Goal: Transaction & Acquisition: Purchase product/service

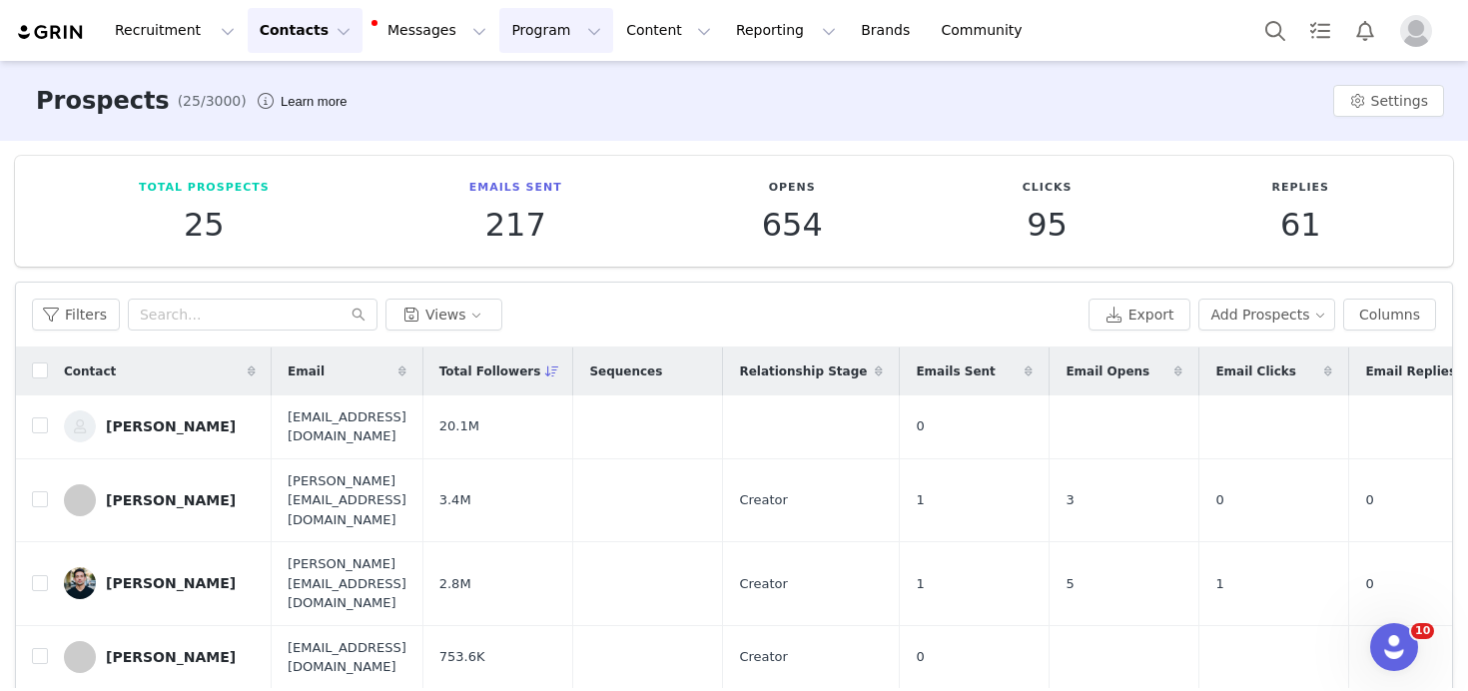
click at [535, 40] on button "Program Program" at bounding box center [556, 30] width 114 height 45
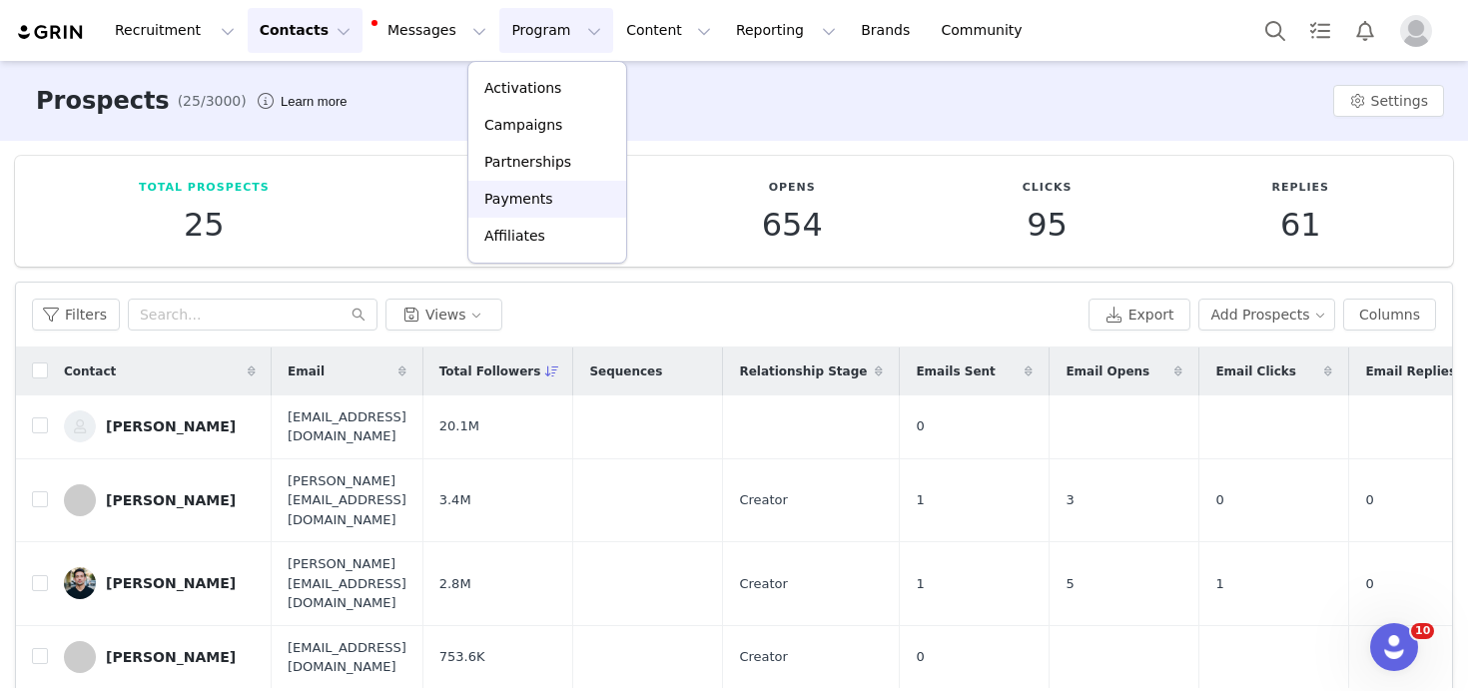
click at [540, 203] on p "Payments" at bounding box center [518, 199] width 69 height 21
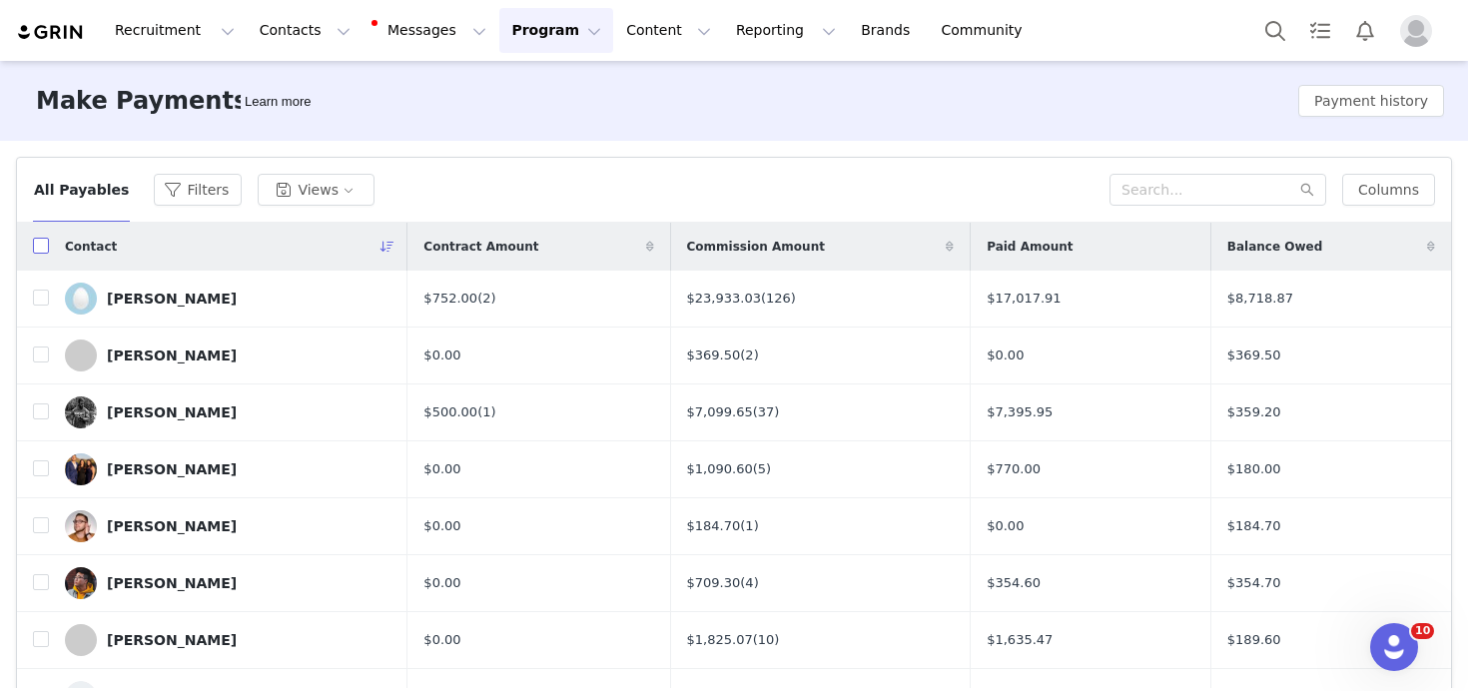
click at [39, 253] on input "checkbox" at bounding box center [41, 246] width 16 height 16
checkbox input "true"
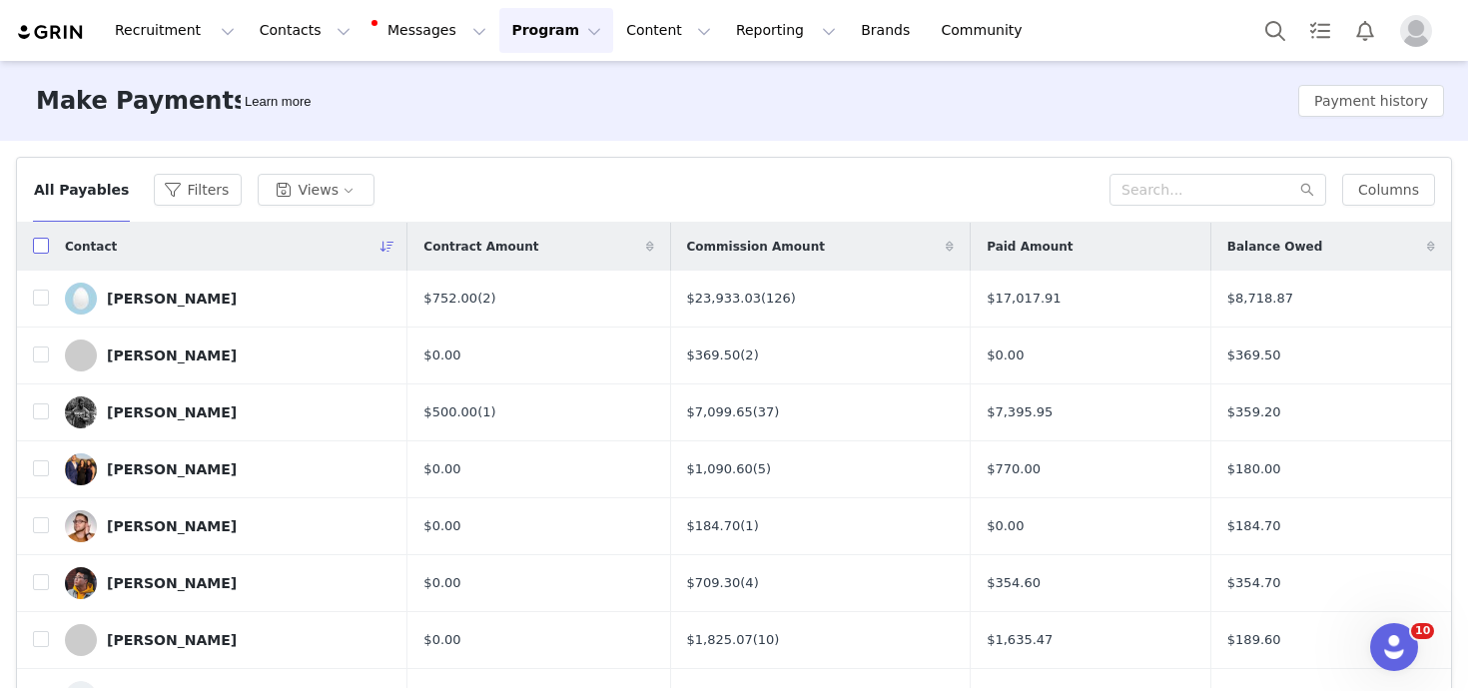
checkbox input "true"
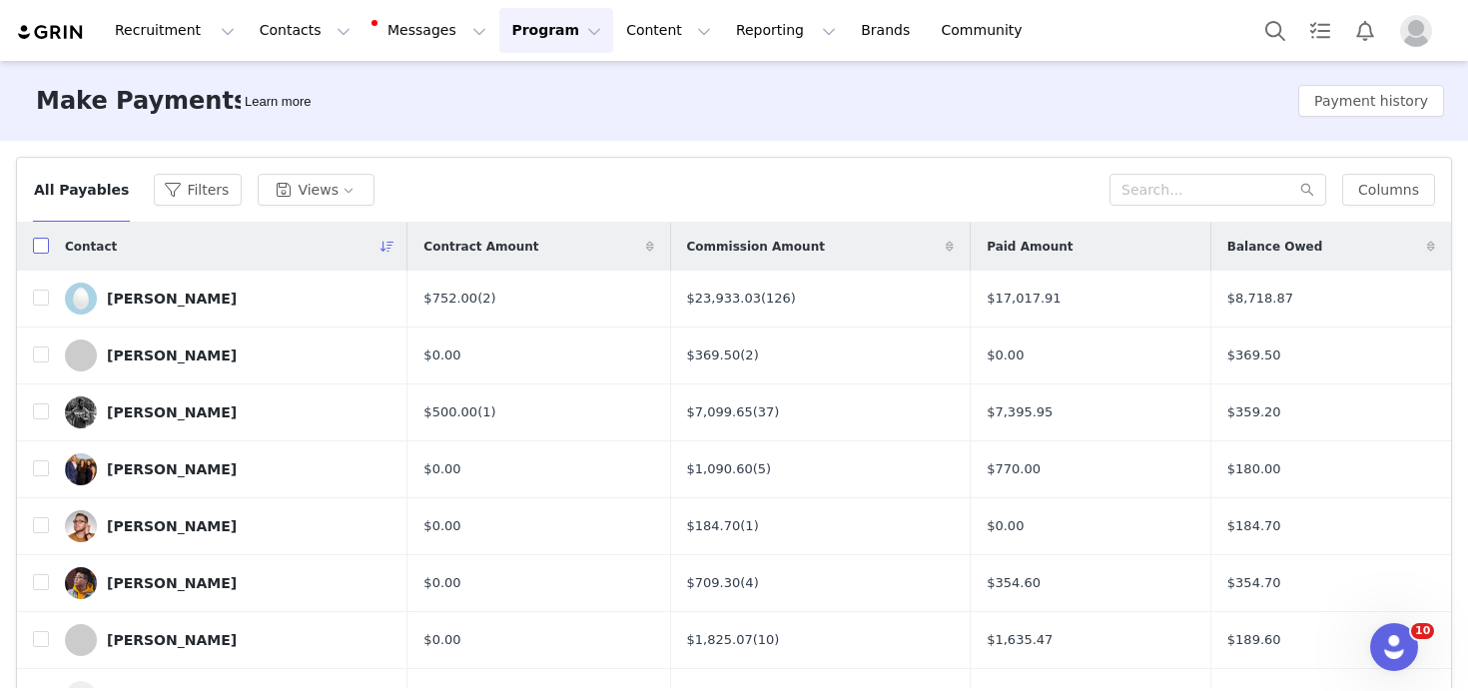
checkbox input "true"
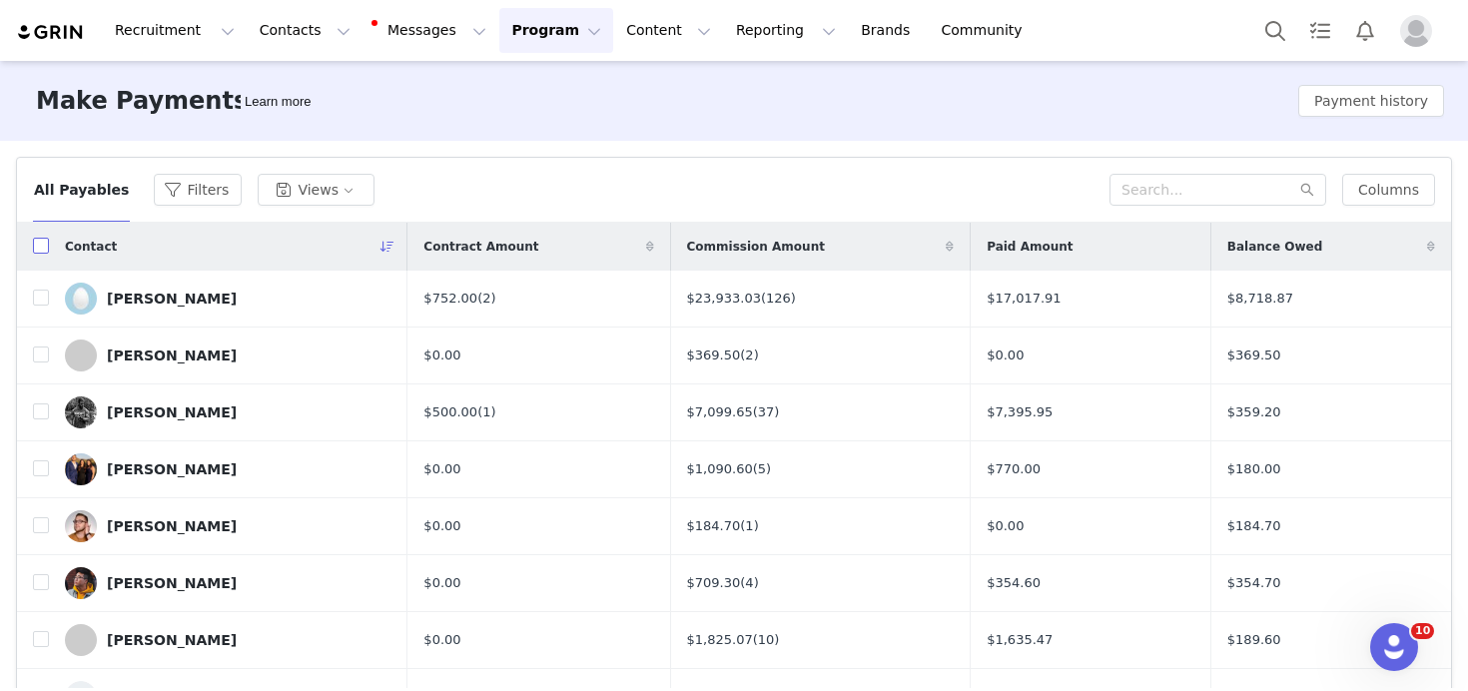
checkbox input "true"
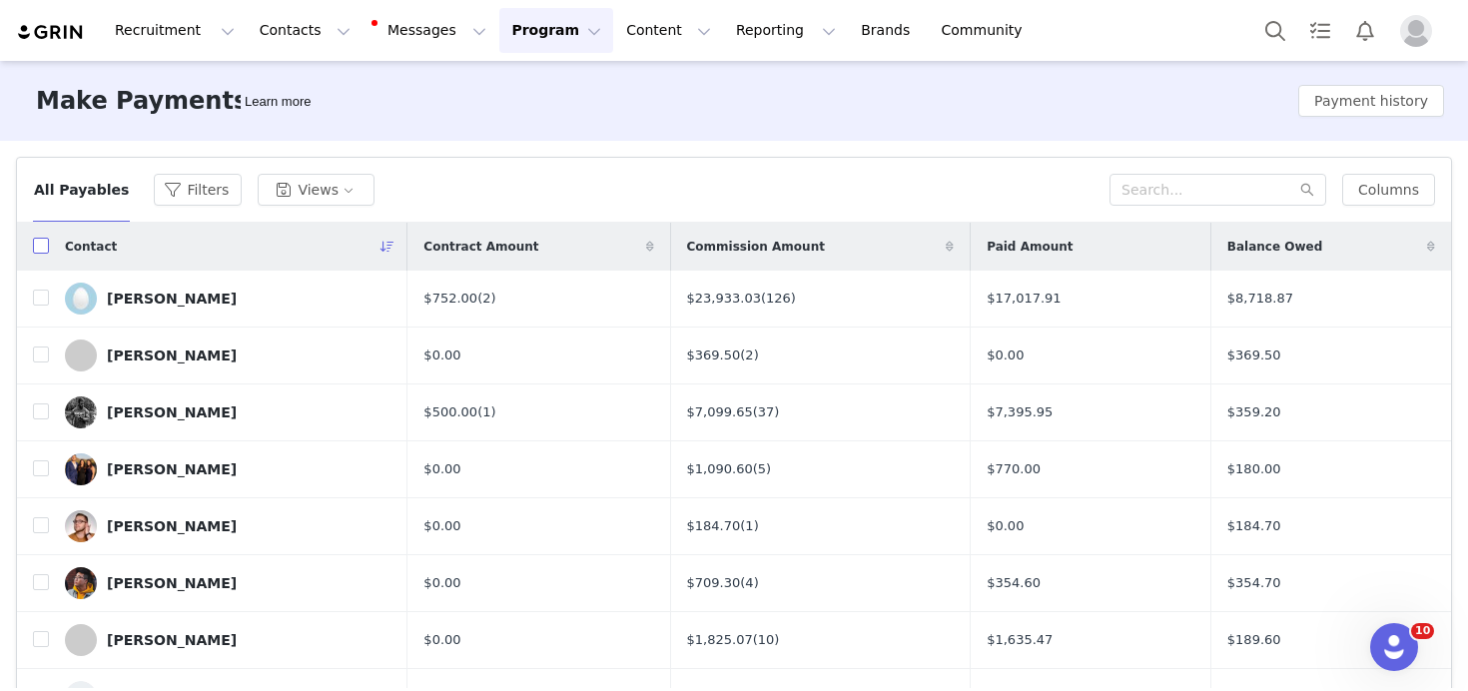
checkbox input "true"
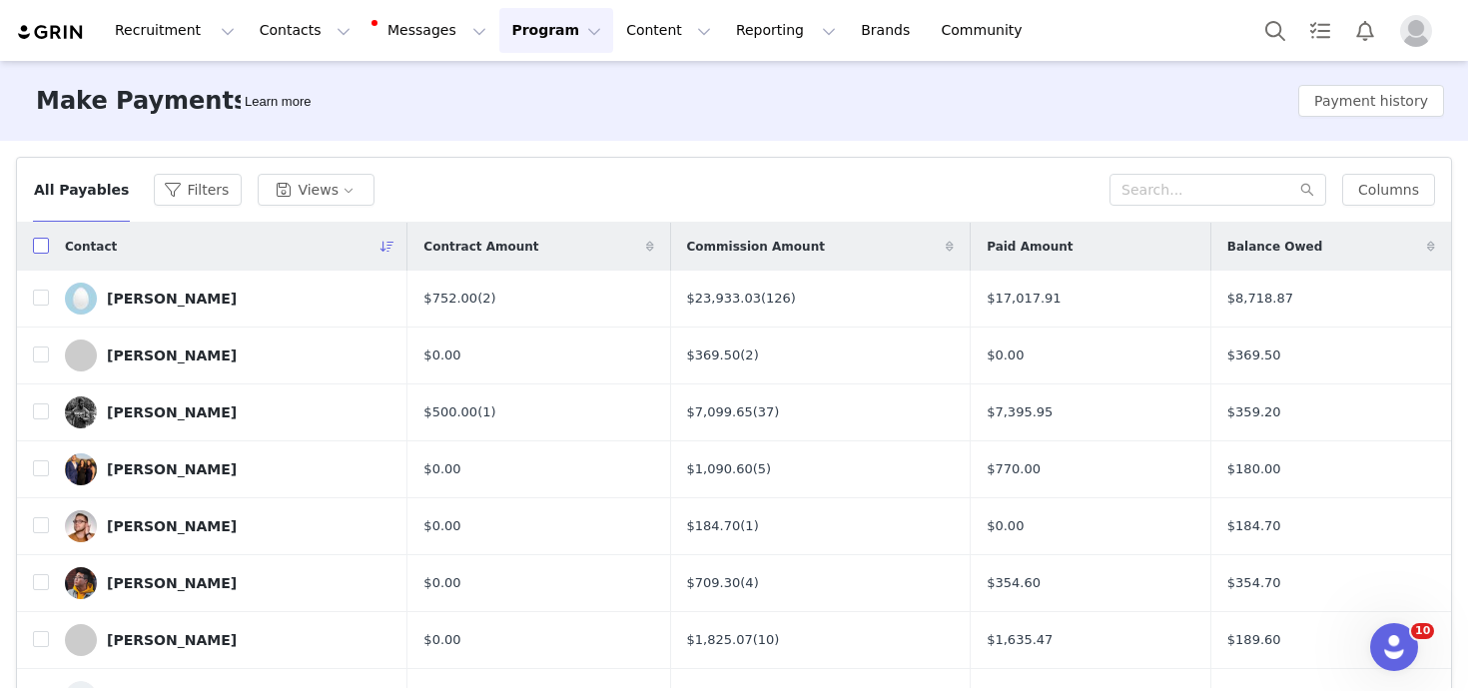
checkbox input "true"
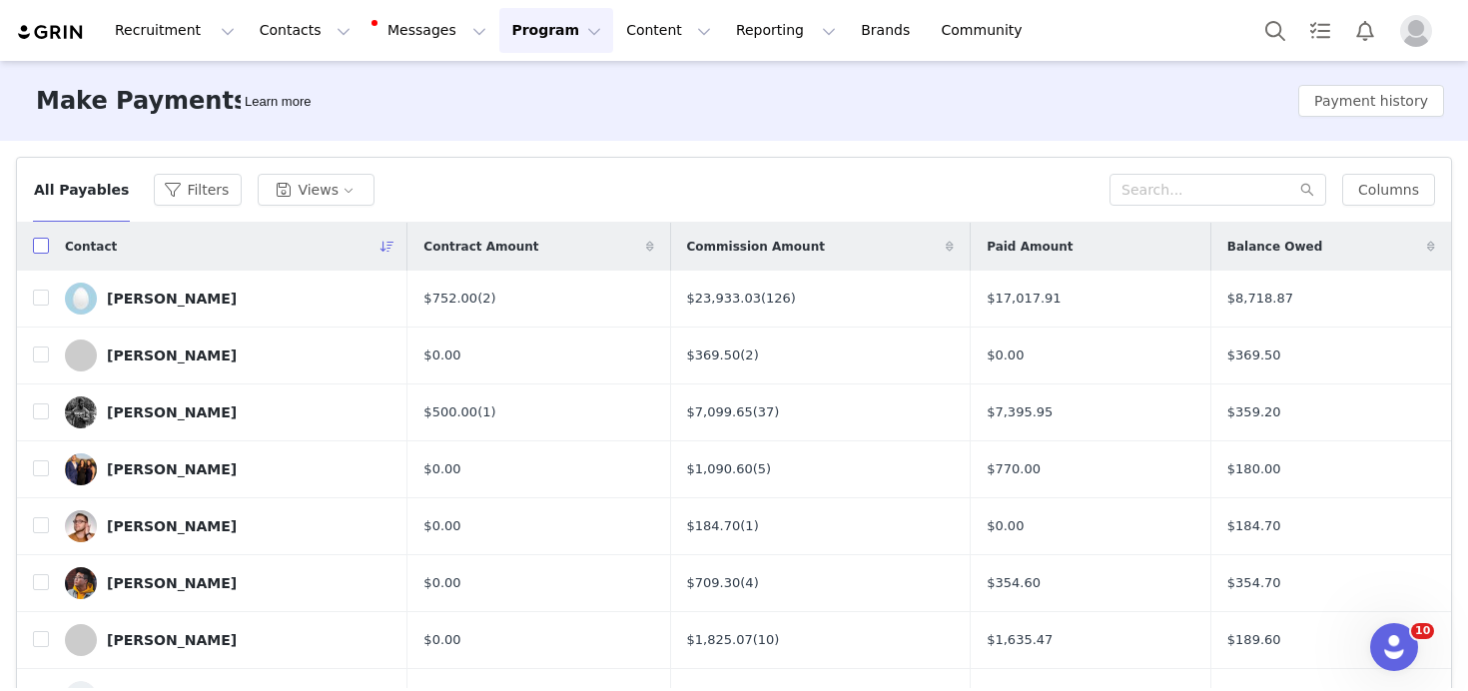
checkbox input "true"
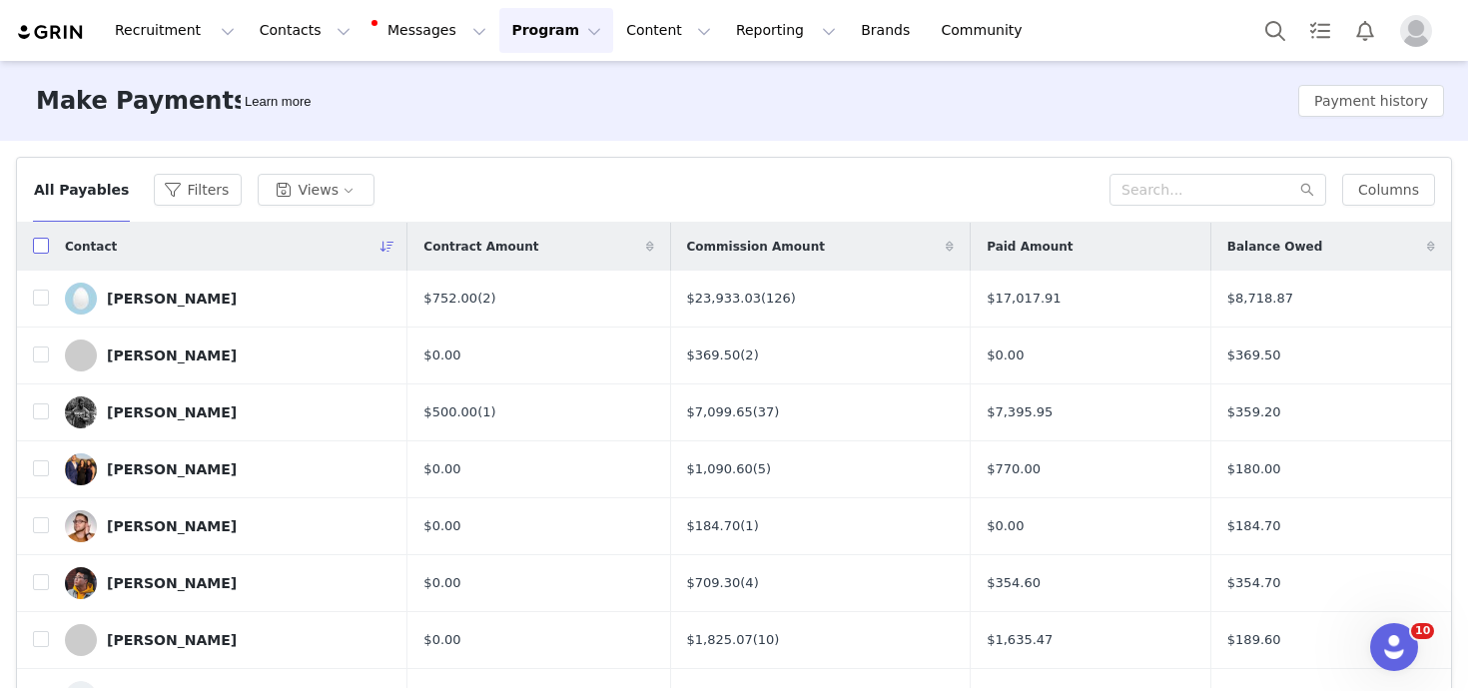
checkbox input "true"
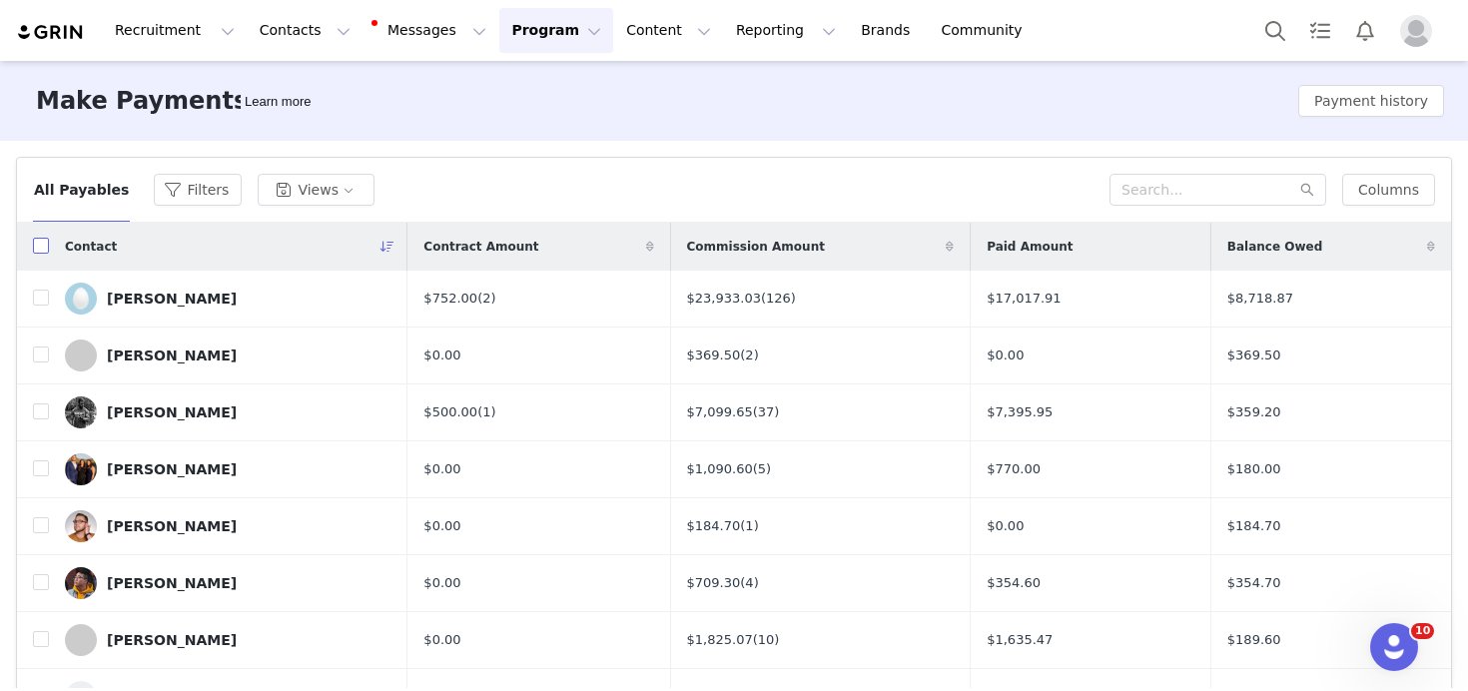
checkbox input "true"
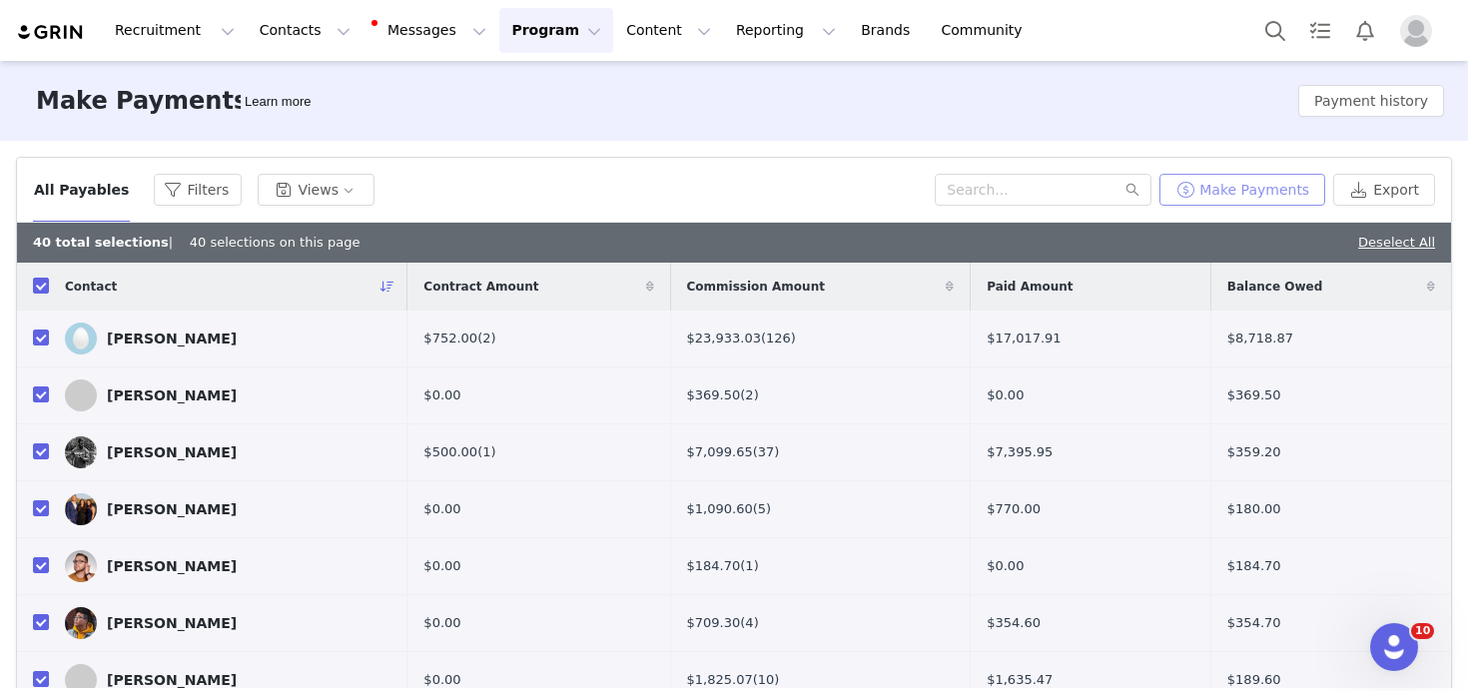
click at [1217, 184] on button "Make Payments" at bounding box center [1242, 190] width 166 height 32
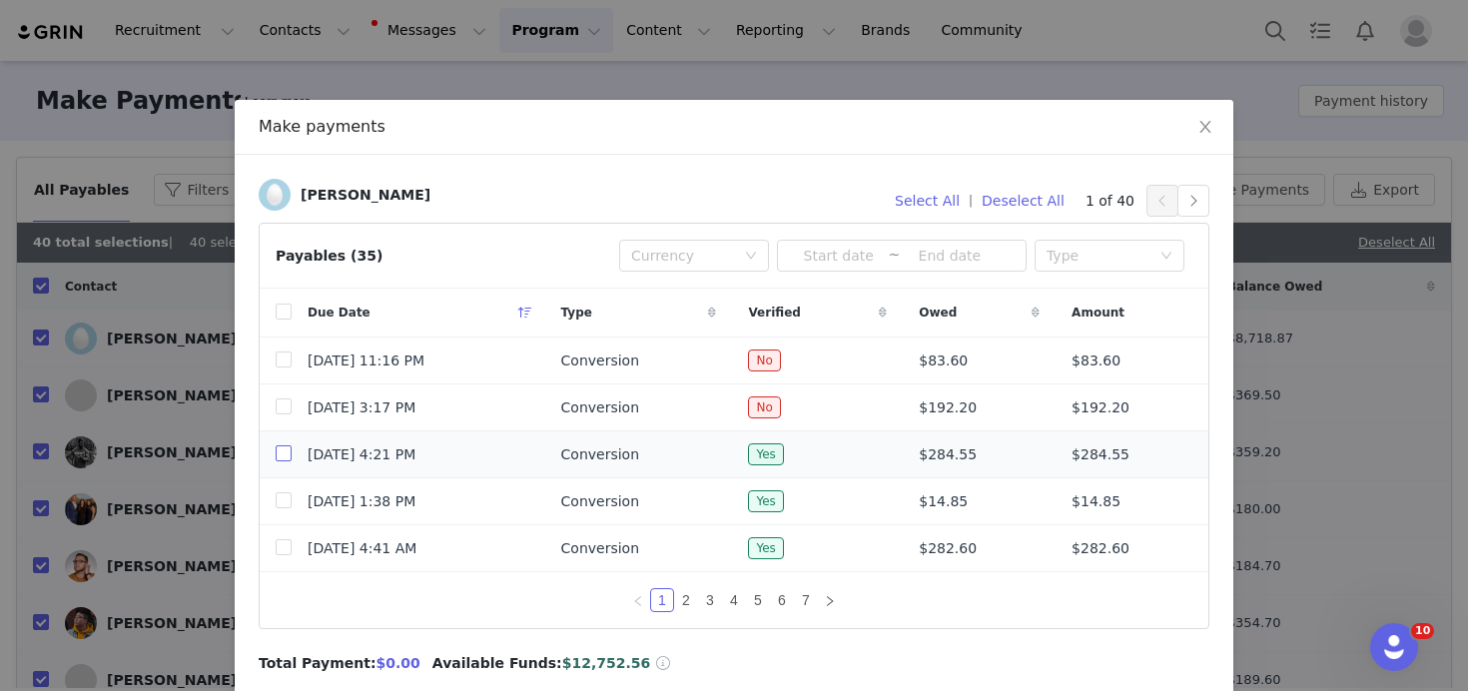
click at [282, 451] on input "checkbox" at bounding box center [284, 453] width 16 height 16
checkbox input "true"
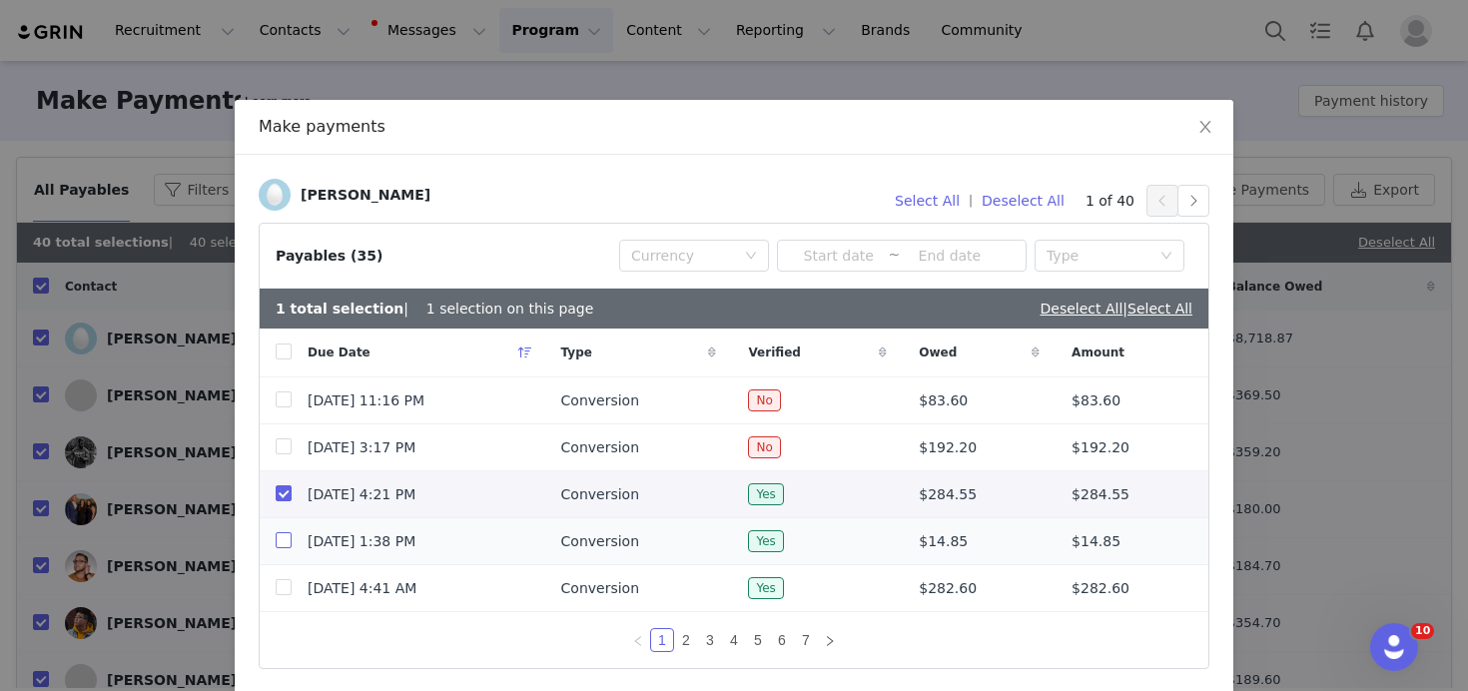
click at [288, 538] on input "checkbox" at bounding box center [284, 540] width 16 height 16
checkbox input "true"
click at [289, 588] on input "checkbox" at bounding box center [284, 587] width 16 height 16
checkbox input "true"
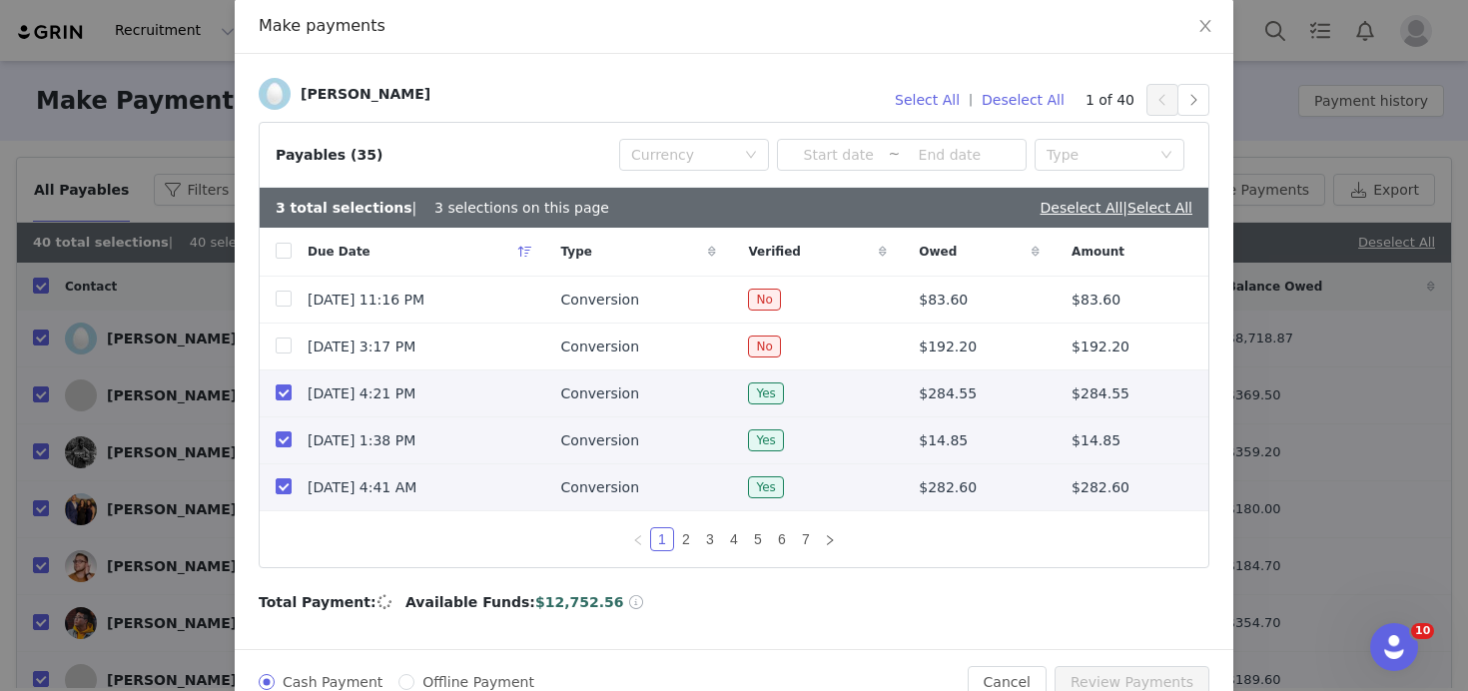
scroll to position [115, 0]
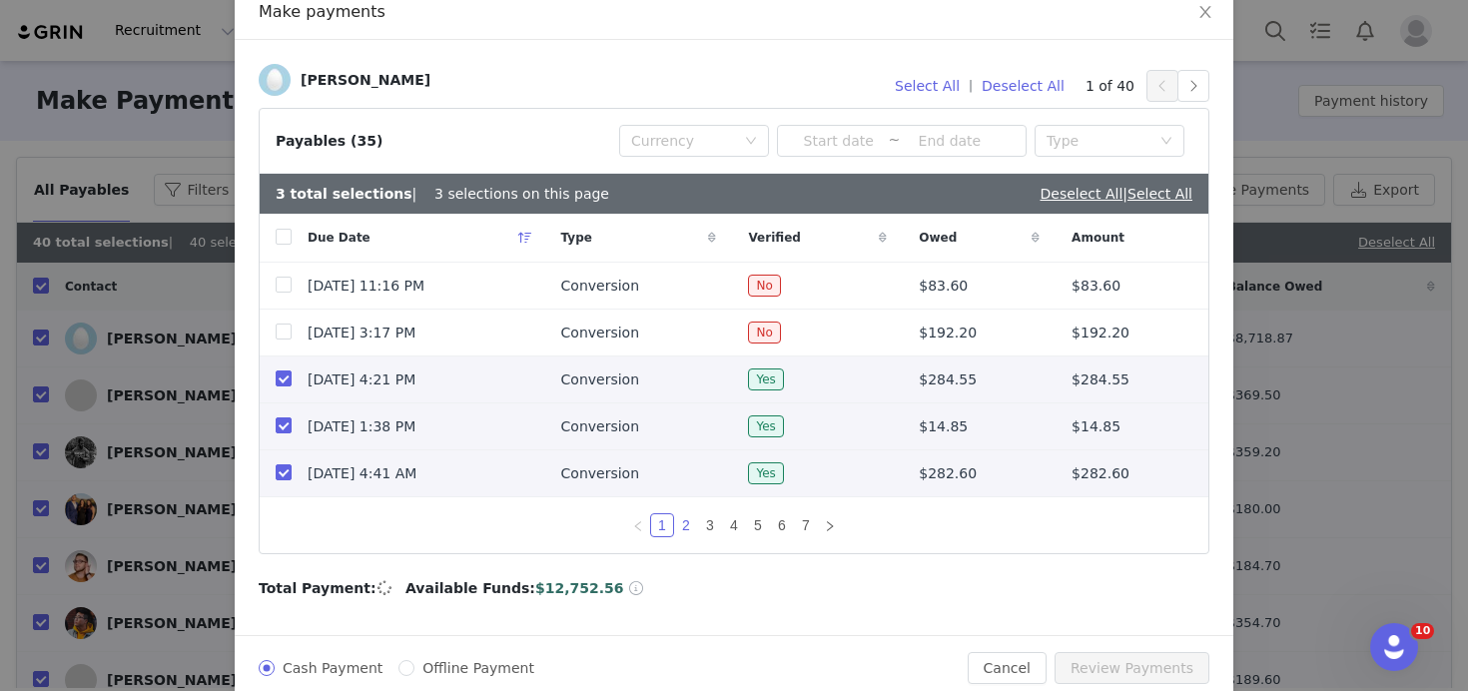
click at [688, 526] on link "2" at bounding box center [686, 525] width 22 height 22
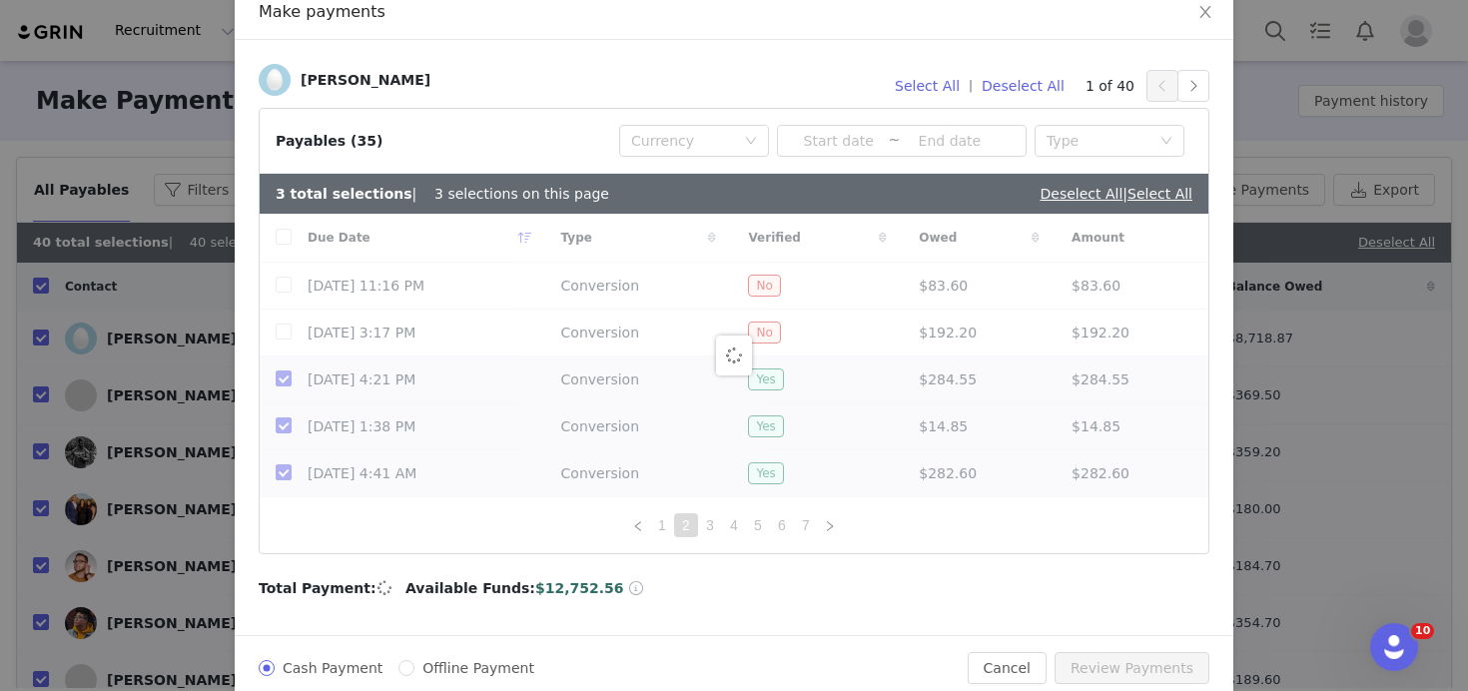
checkbox input "false"
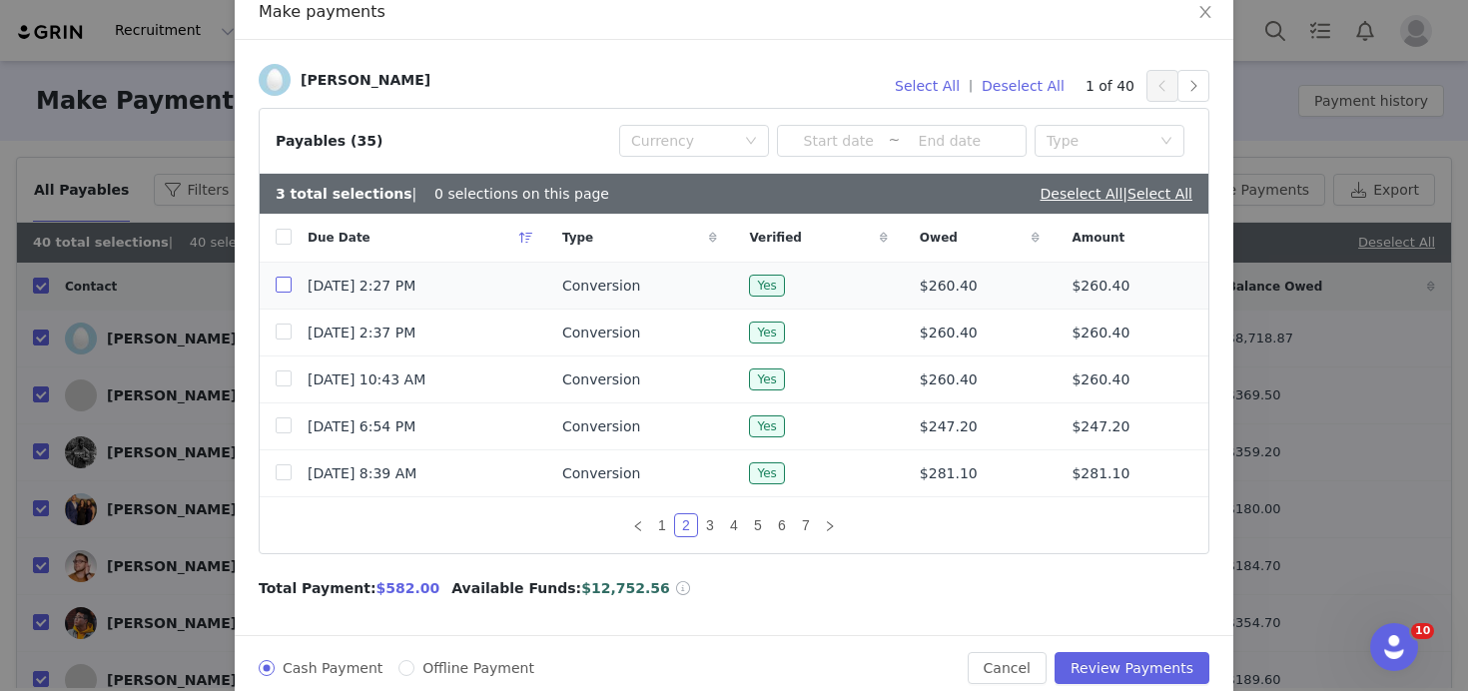
click at [281, 288] on input "checkbox" at bounding box center [284, 285] width 16 height 16
checkbox input "true"
click at [284, 329] on input "checkbox" at bounding box center [284, 331] width 16 height 16
checkbox input "true"
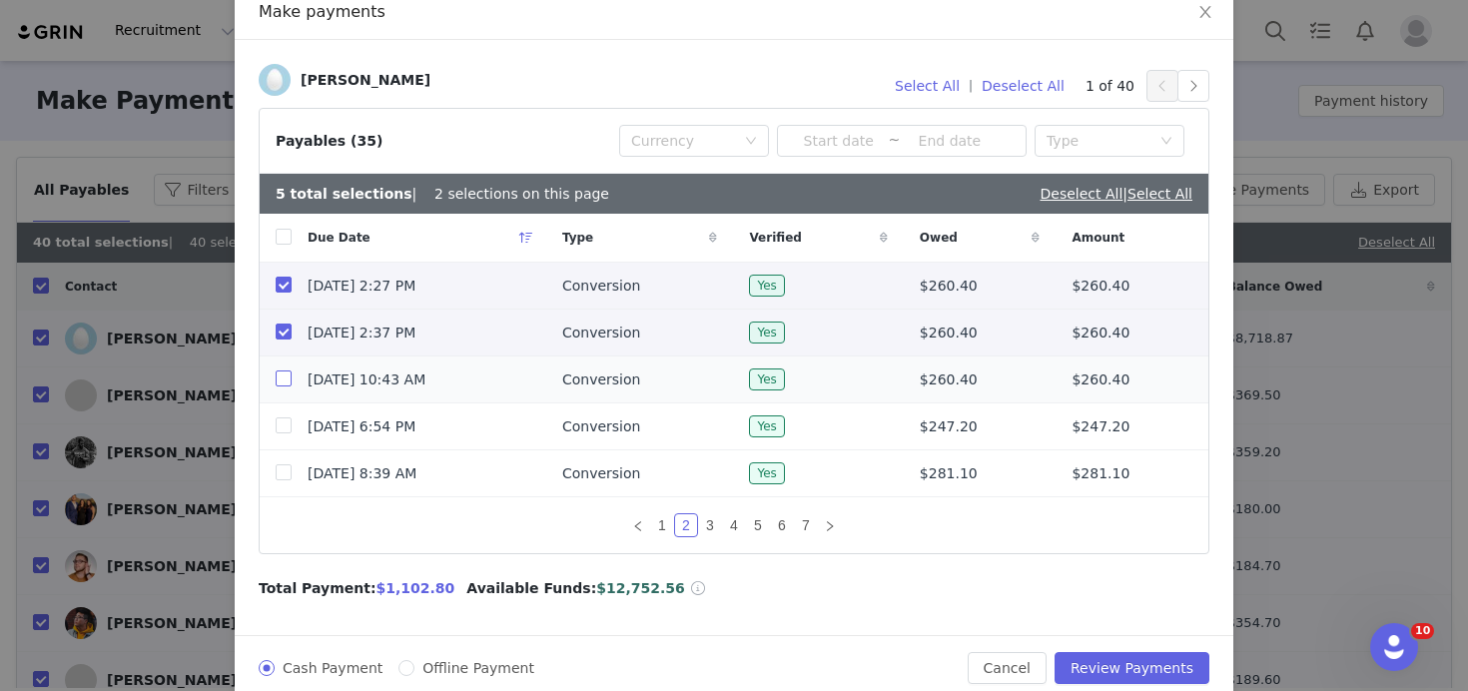
click at [286, 378] on input "checkbox" at bounding box center [284, 378] width 16 height 16
checkbox input "true"
click at [1193, 80] on button "button" at bounding box center [1193, 86] width 32 height 32
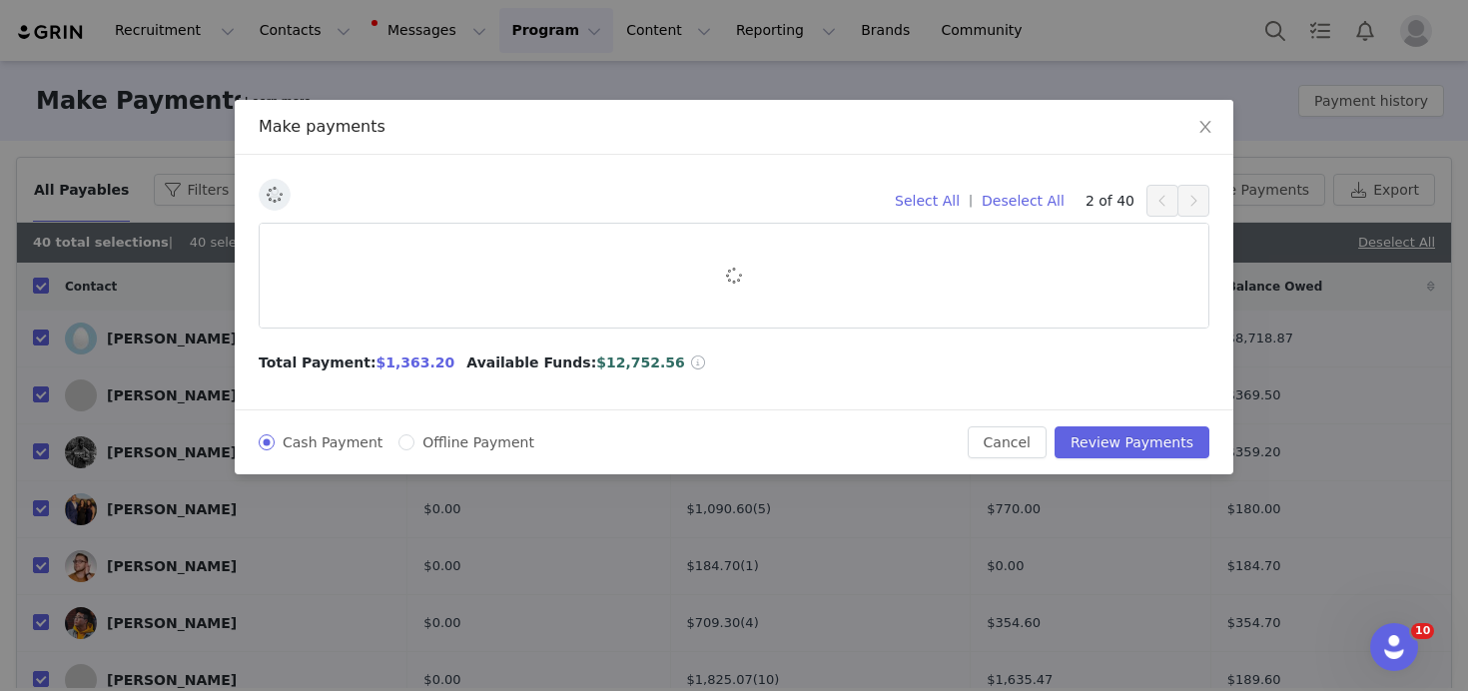
scroll to position [0, 0]
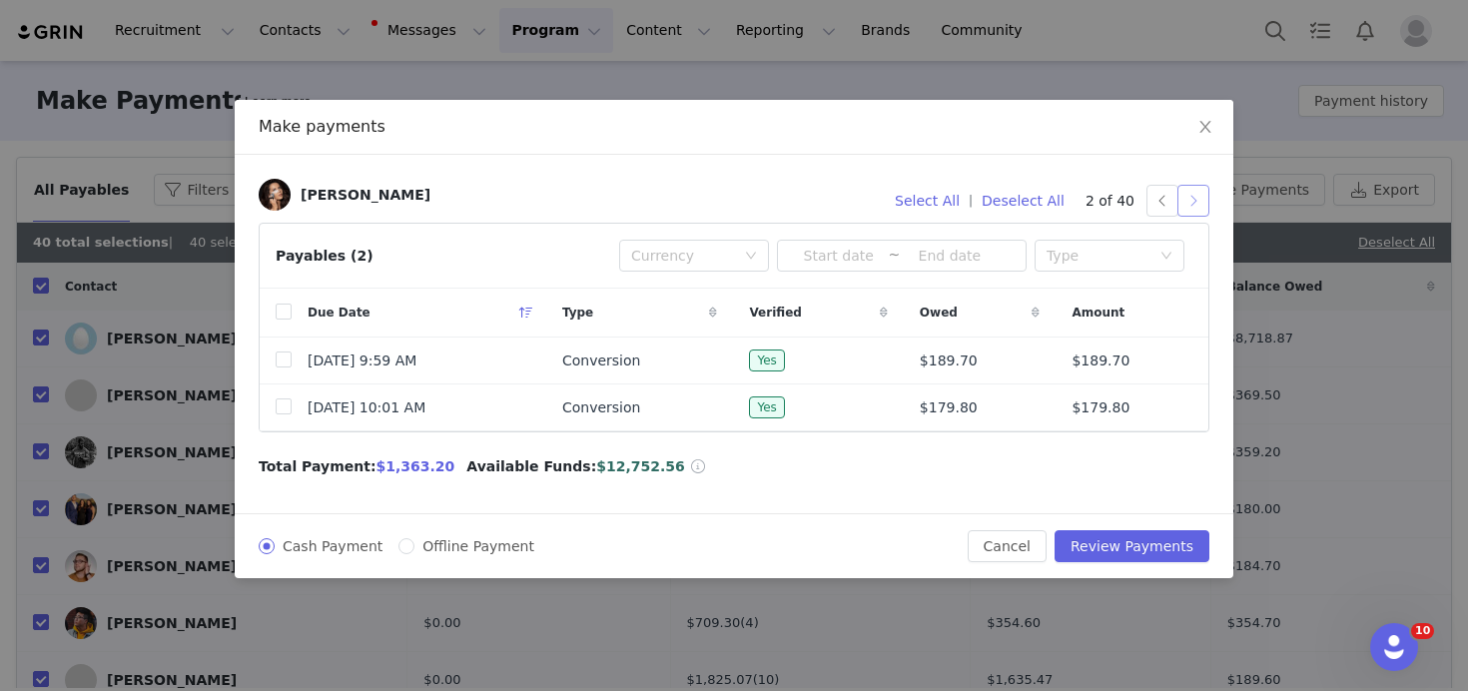
click at [1199, 198] on button "button" at bounding box center [1193, 201] width 32 height 32
click at [1197, 201] on button "button" at bounding box center [1193, 201] width 32 height 32
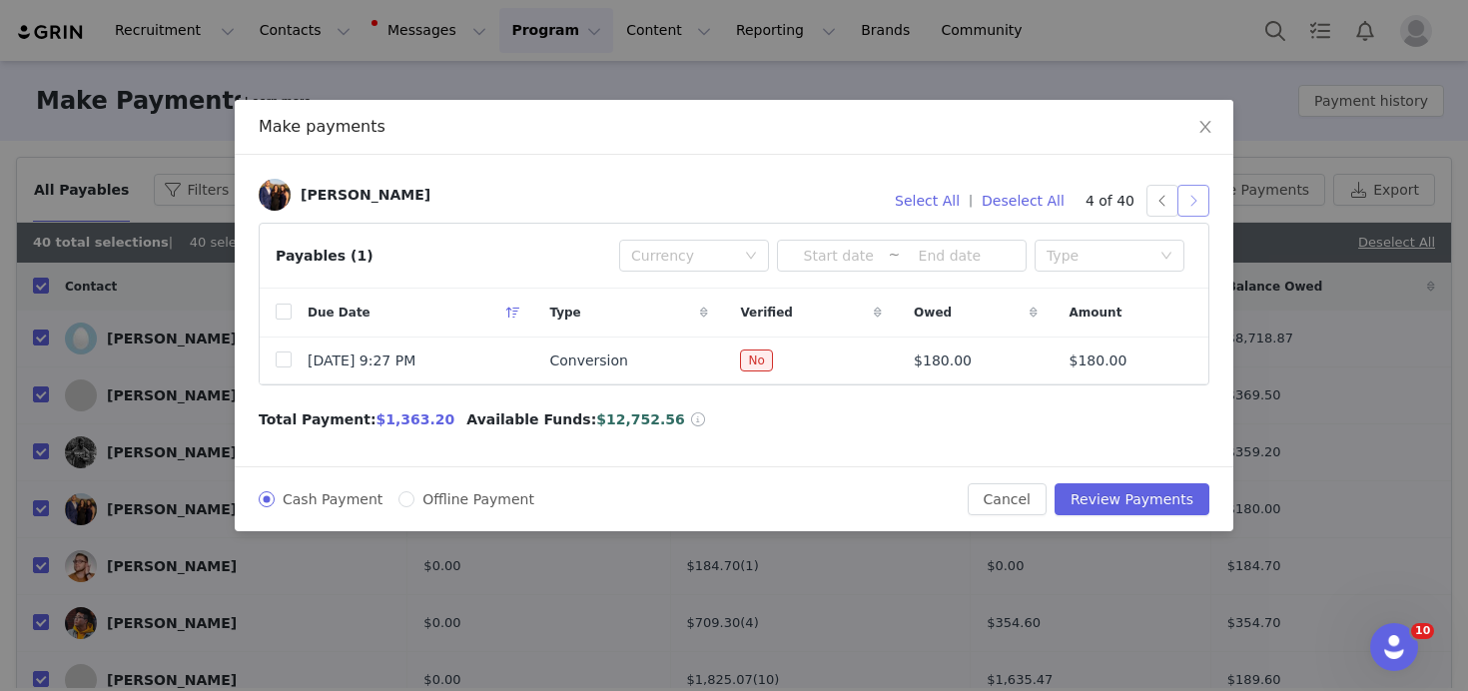
click at [1190, 198] on button "button" at bounding box center [1193, 201] width 32 height 32
click at [1194, 212] on button "button" at bounding box center [1193, 201] width 32 height 32
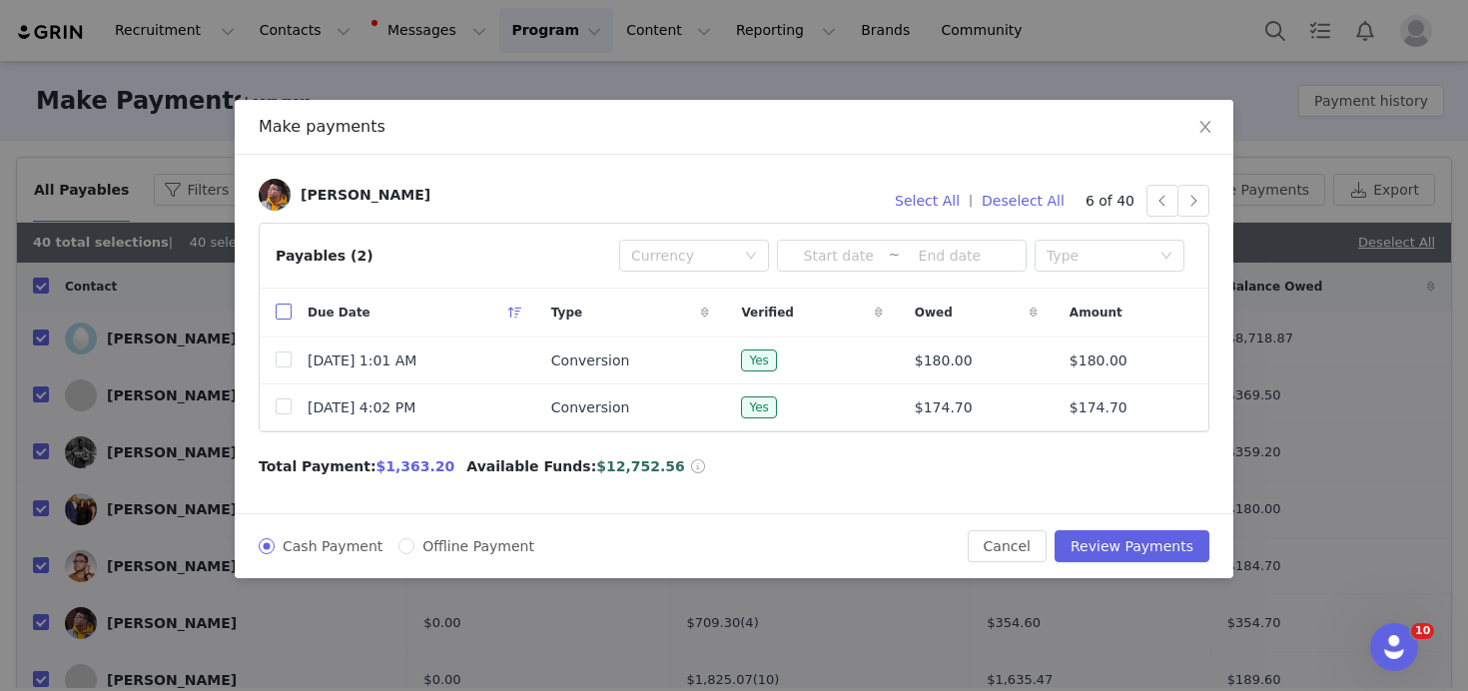
click at [286, 317] on input "checkbox" at bounding box center [284, 312] width 16 height 16
checkbox input "true"
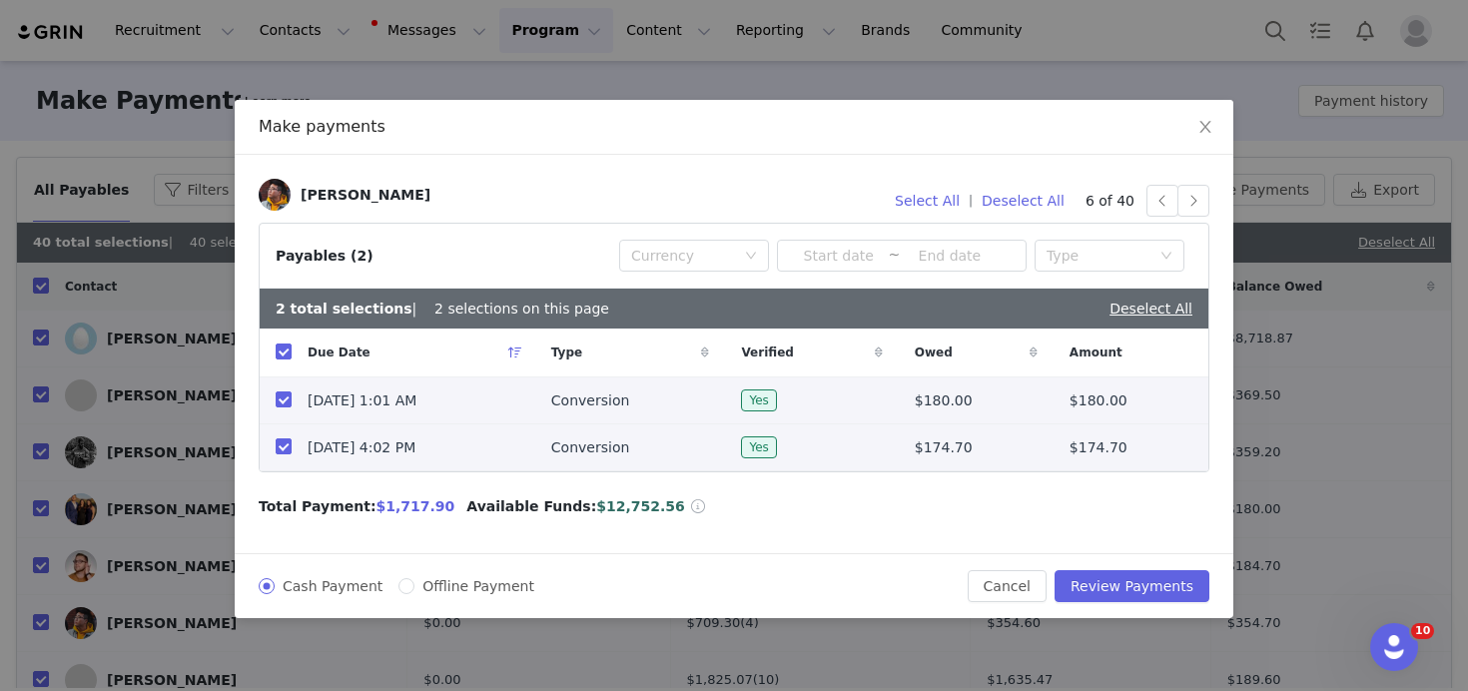
click at [287, 459] on td at bounding box center [276, 447] width 32 height 47
click at [287, 435] on td at bounding box center [276, 447] width 32 height 47
click at [284, 444] on input "checkbox" at bounding box center [284, 446] width 16 height 16
checkbox input "false"
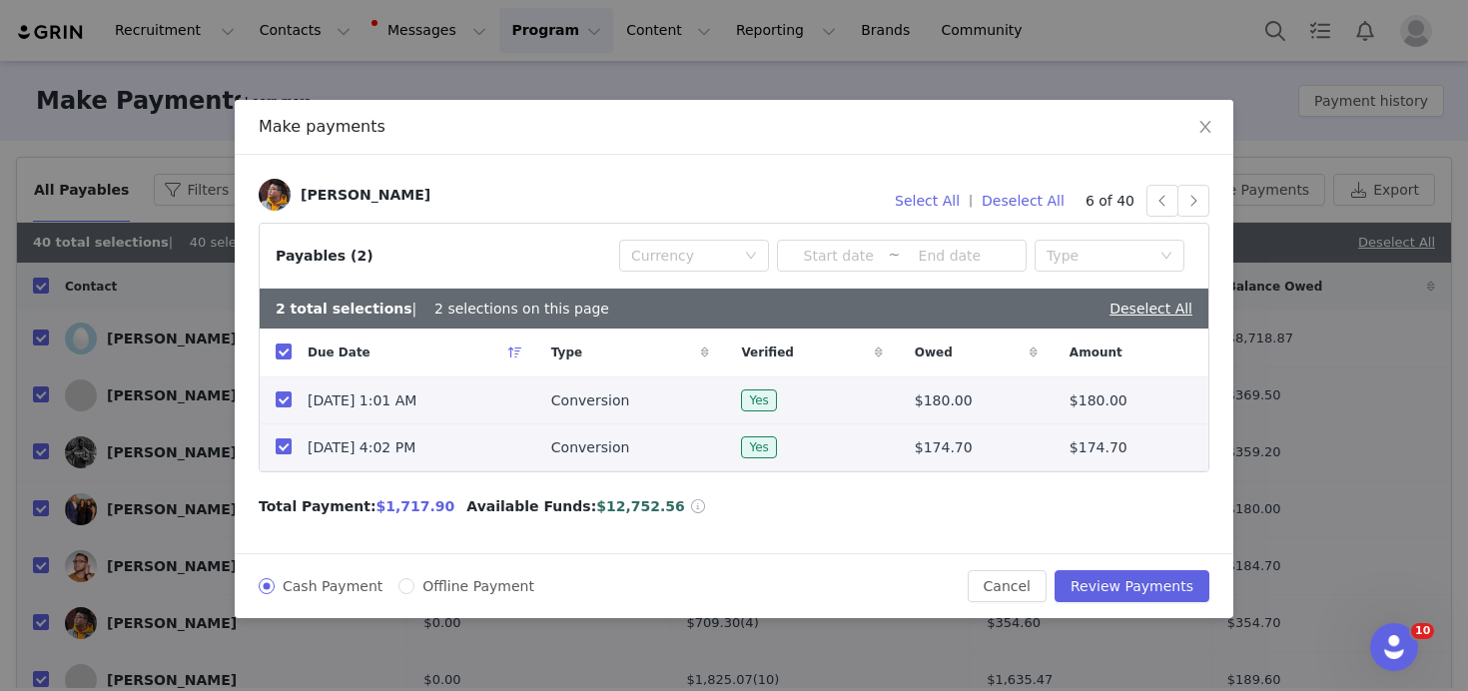
checkbox input "false"
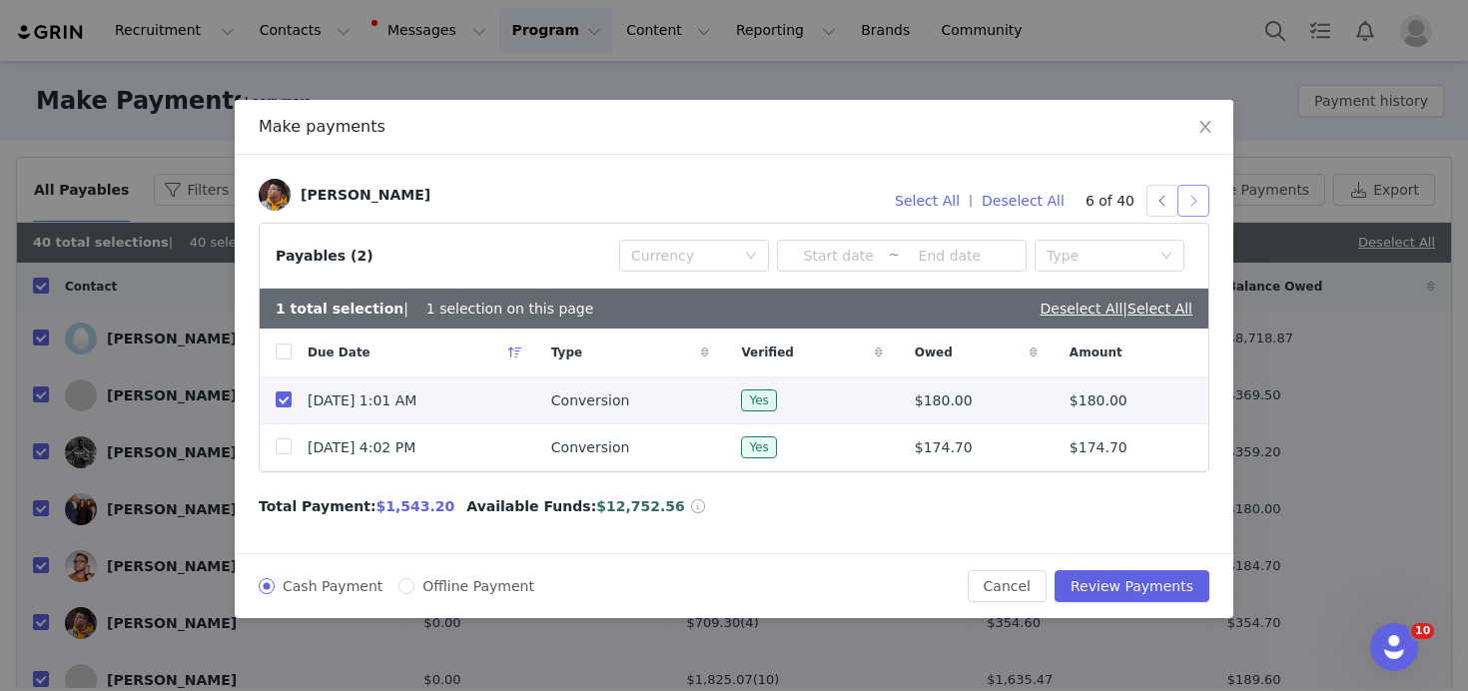
click at [1190, 195] on button "button" at bounding box center [1193, 201] width 32 height 32
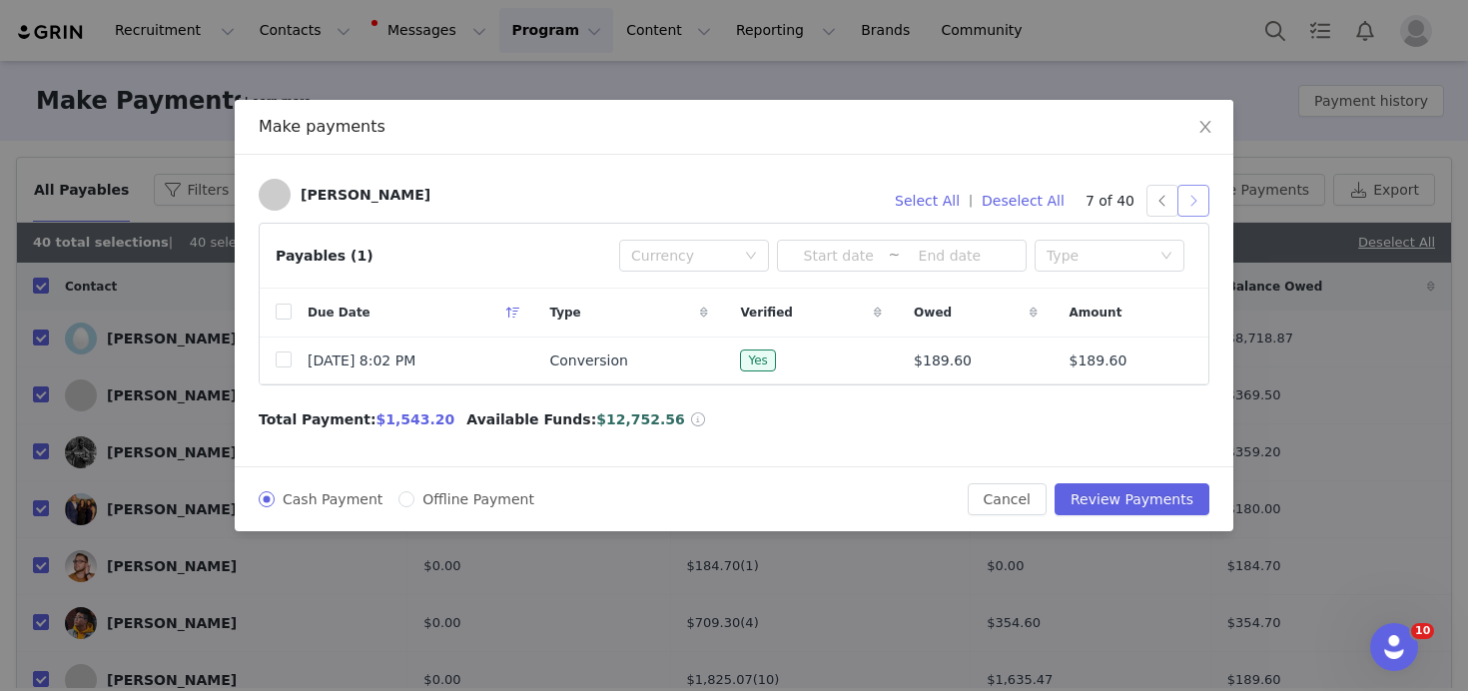
click at [1195, 203] on button "button" at bounding box center [1193, 201] width 32 height 32
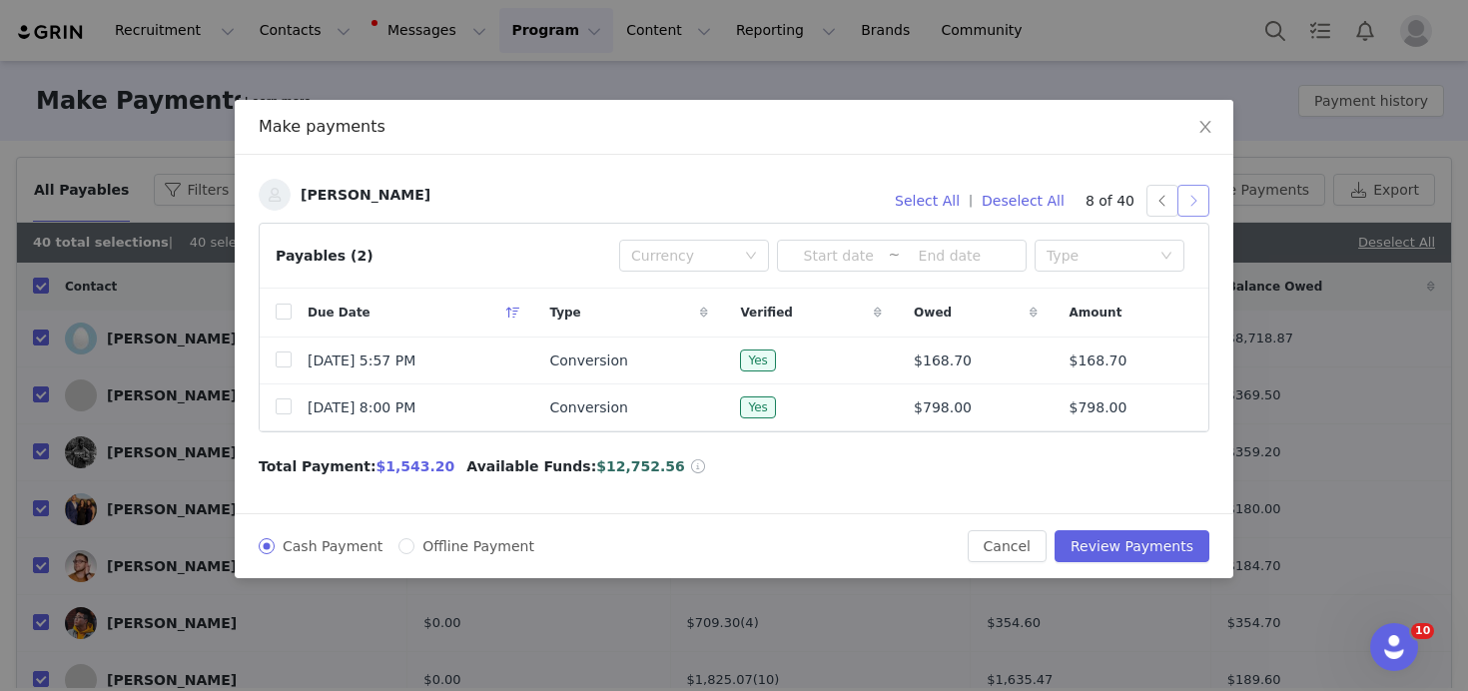
click at [1191, 189] on button "button" at bounding box center [1193, 201] width 32 height 32
click at [1200, 199] on button "button" at bounding box center [1193, 201] width 32 height 32
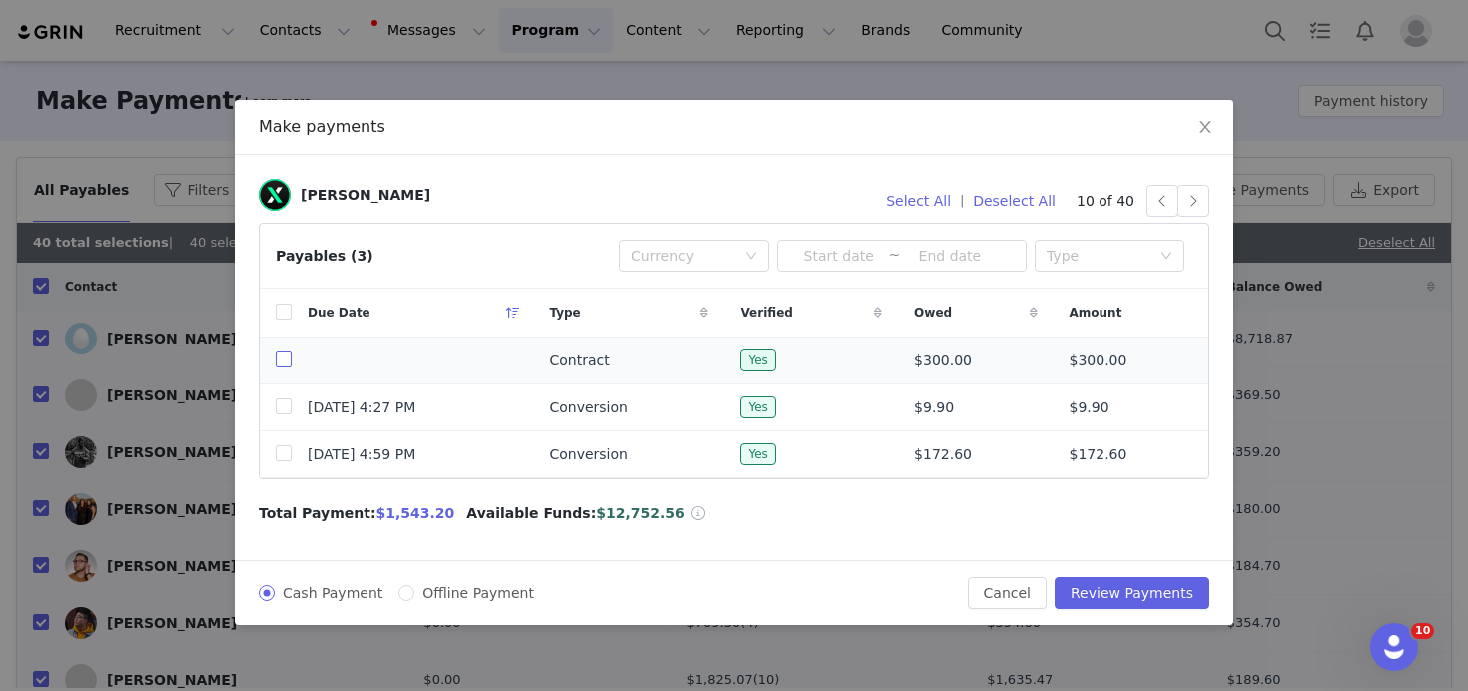
click at [284, 362] on input "checkbox" at bounding box center [284, 359] width 16 height 16
checkbox input "true"
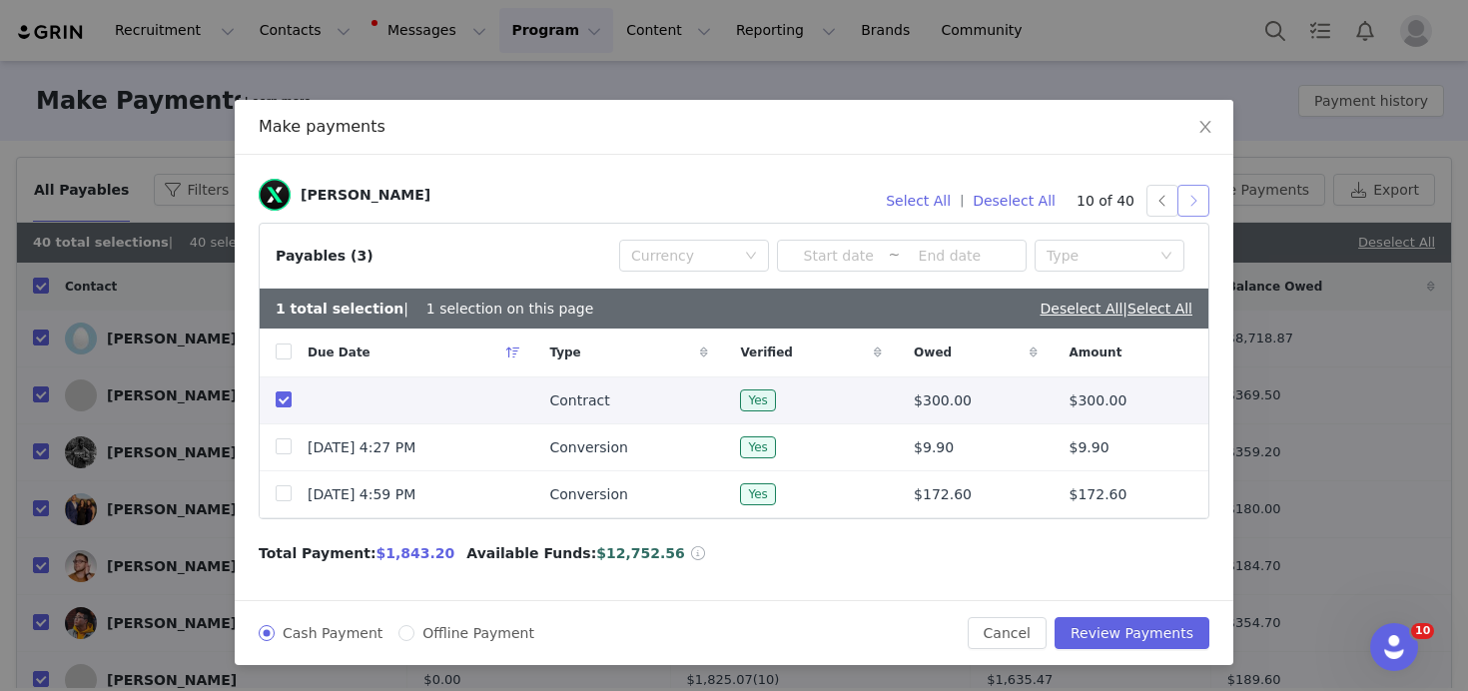
click at [1192, 204] on button "button" at bounding box center [1193, 201] width 32 height 32
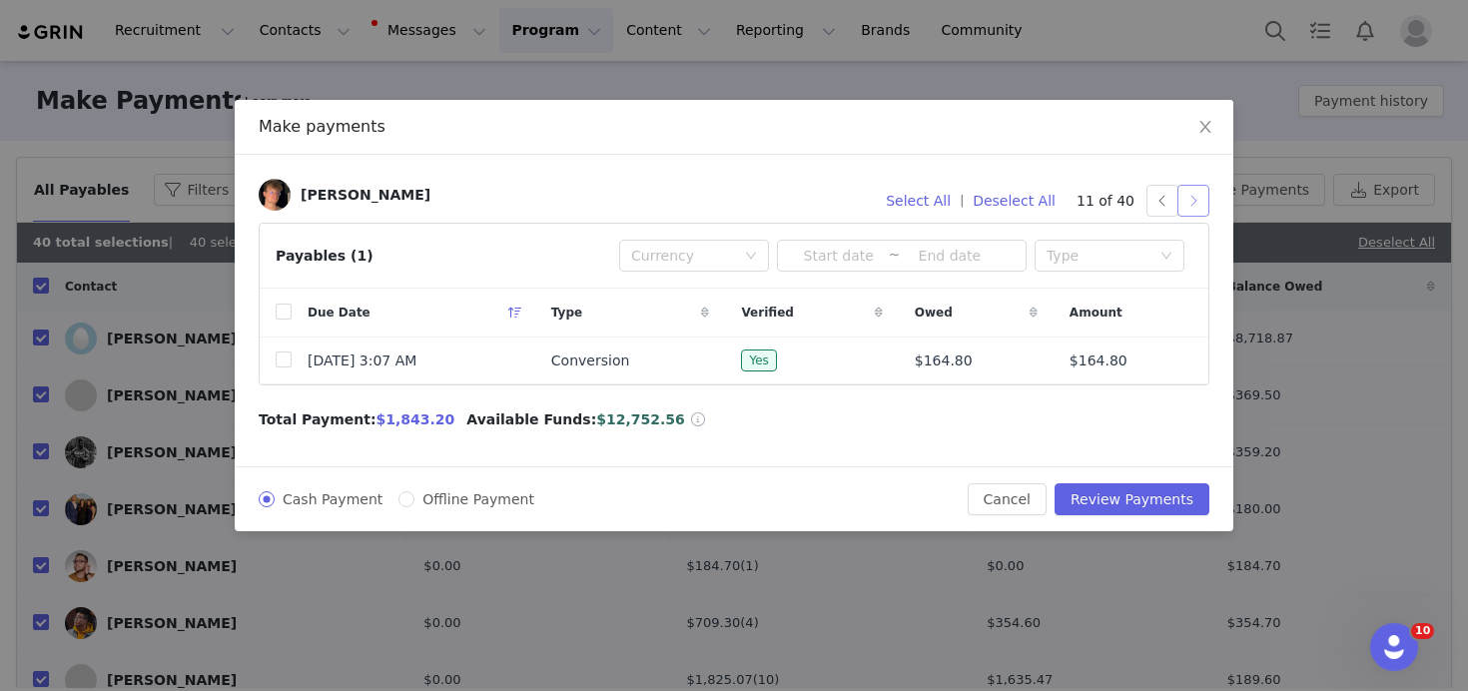
click at [1203, 203] on button "button" at bounding box center [1193, 201] width 32 height 32
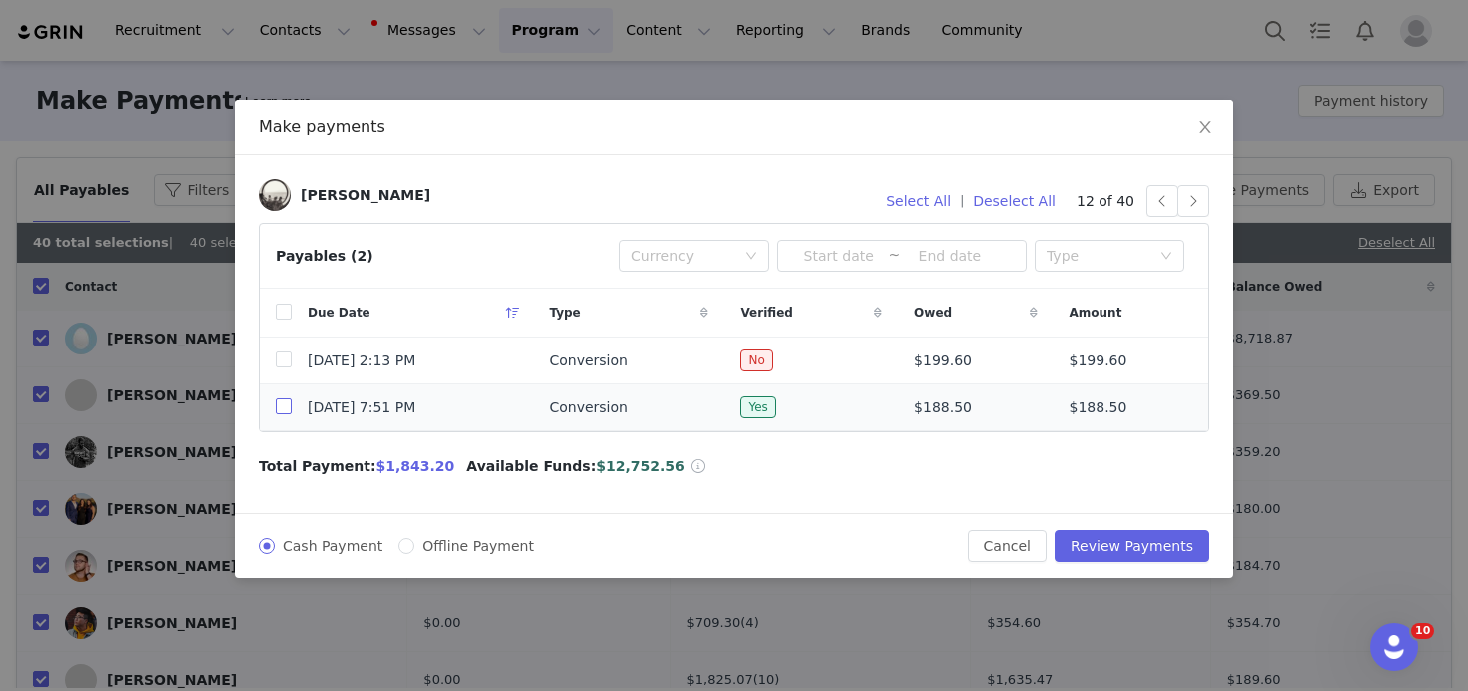
click at [285, 404] on input "checkbox" at bounding box center [284, 406] width 16 height 16
checkbox input "true"
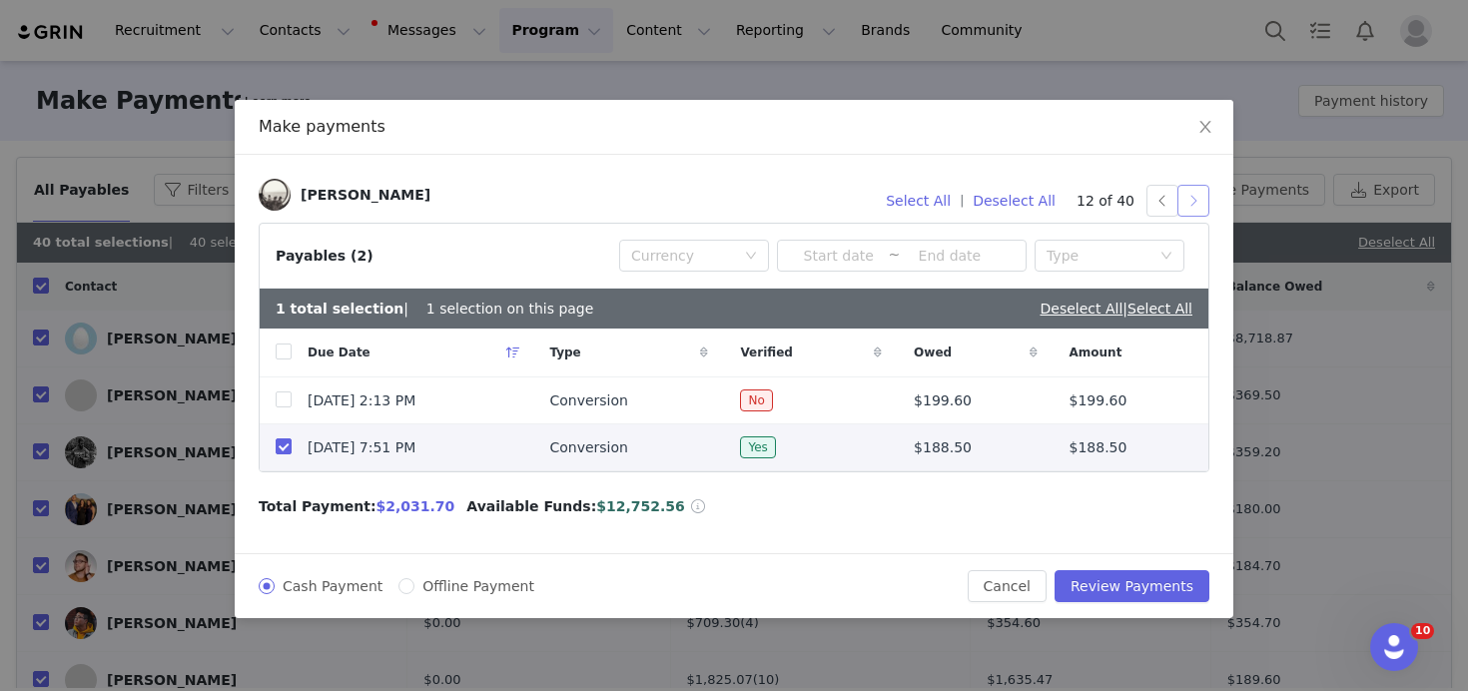
click at [1193, 203] on button "button" at bounding box center [1193, 201] width 32 height 32
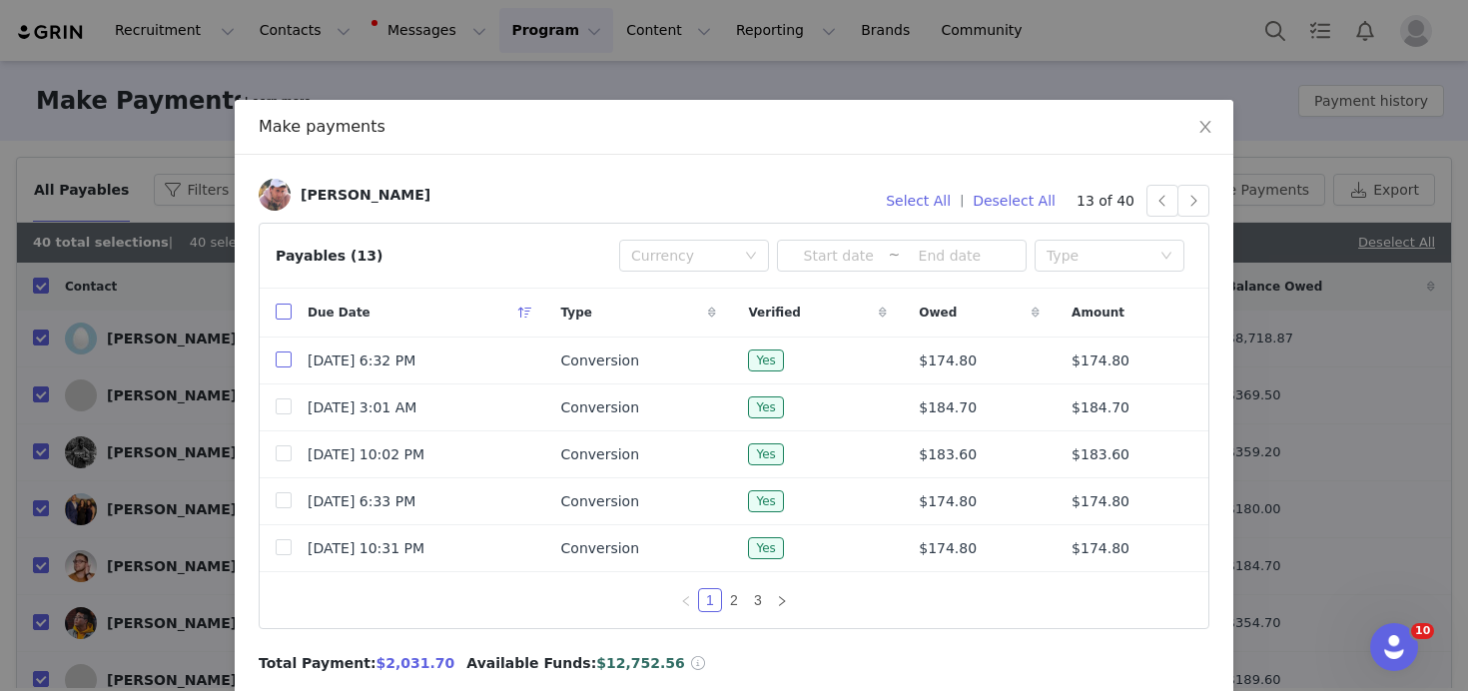
click at [283, 362] on input "checkbox" at bounding box center [284, 359] width 16 height 16
checkbox input "true"
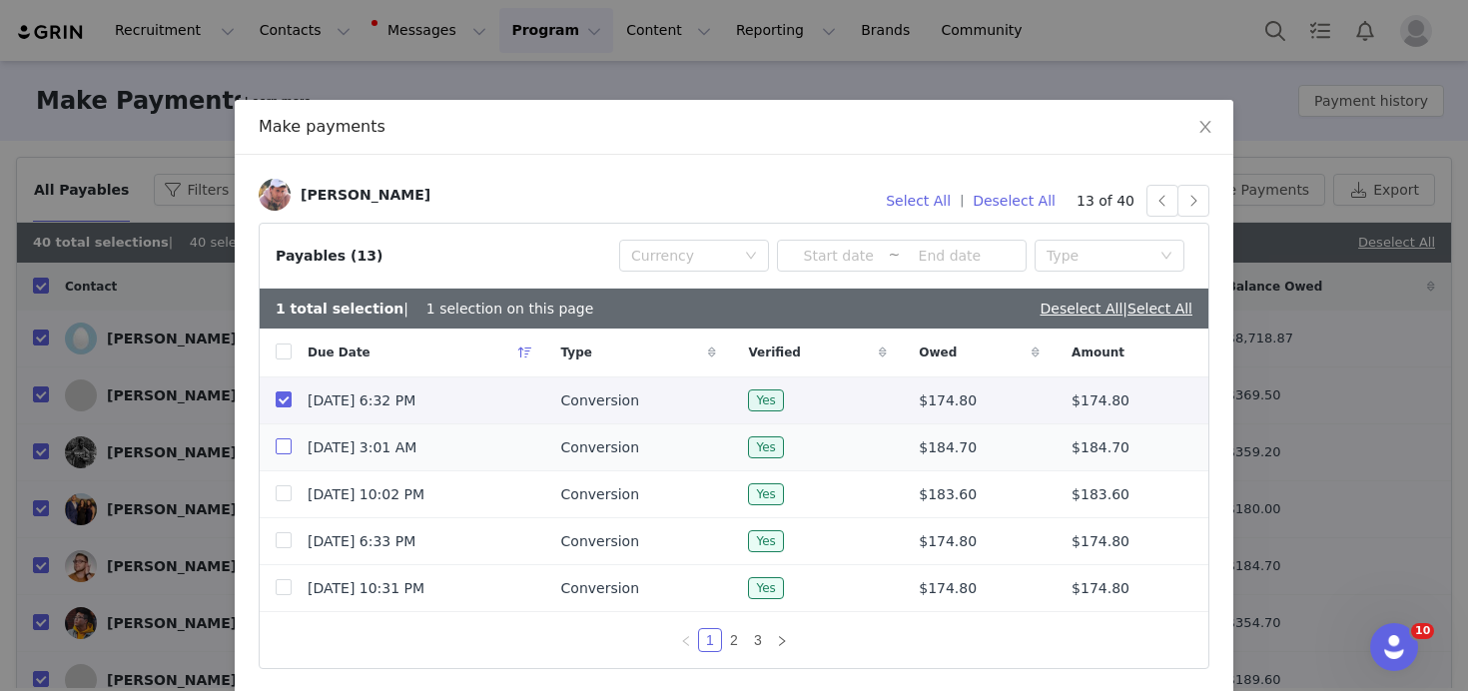
click at [278, 447] on input "checkbox" at bounding box center [284, 446] width 16 height 16
checkbox input "true"
click at [1195, 205] on button "button" at bounding box center [1193, 201] width 32 height 32
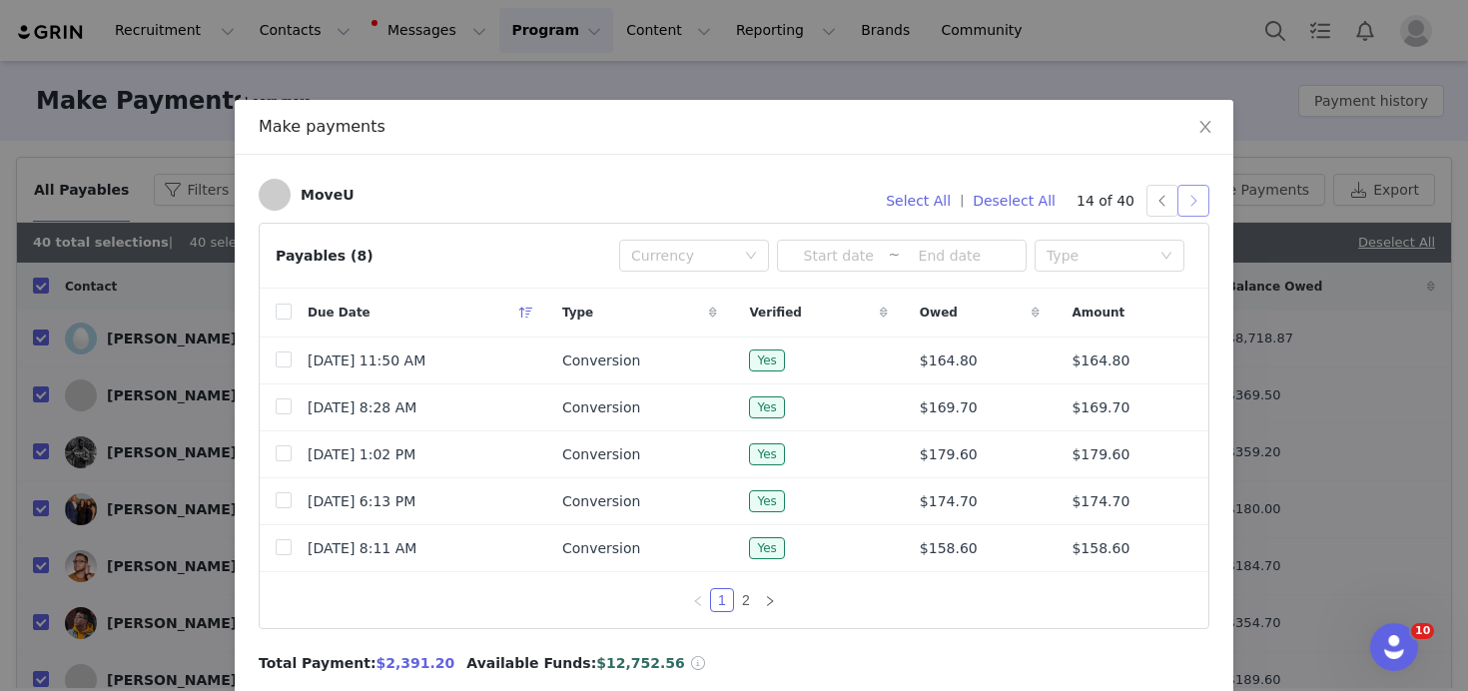
click at [1202, 201] on button "button" at bounding box center [1193, 201] width 32 height 32
click at [288, 359] on input "checkbox" at bounding box center [284, 359] width 16 height 16
checkbox input "true"
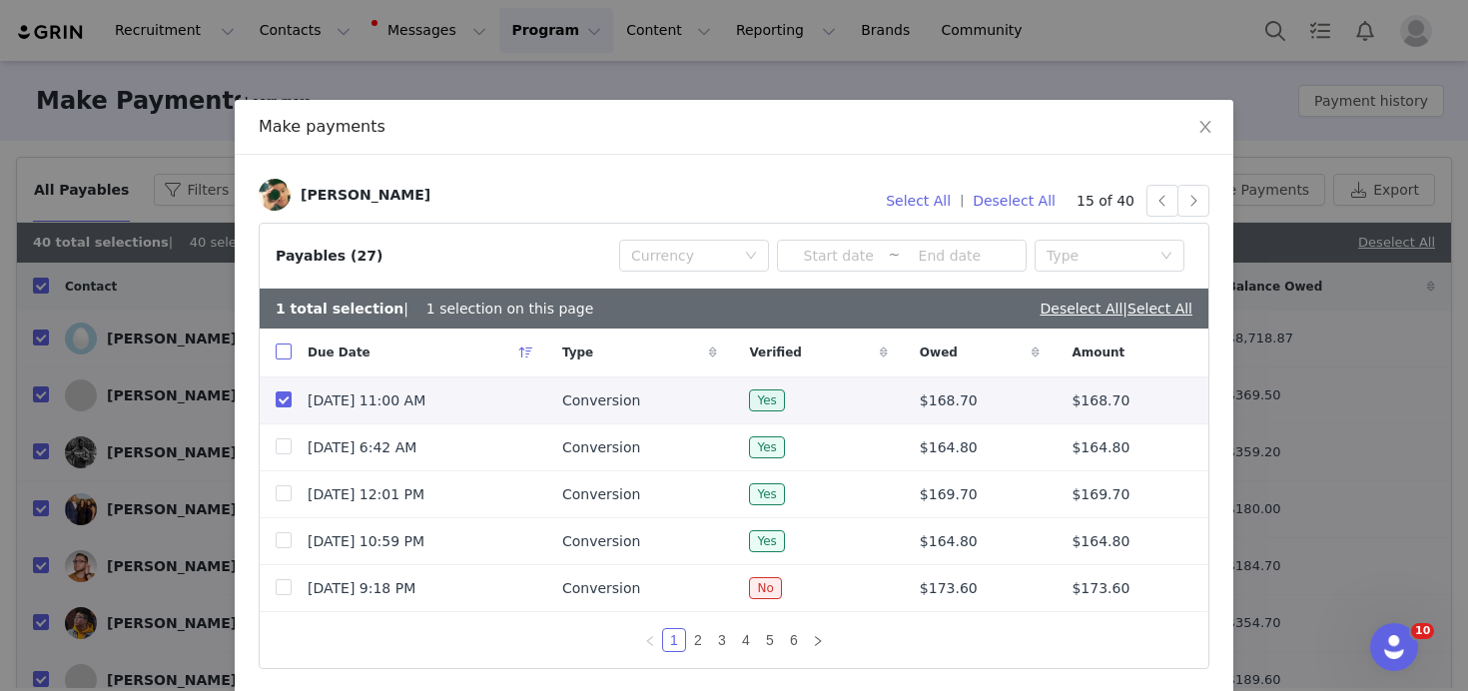
click at [287, 356] on input "checkbox" at bounding box center [284, 351] width 16 height 16
checkbox input "true"
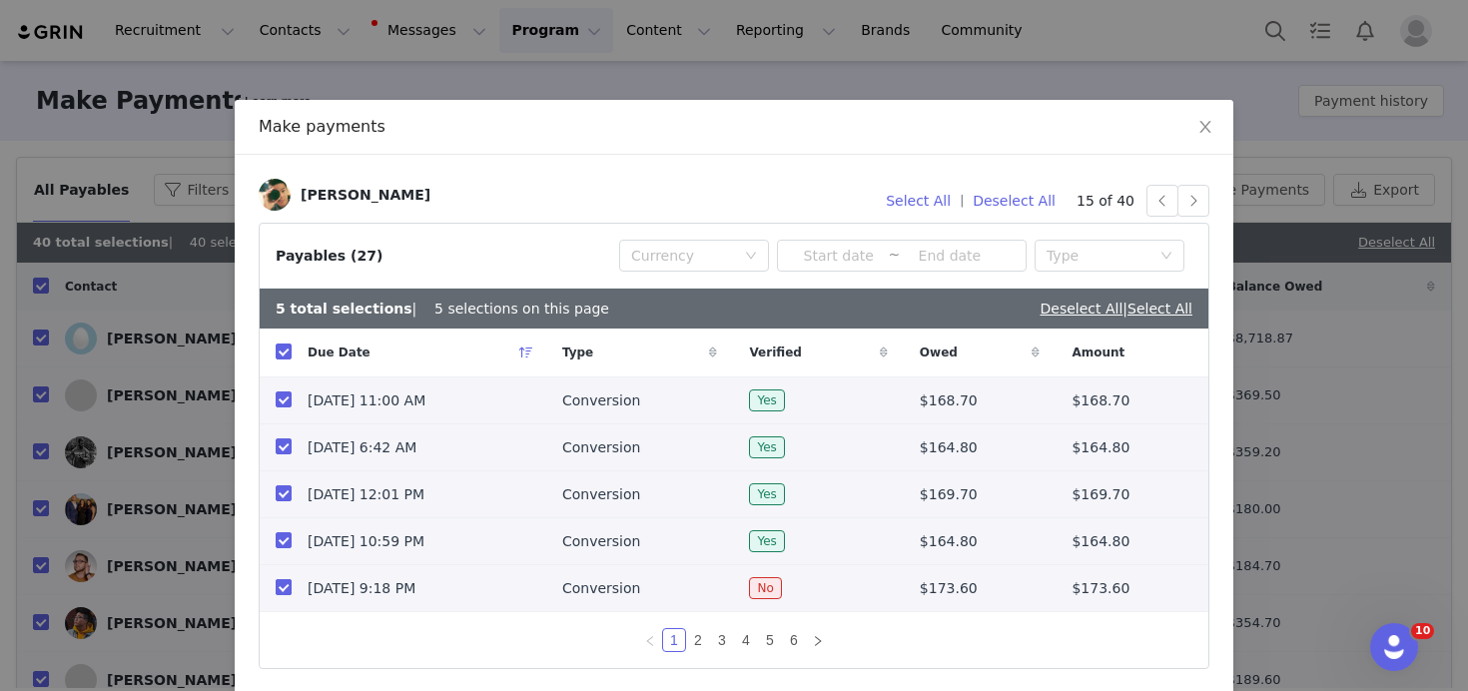
click at [285, 586] on input "checkbox" at bounding box center [284, 587] width 16 height 16
checkbox input "false"
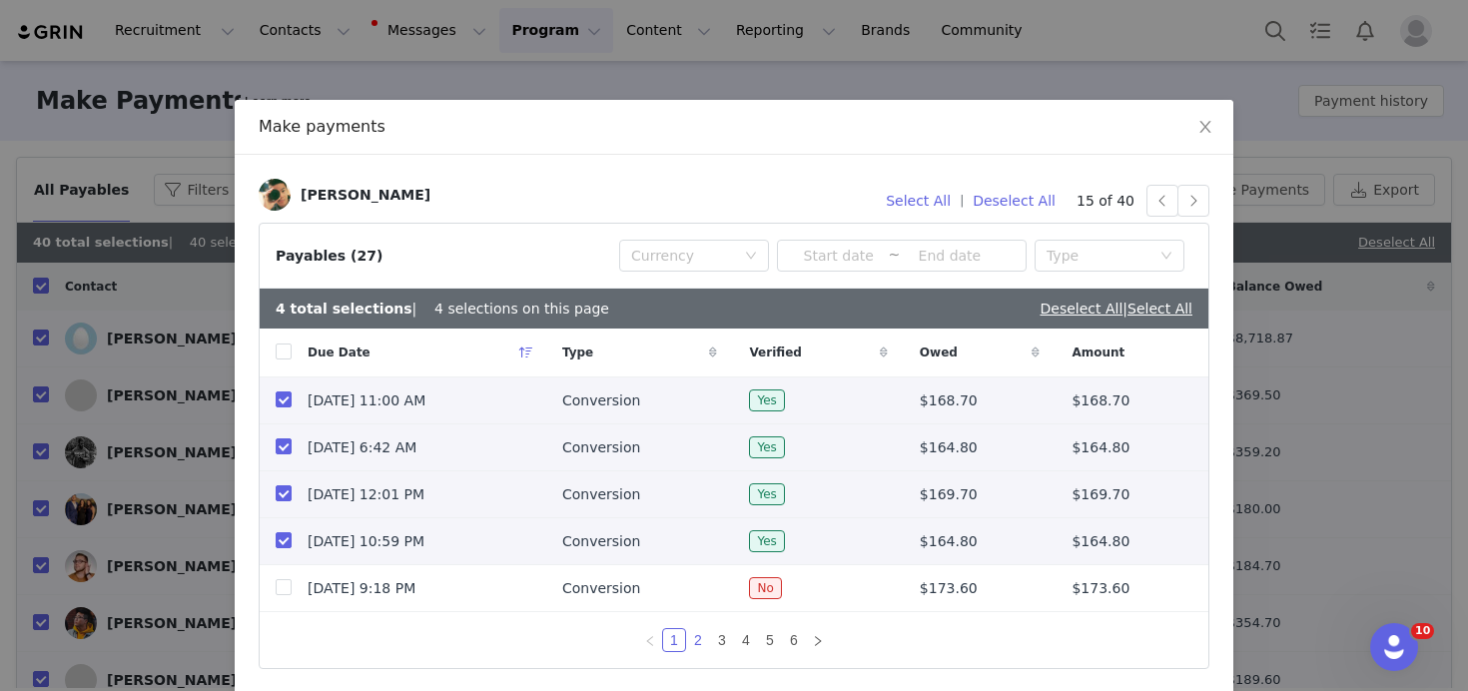
click at [697, 638] on link "2" at bounding box center [698, 640] width 22 height 22
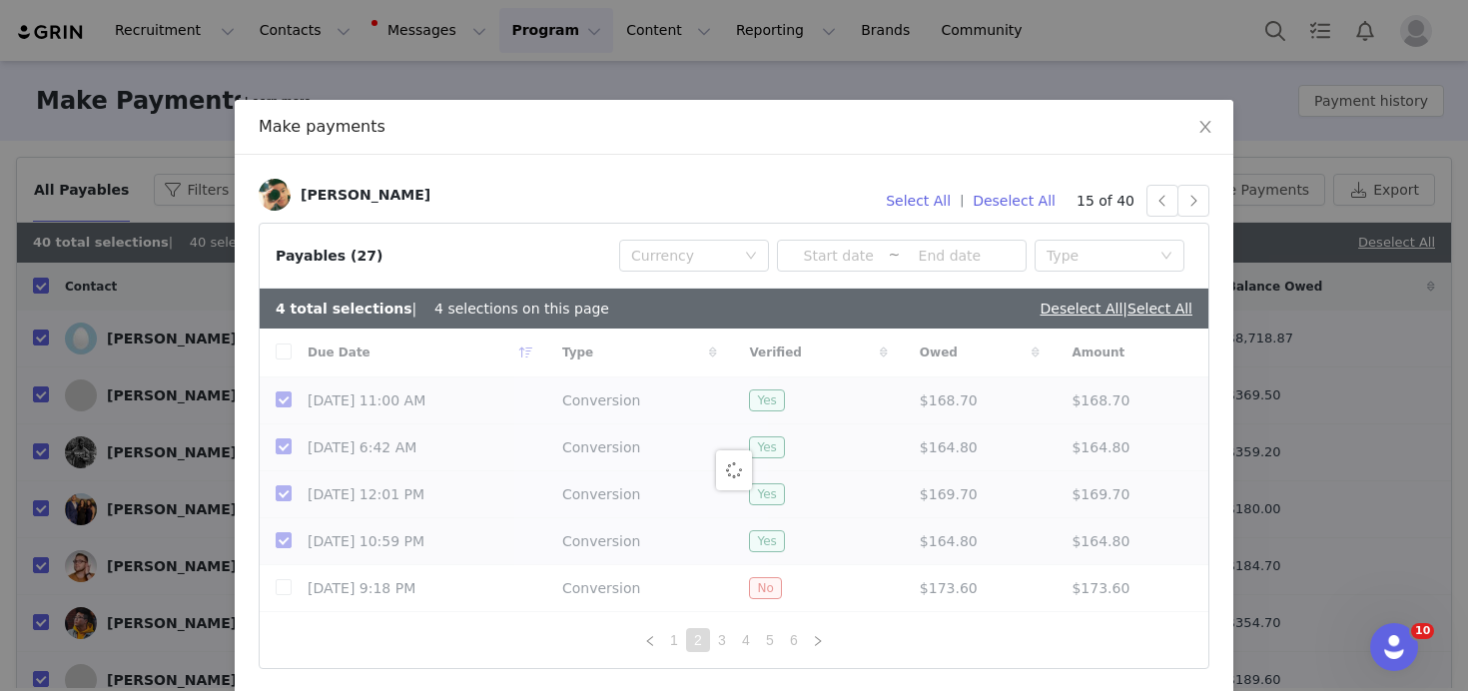
checkbox input "false"
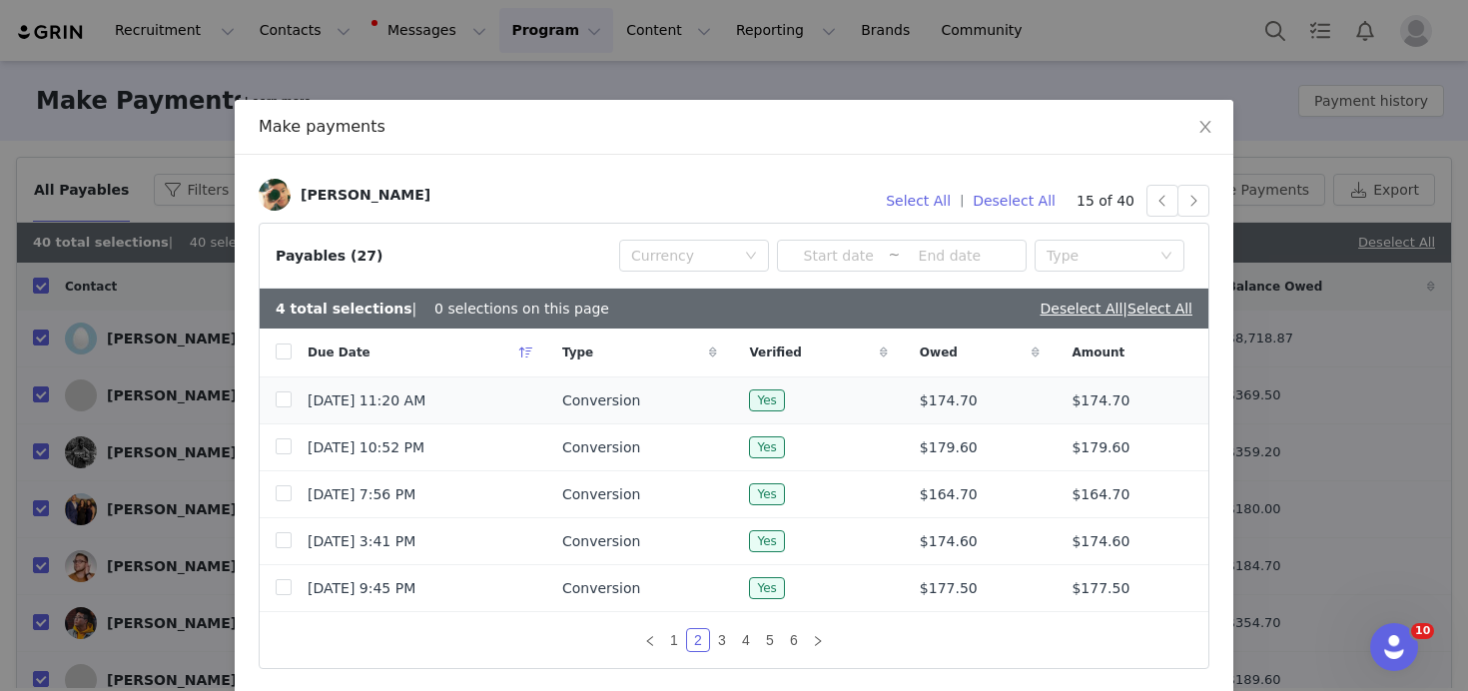
click at [287, 411] on td at bounding box center [276, 400] width 32 height 47
click at [285, 404] on input "checkbox" at bounding box center [284, 399] width 16 height 16
checkbox input "true"
click at [285, 452] on input "checkbox" at bounding box center [284, 446] width 16 height 16
checkbox input "true"
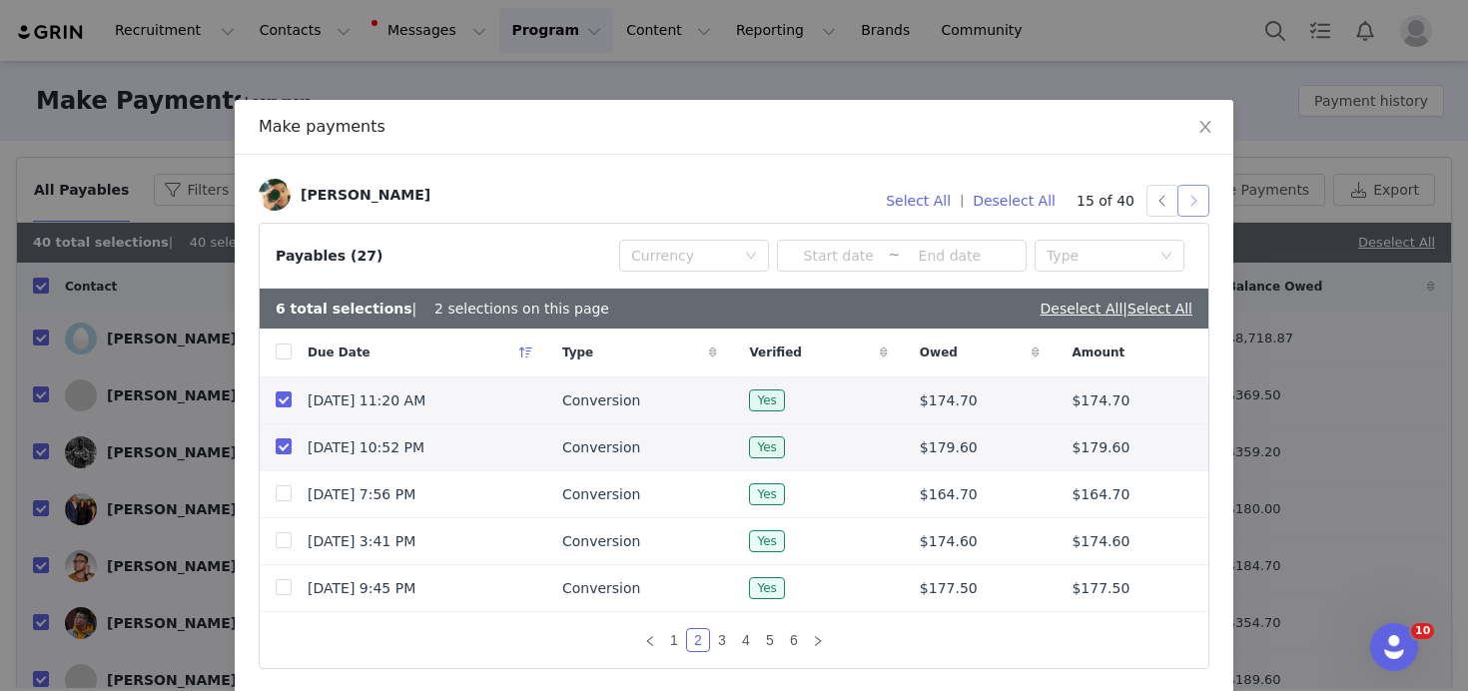
click at [1191, 203] on button "button" at bounding box center [1193, 201] width 32 height 32
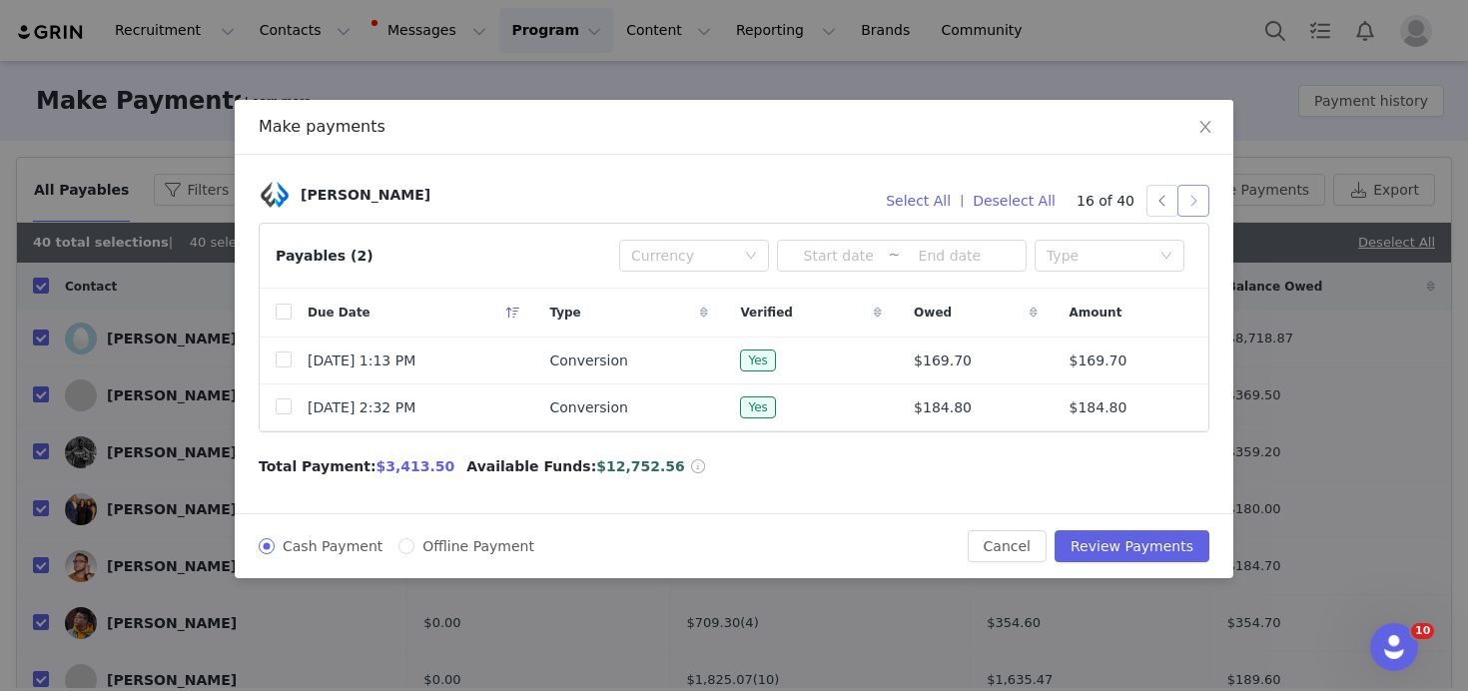
click at [1196, 198] on button "button" at bounding box center [1193, 201] width 32 height 32
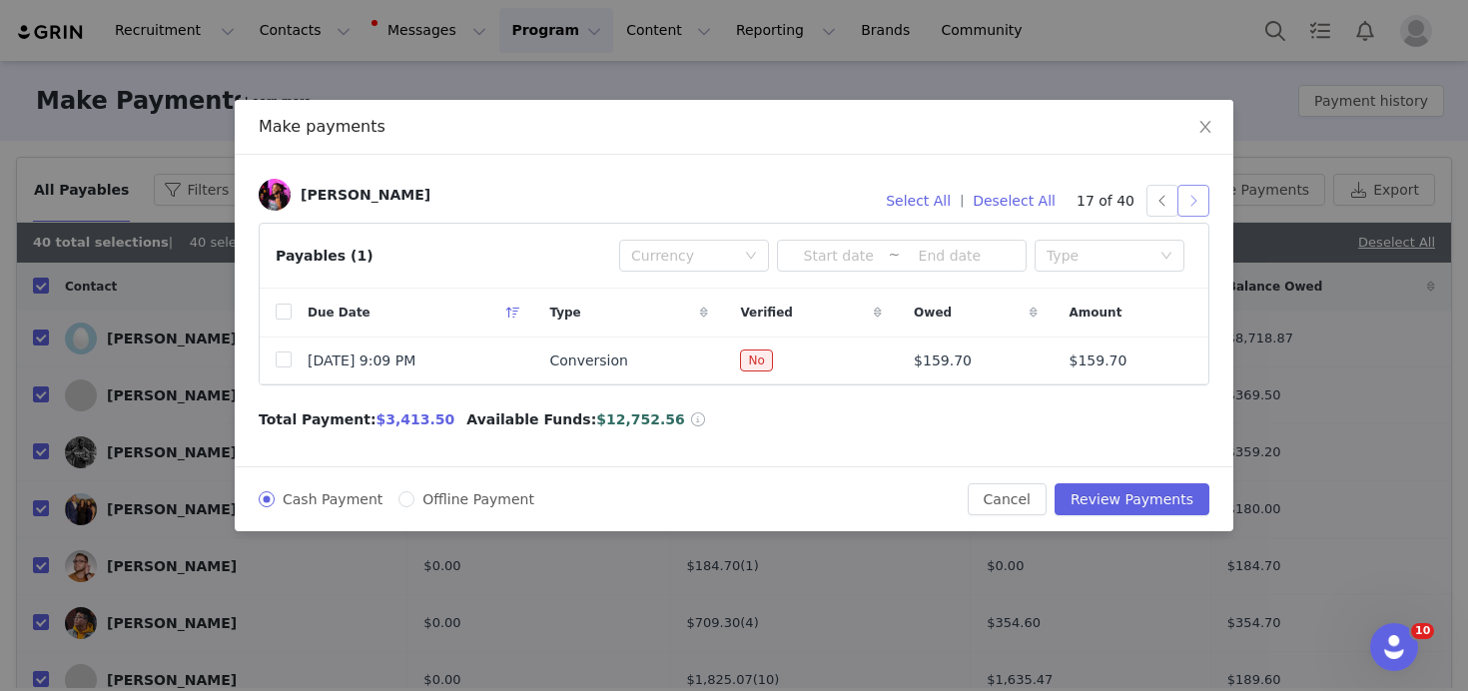
click at [1195, 199] on button "button" at bounding box center [1193, 201] width 32 height 32
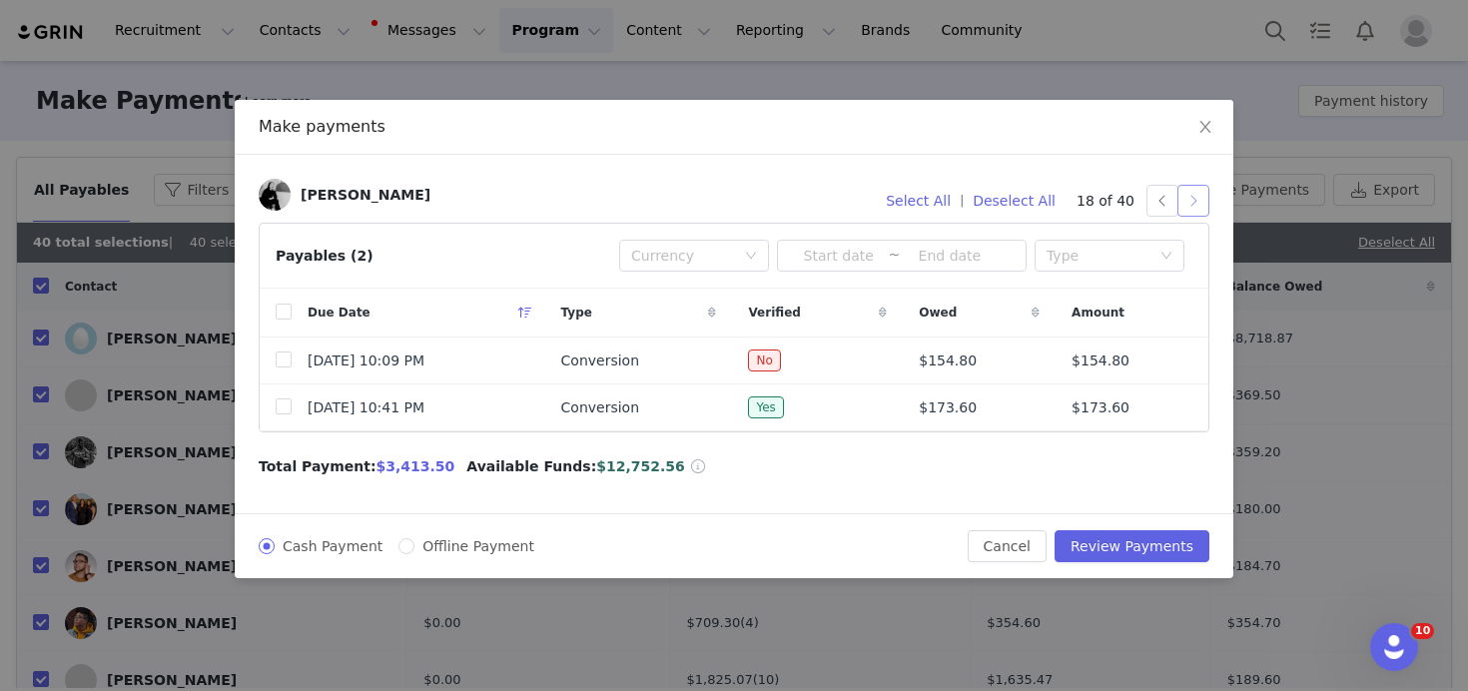
click at [1195, 199] on button "button" at bounding box center [1193, 201] width 32 height 32
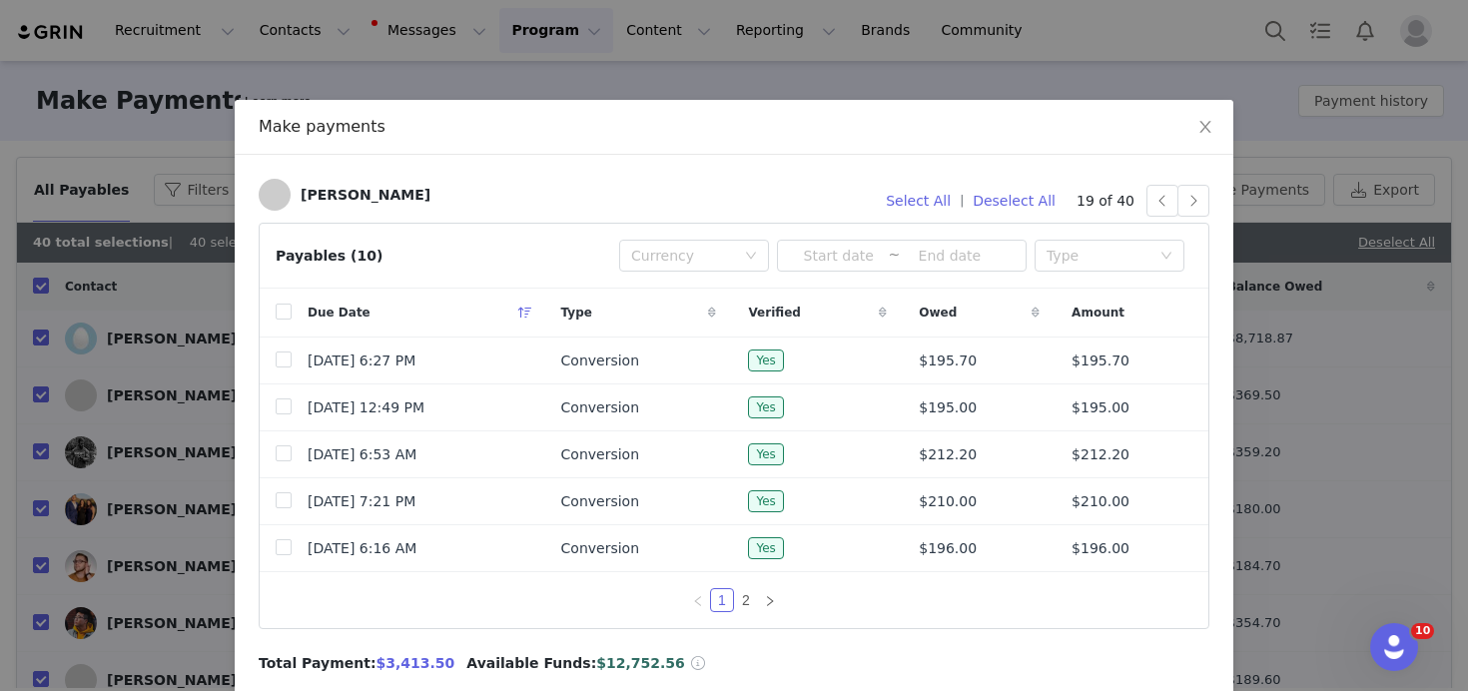
click at [1209, 204] on div "[PERSON_NAME] Select All | Deselect All 19 of 40 Payables (10) Currency ~ Type …" at bounding box center [734, 432] width 998 height 555
click at [1191, 204] on button "button" at bounding box center [1193, 201] width 32 height 32
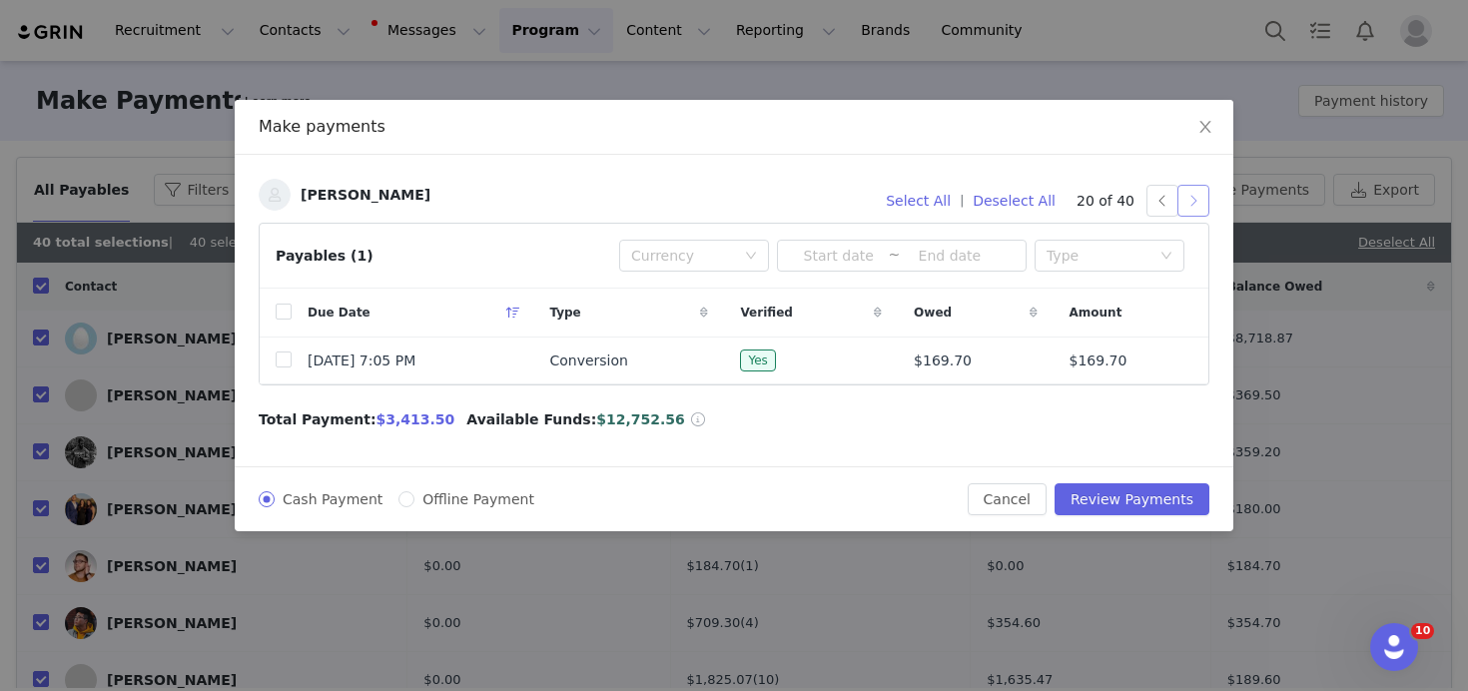
click at [1200, 203] on button "button" at bounding box center [1193, 201] width 32 height 32
click at [1198, 196] on button "button" at bounding box center [1193, 201] width 32 height 32
click at [278, 362] on input "checkbox" at bounding box center [284, 359] width 16 height 16
checkbox input "true"
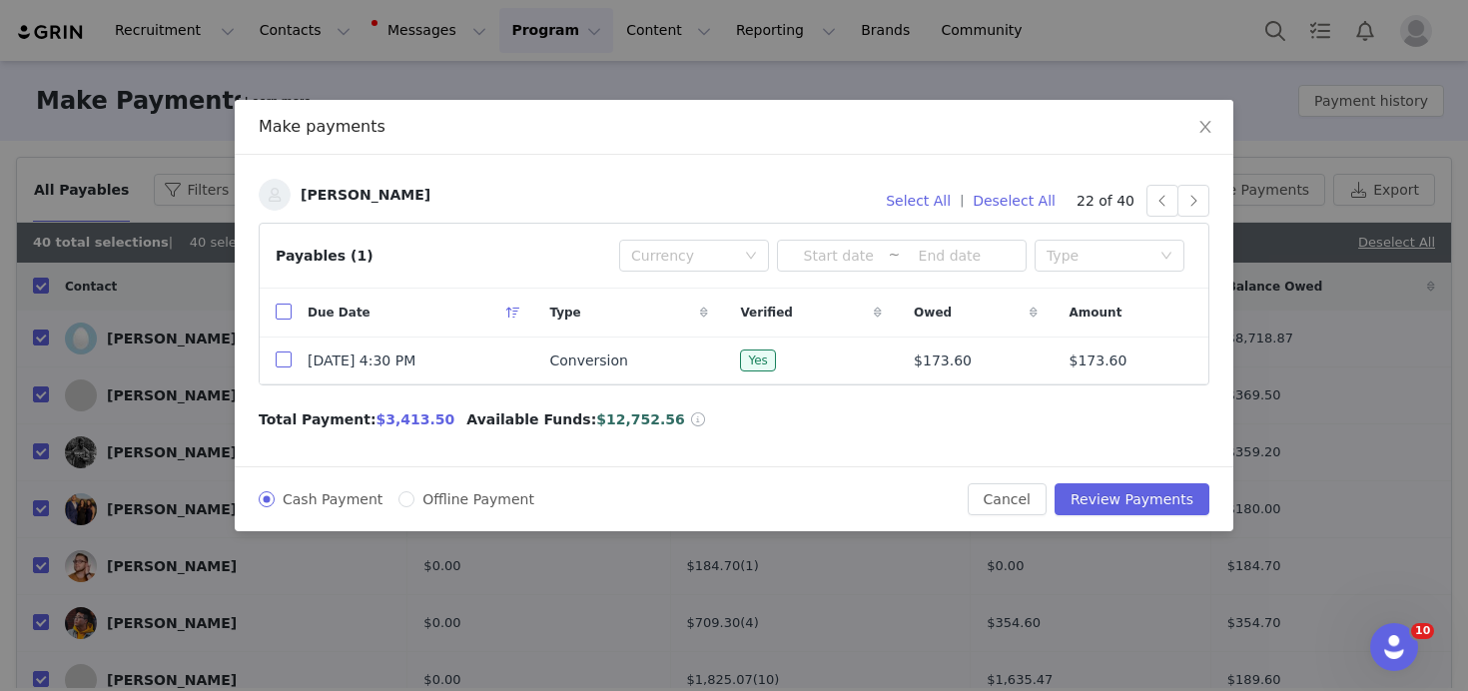
checkbox input "true"
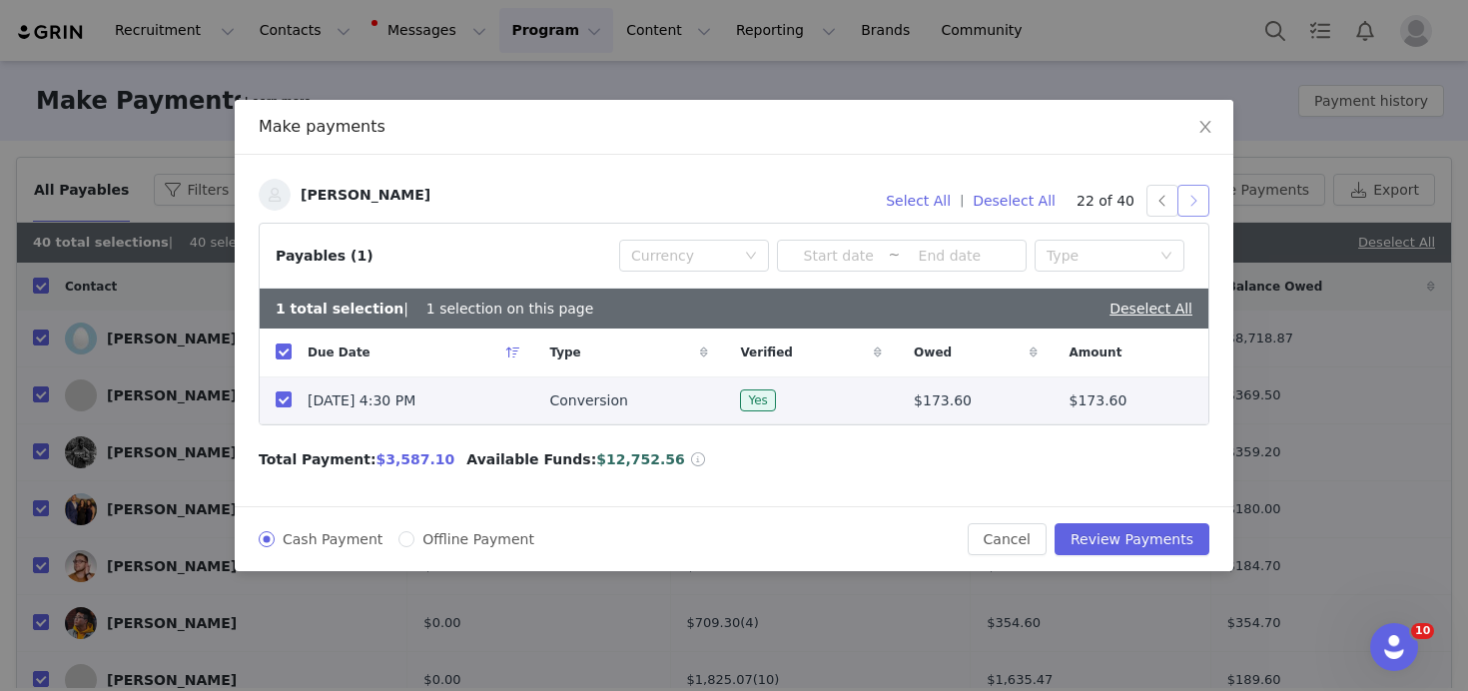
click at [1191, 206] on button "button" at bounding box center [1193, 201] width 32 height 32
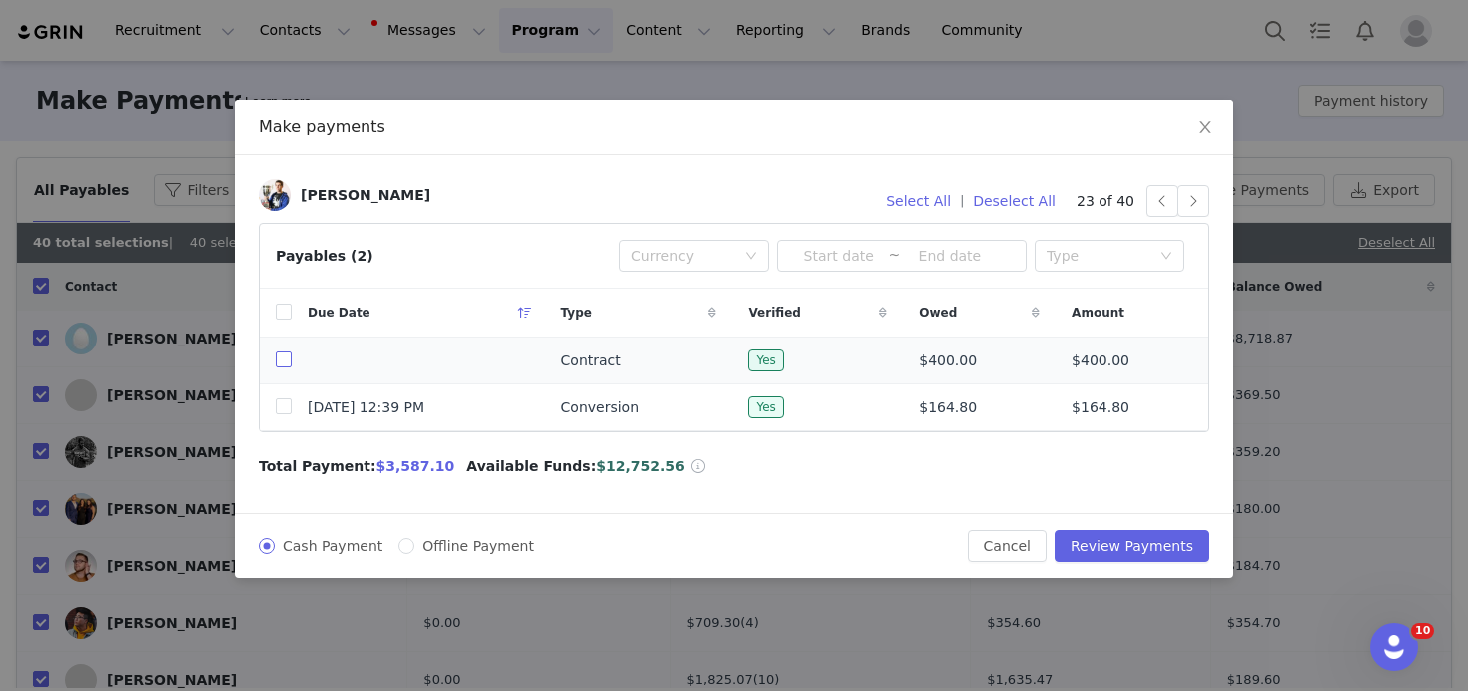
click at [280, 357] on input "checkbox" at bounding box center [284, 359] width 16 height 16
checkbox input "true"
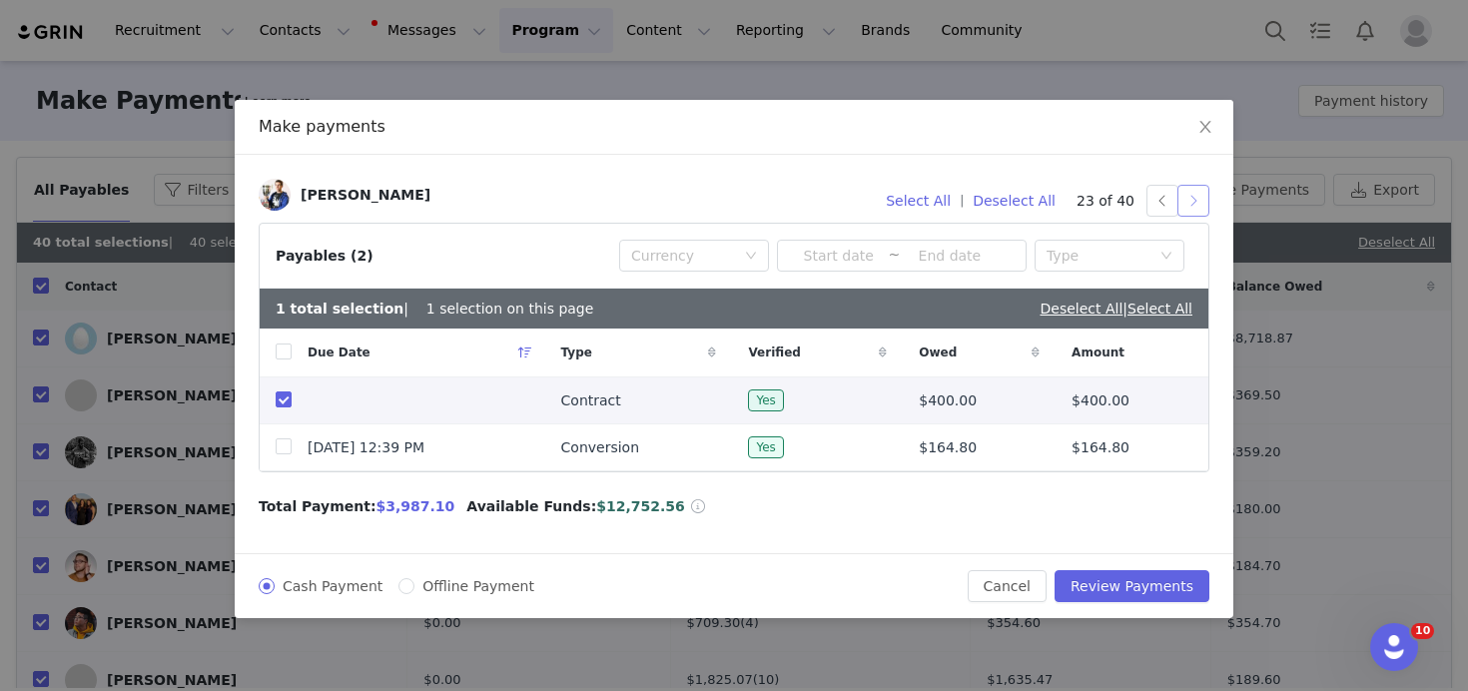
click at [1191, 204] on button "button" at bounding box center [1193, 201] width 32 height 32
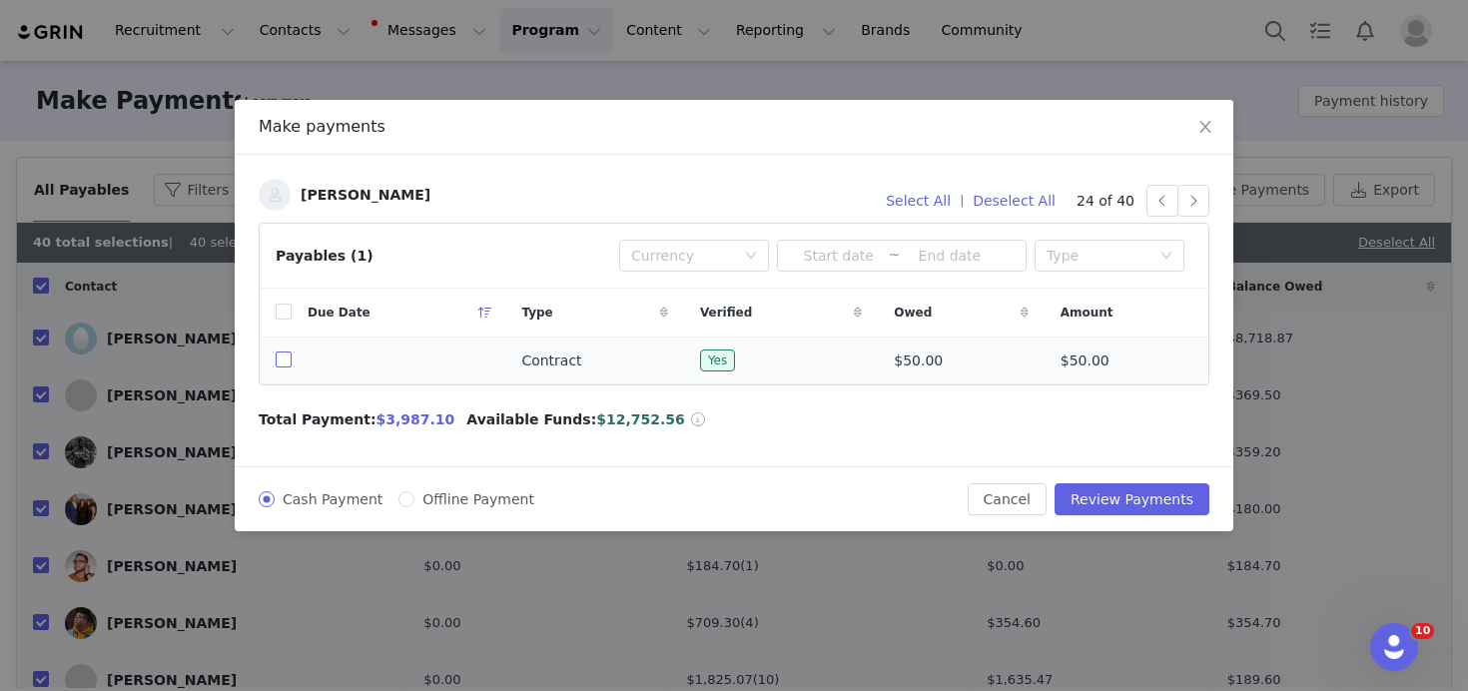
click at [286, 355] on input "checkbox" at bounding box center [284, 359] width 16 height 16
checkbox input "true"
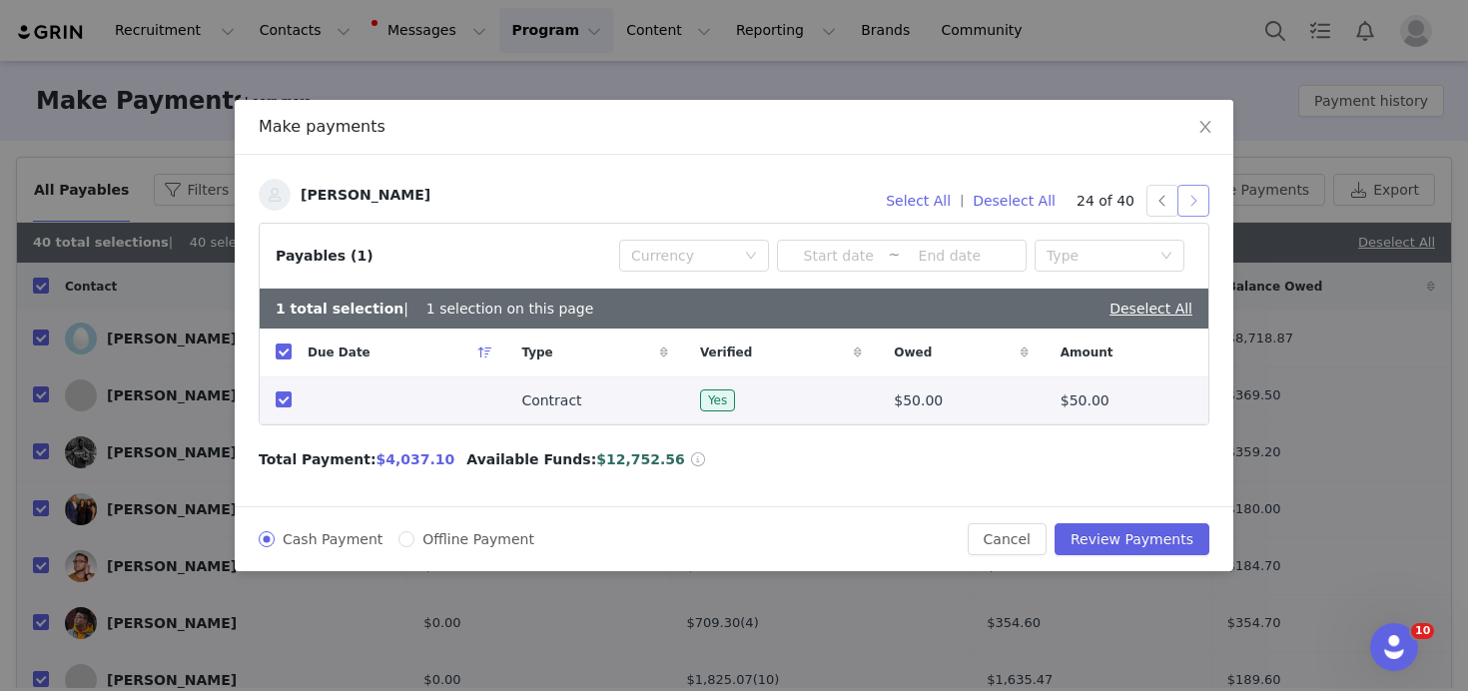
click at [1199, 198] on button "button" at bounding box center [1193, 201] width 32 height 32
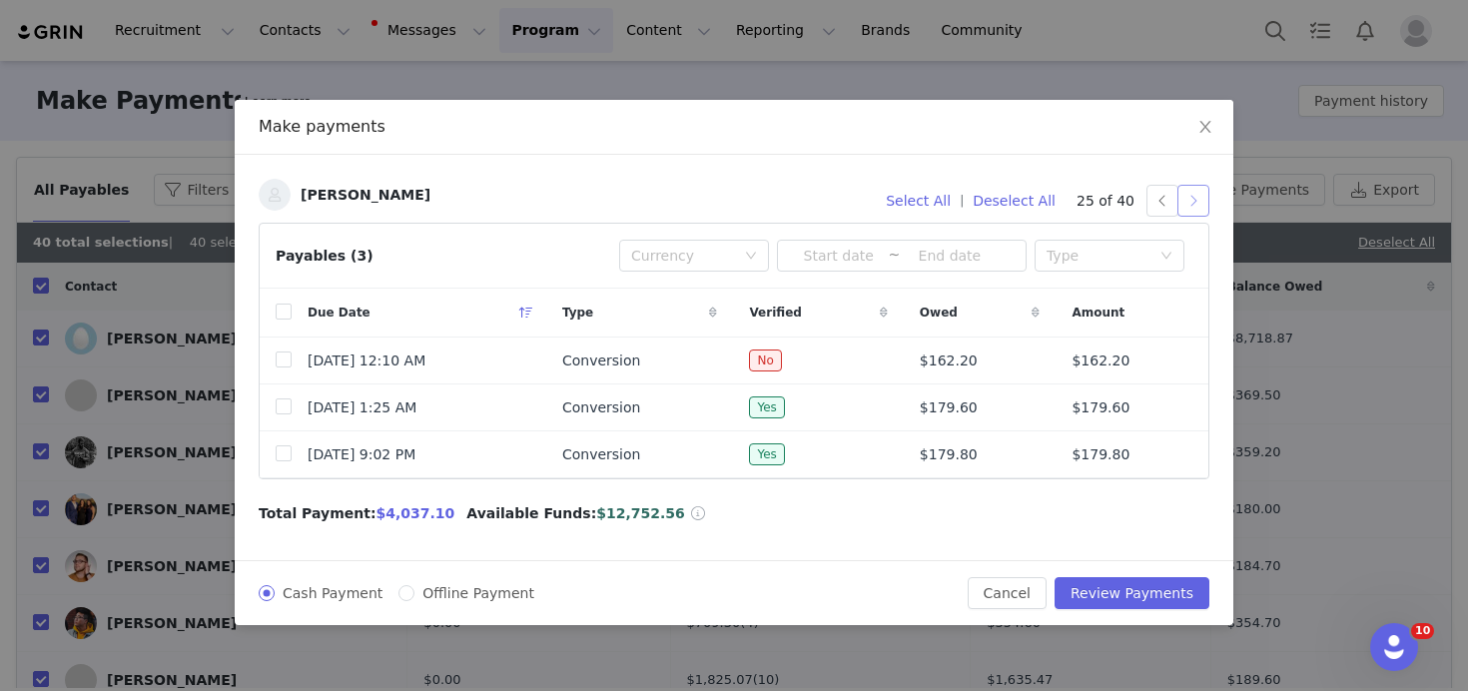
click at [1199, 201] on button "button" at bounding box center [1193, 201] width 32 height 32
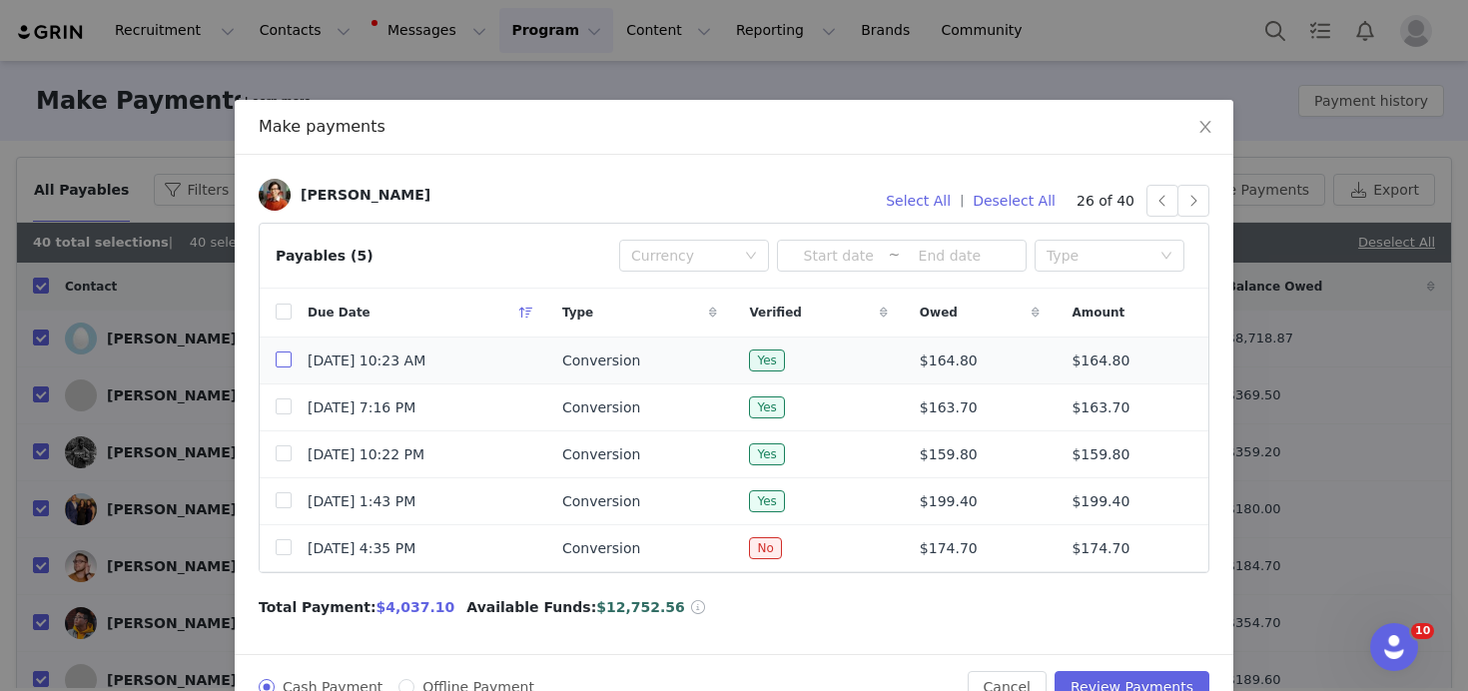
click at [285, 361] on input "checkbox" at bounding box center [284, 359] width 16 height 16
checkbox input "true"
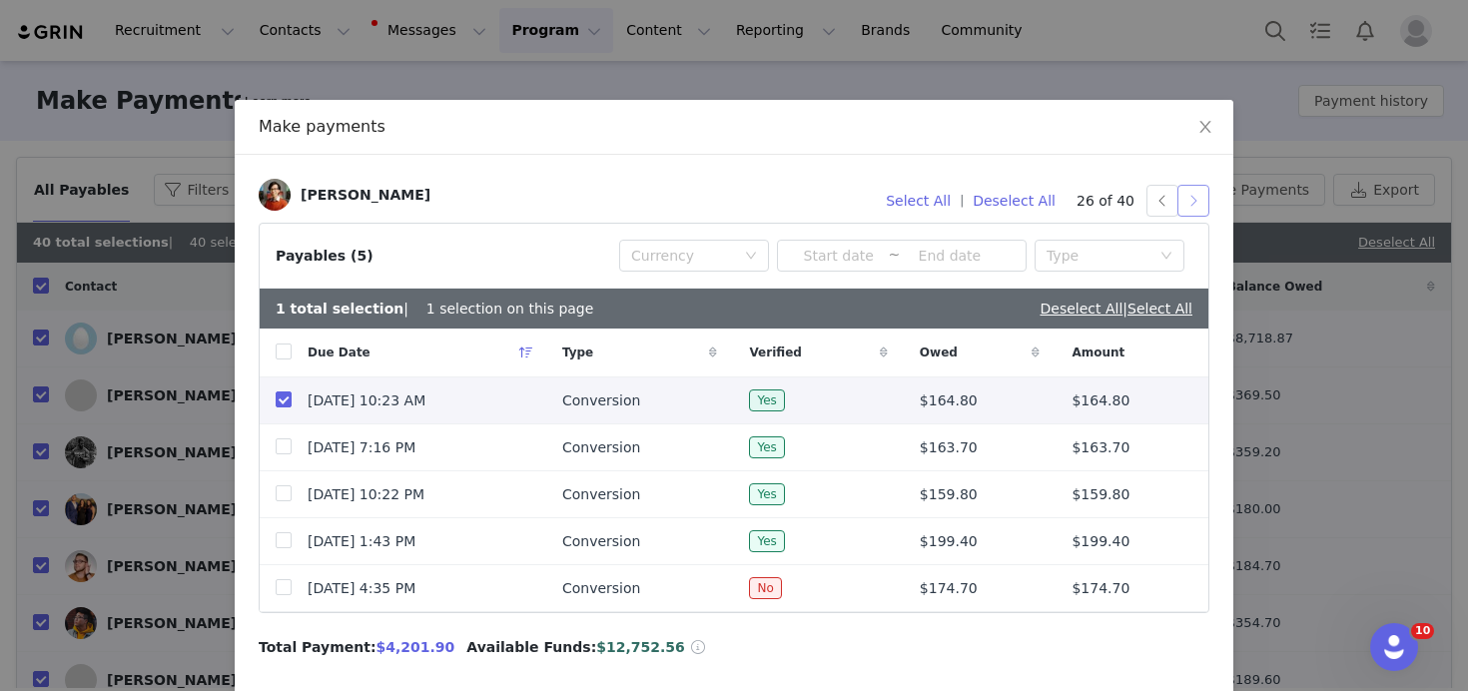
click at [1200, 202] on button "button" at bounding box center [1193, 201] width 32 height 32
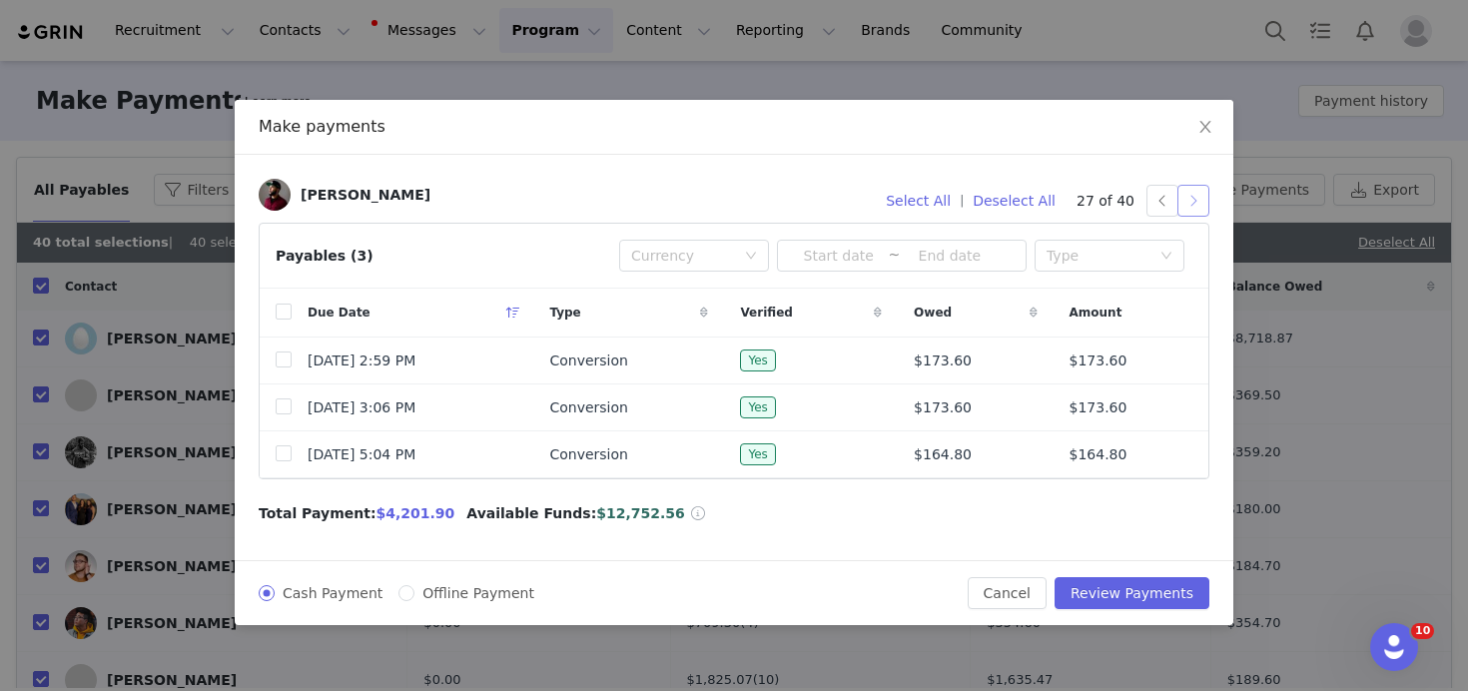
click at [1197, 194] on button "button" at bounding box center [1193, 201] width 32 height 32
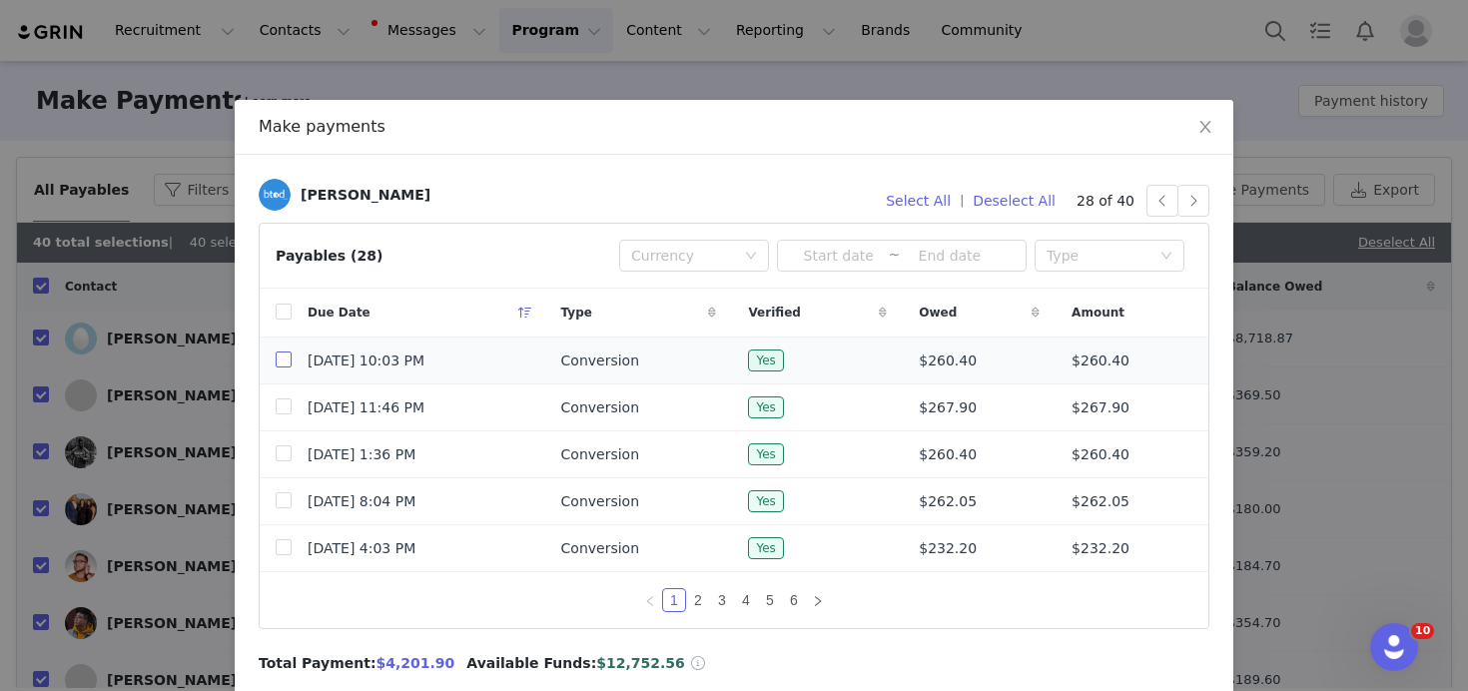
click at [286, 363] on input "checkbox" at bounding box center [284, 359] width 16 height 16
checkbox input "true"
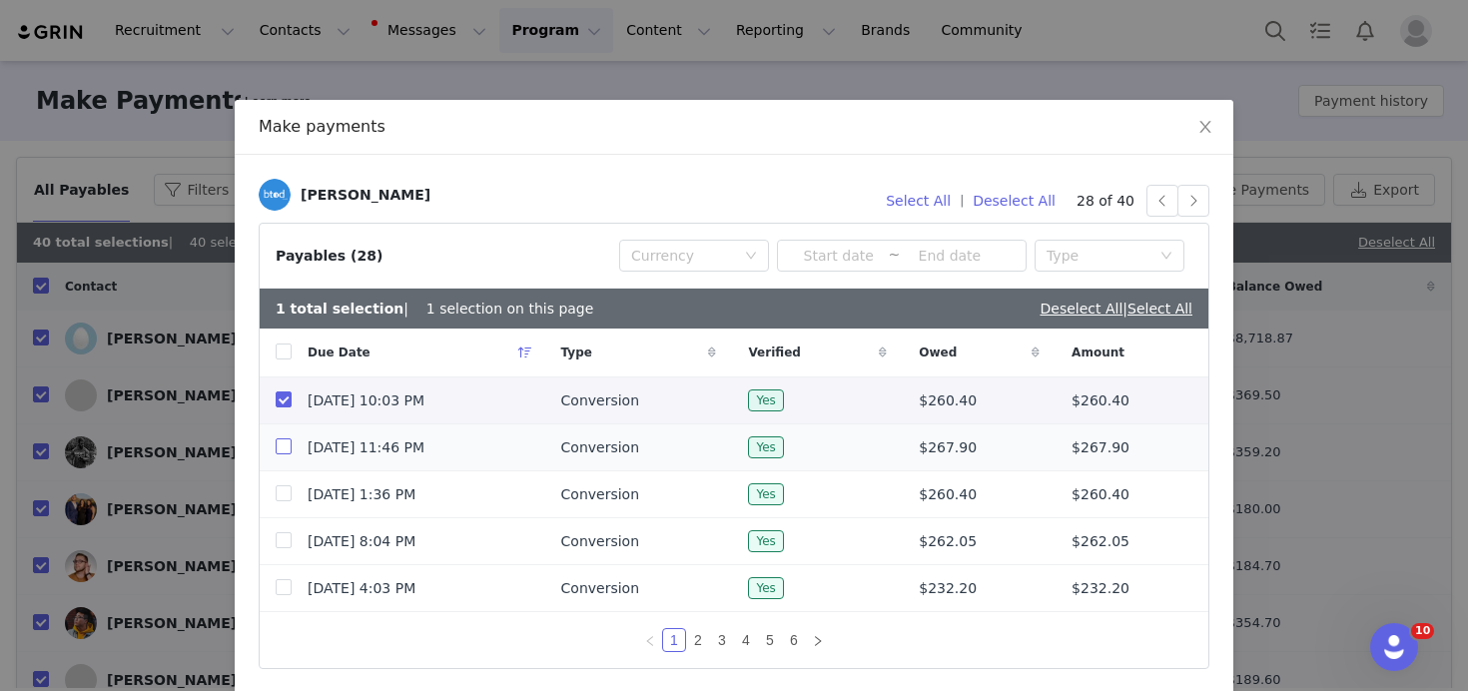
click at [283, 444] on input "checkbox" at bounding box center [284, 446] width 16 height 16
checkbox input "true"
click at [285, 494] on input "checkbox" at bounding box center [284, 493] width 16 height 16
checkbox input "true"
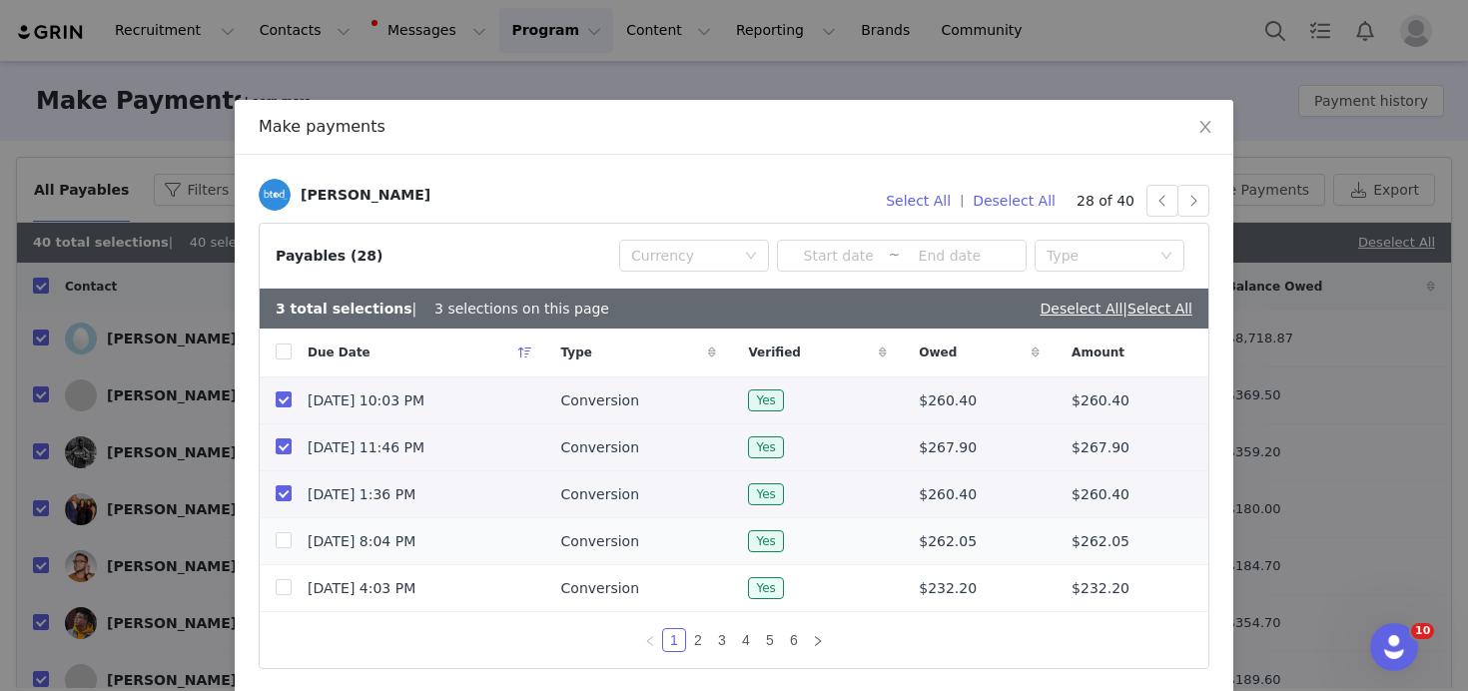
click at [283, 525] on td at bounding box center [276, 541] width 32 height 47
click at [283, 535] on input "checkbox" at bounding box center [284, 540] width 16 height 16
checkbox input "true"
click at [1199, 195] on button "button" at bounding box center [1193, 201] width 32 height 32
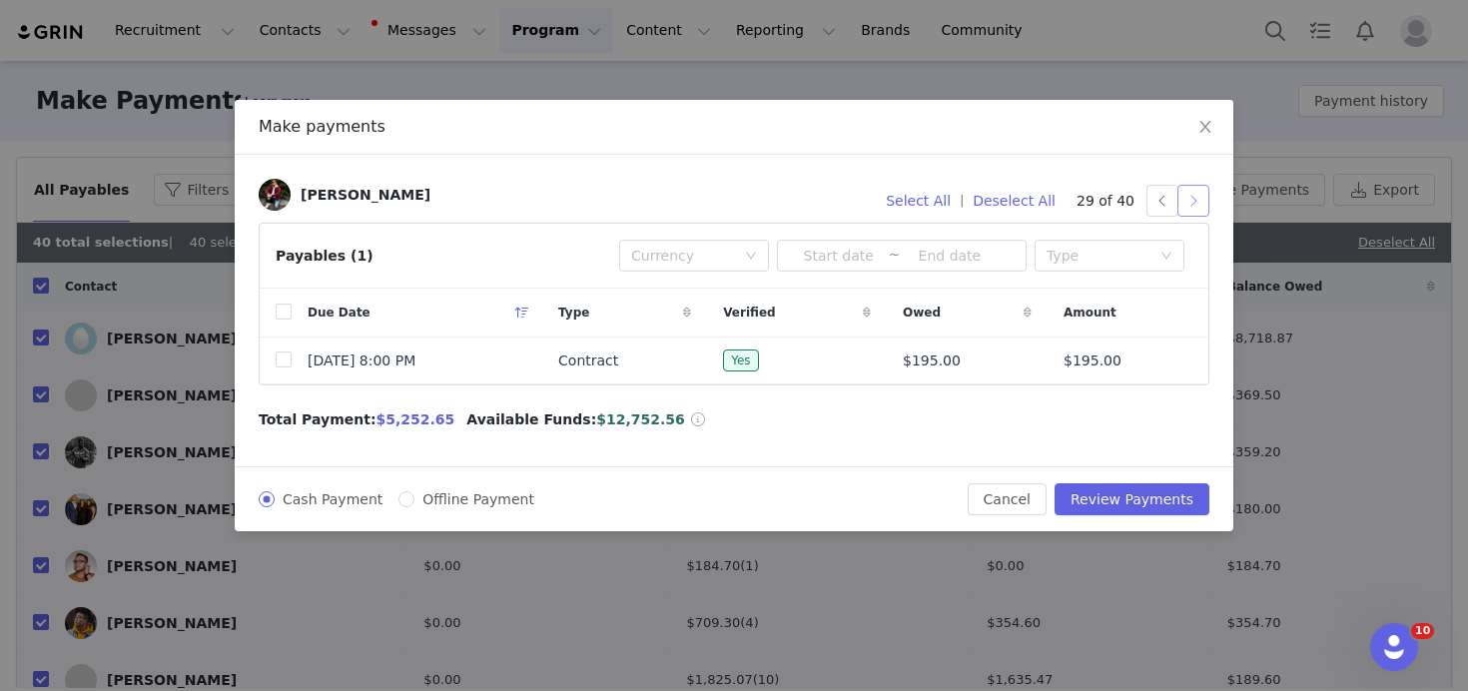
click at [1203, 197] on button "button" at bounding box center [1193, 201] width 32 height 32
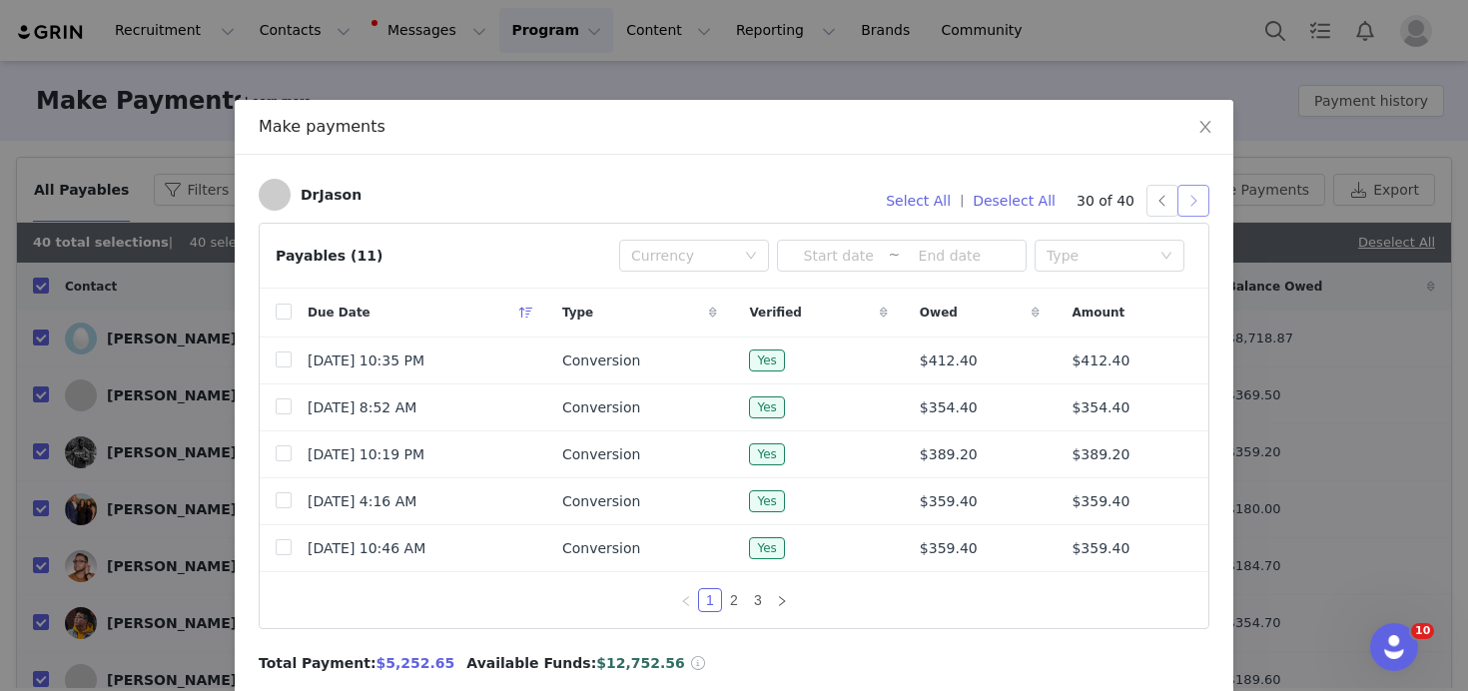
click at [1193, 197] on button "button" at bounding box center [1193, 201] width 32 height 32
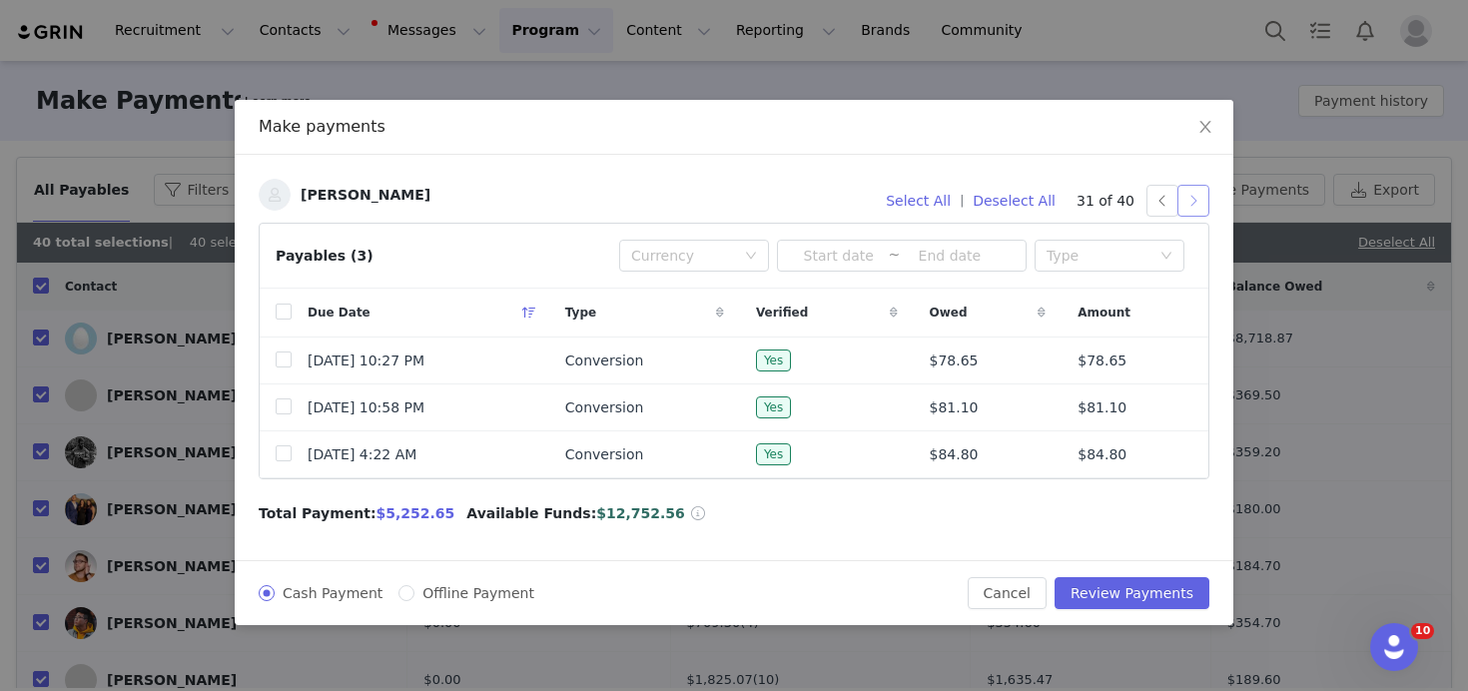
click at [1190, 197] on button "button" at bounding box center [1193, 201] width 32 height 32
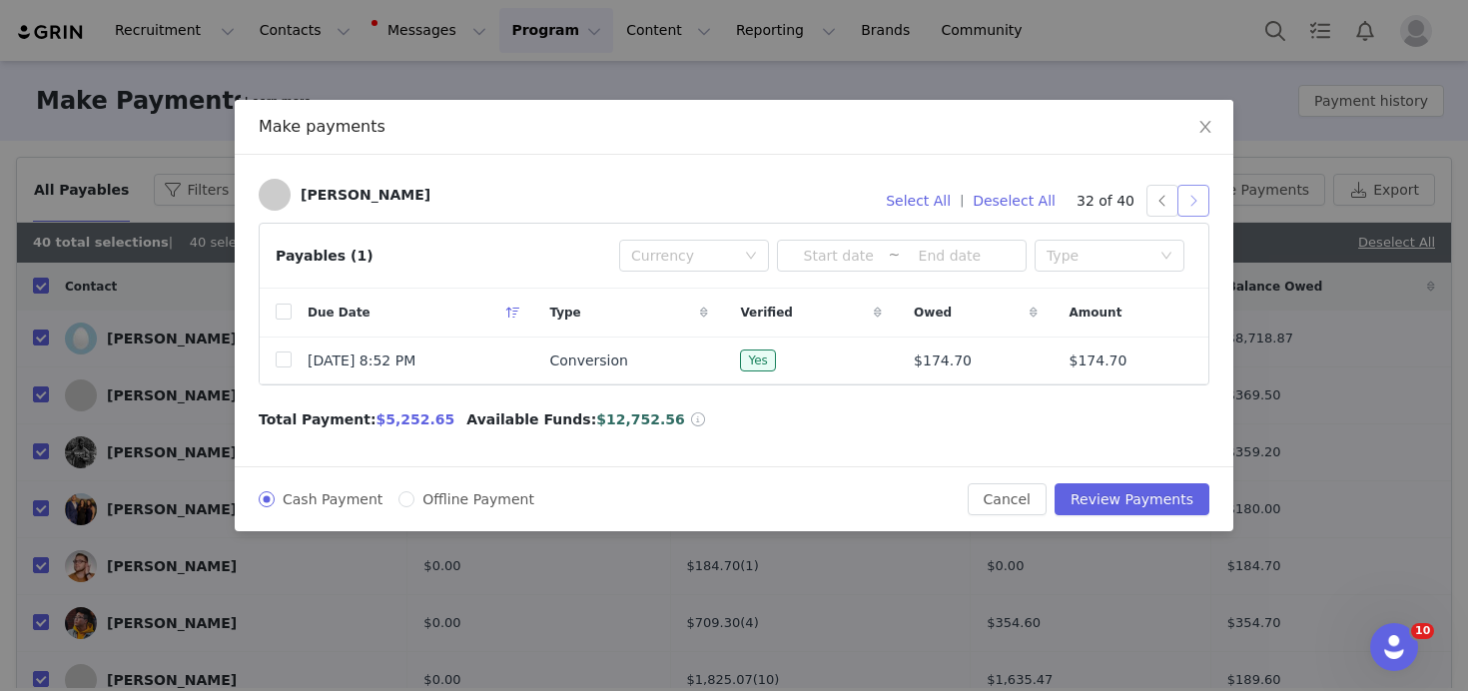
click at [1205, 202] on button "button" at bounding box center [1193, 201] width 32 height 32
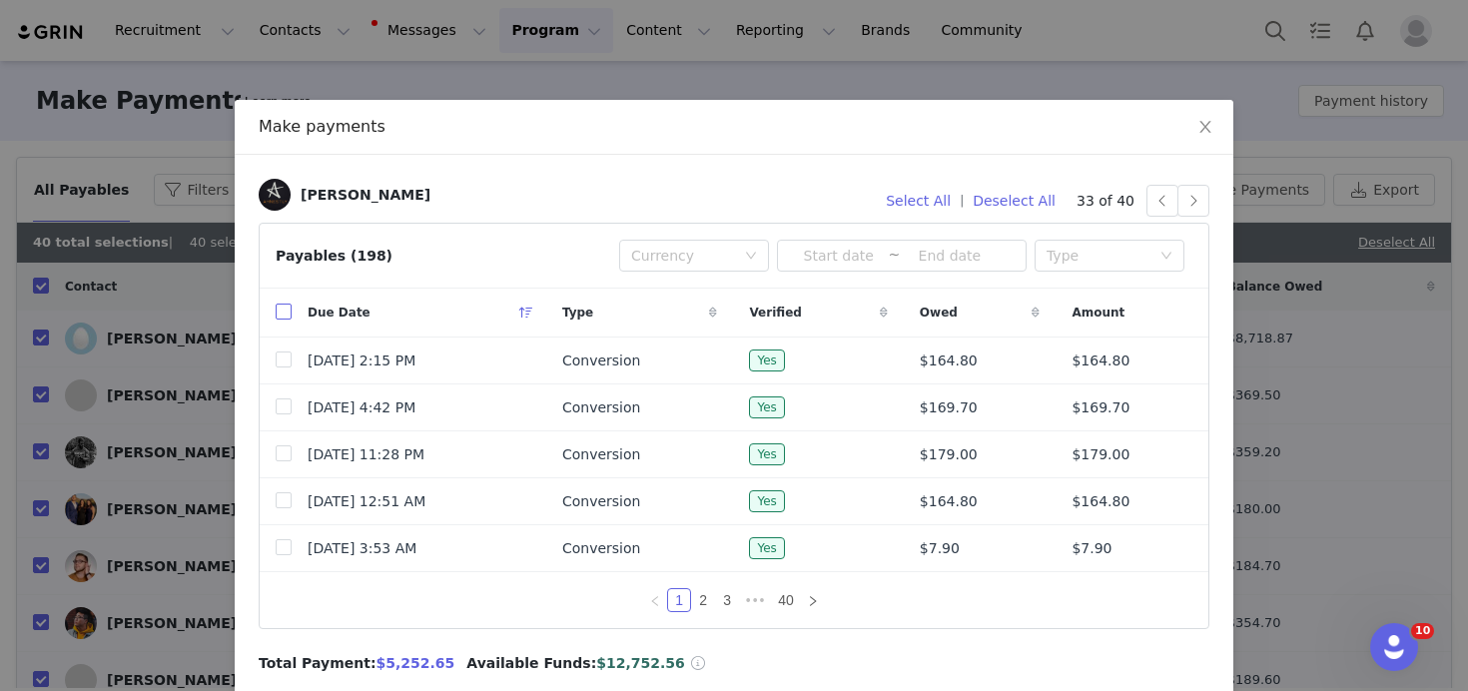
click at [287, 310] on input "checkbox" at bounding box center [284, 312] width 16 height 16
checkbox input "true"
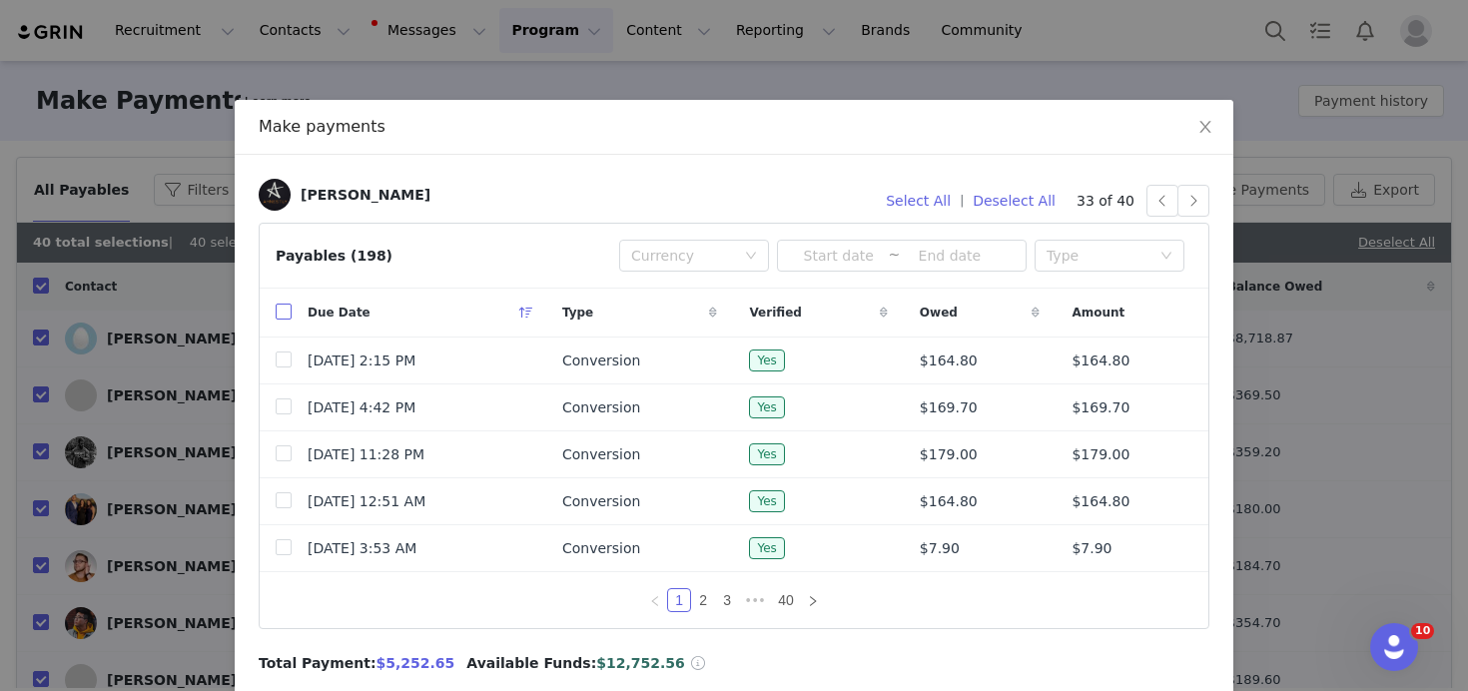
checkbox input "true"
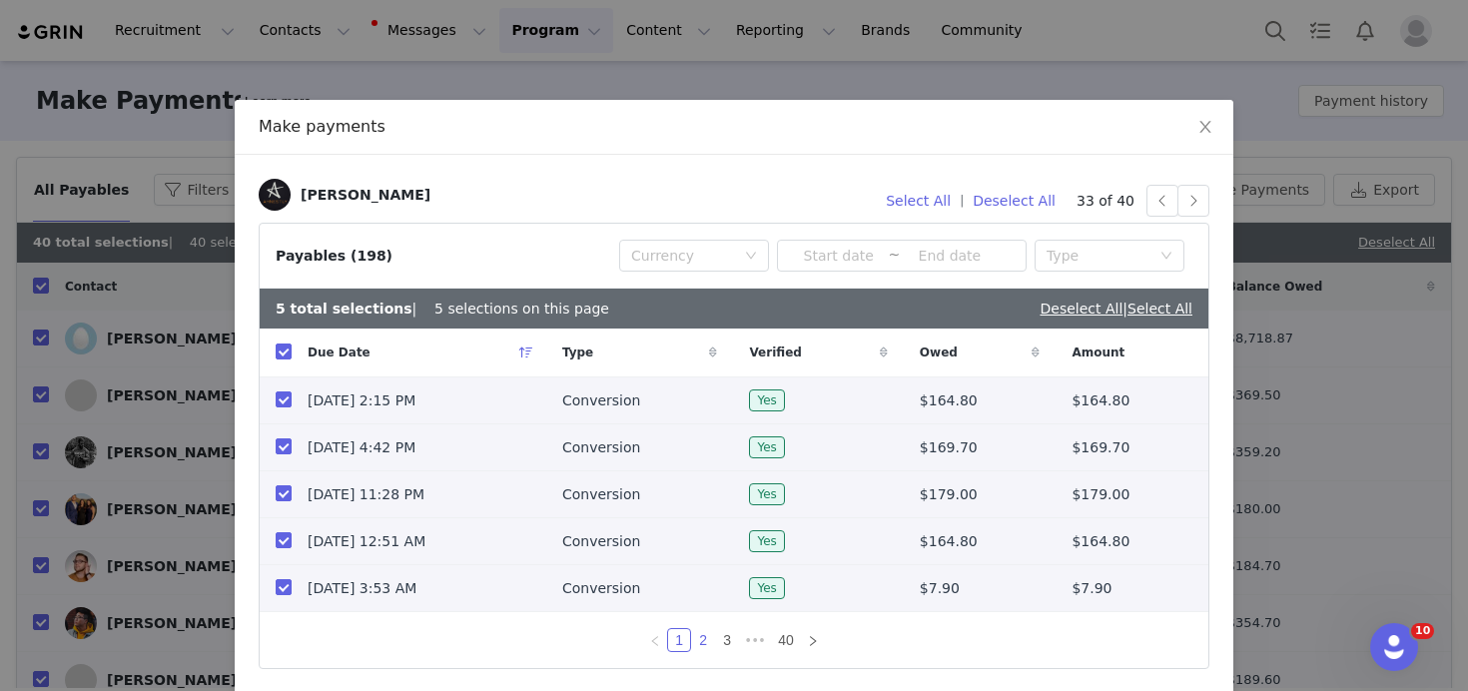
click at [698, 637] on link "2" at bounding box center [703, 640] width 22 height 22
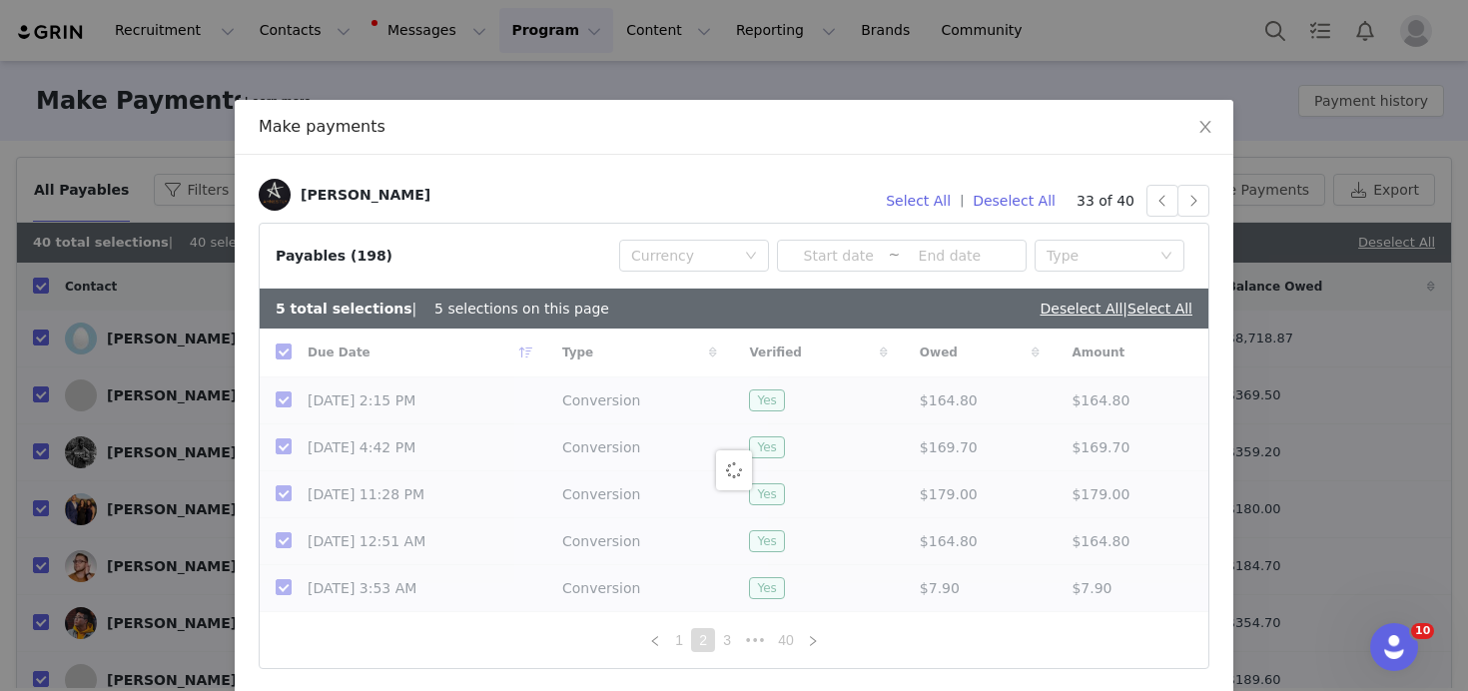
checkbox input "false"
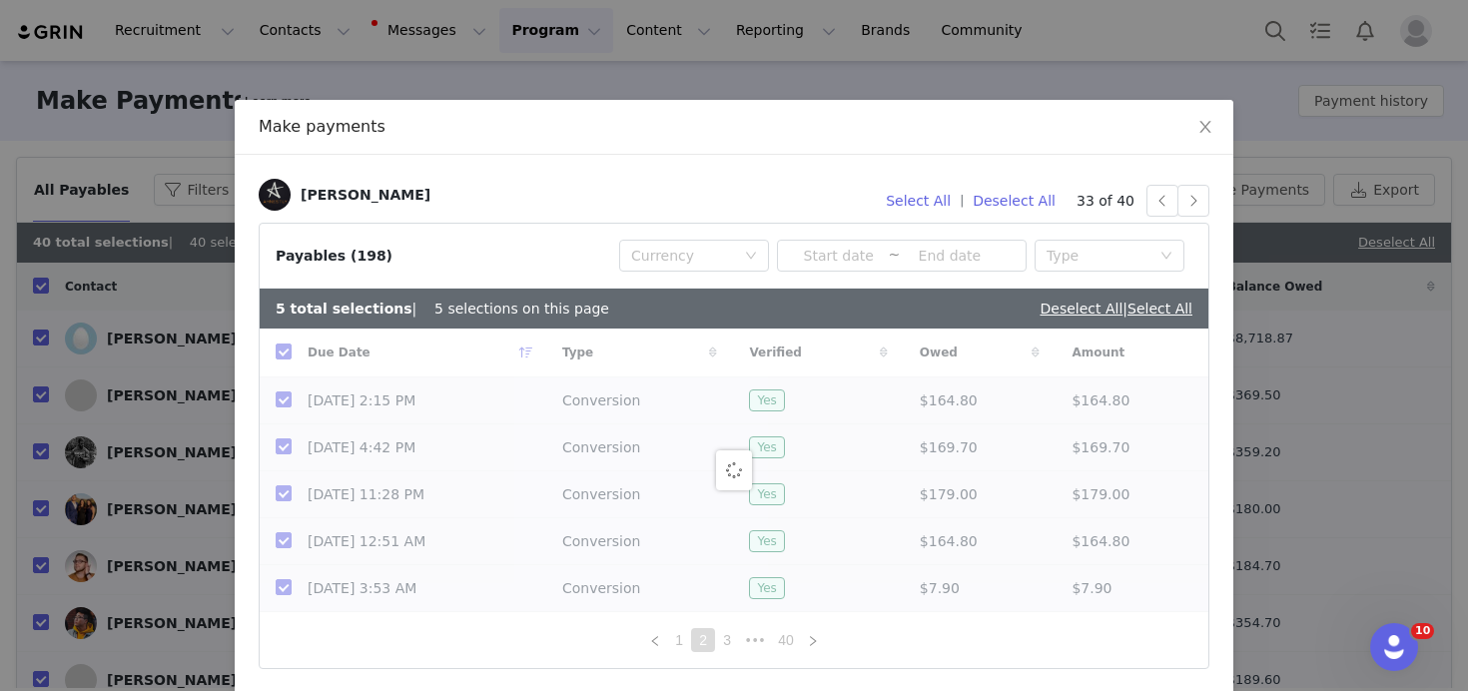
checkbox input "false"
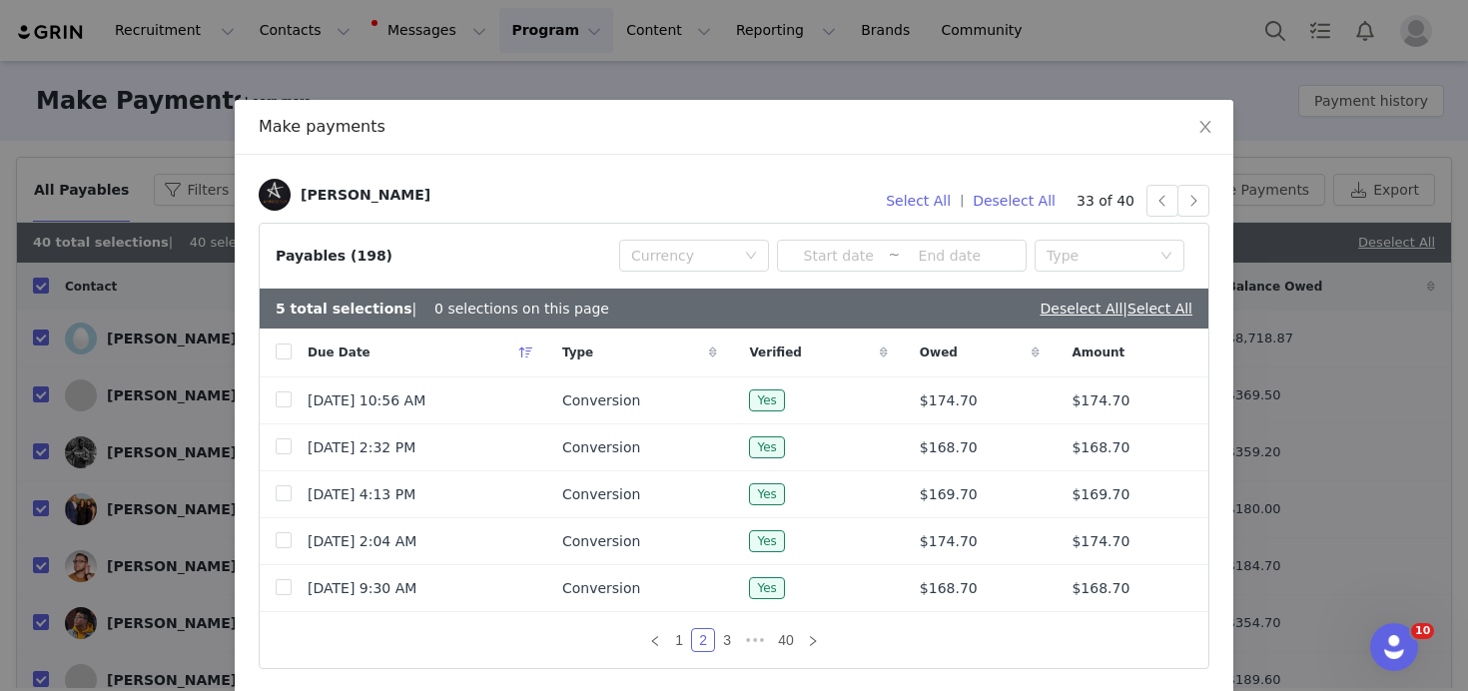
click at [292, 353] on div "Due Date" at bounding box center [419, 352] width 255 height 48
click at [281, 350] on input "checkbox" at bounding box center [284, 351] width 16 height 16
checkbox input "true"
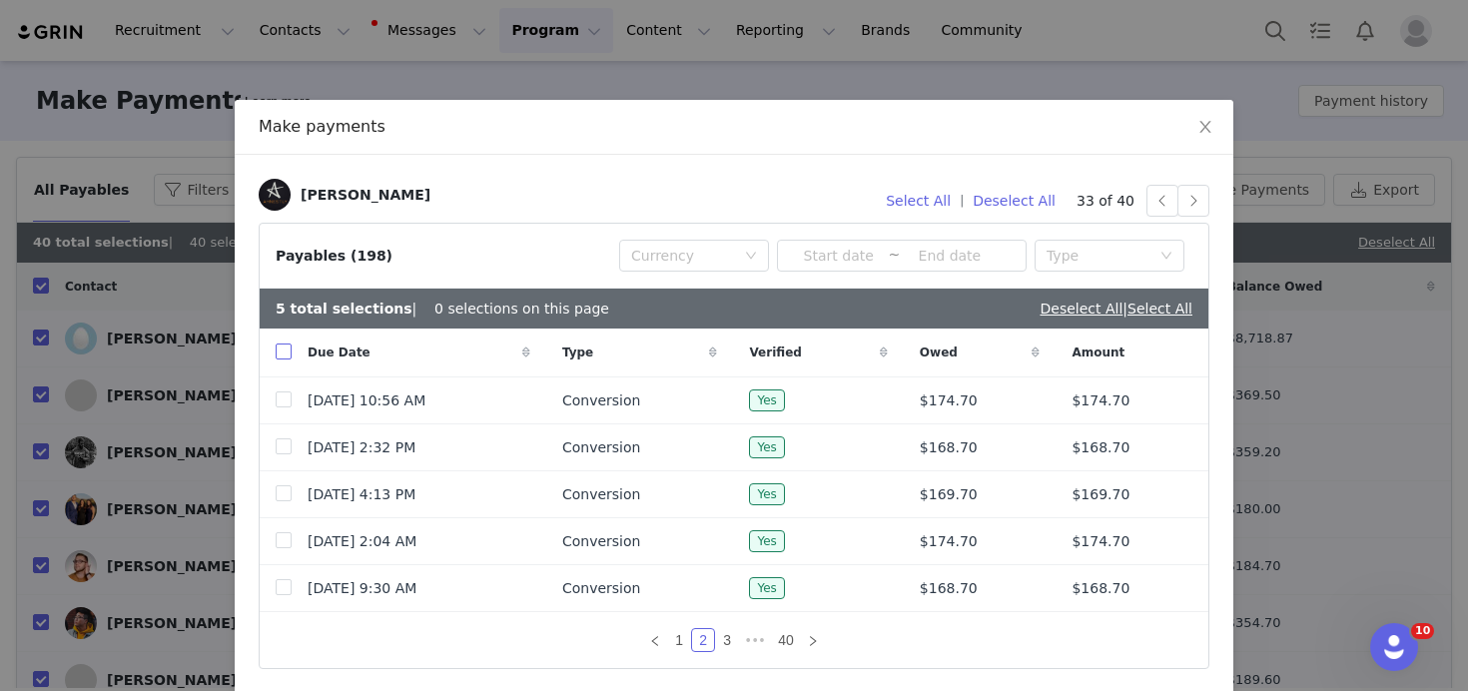
checkbox input "true"
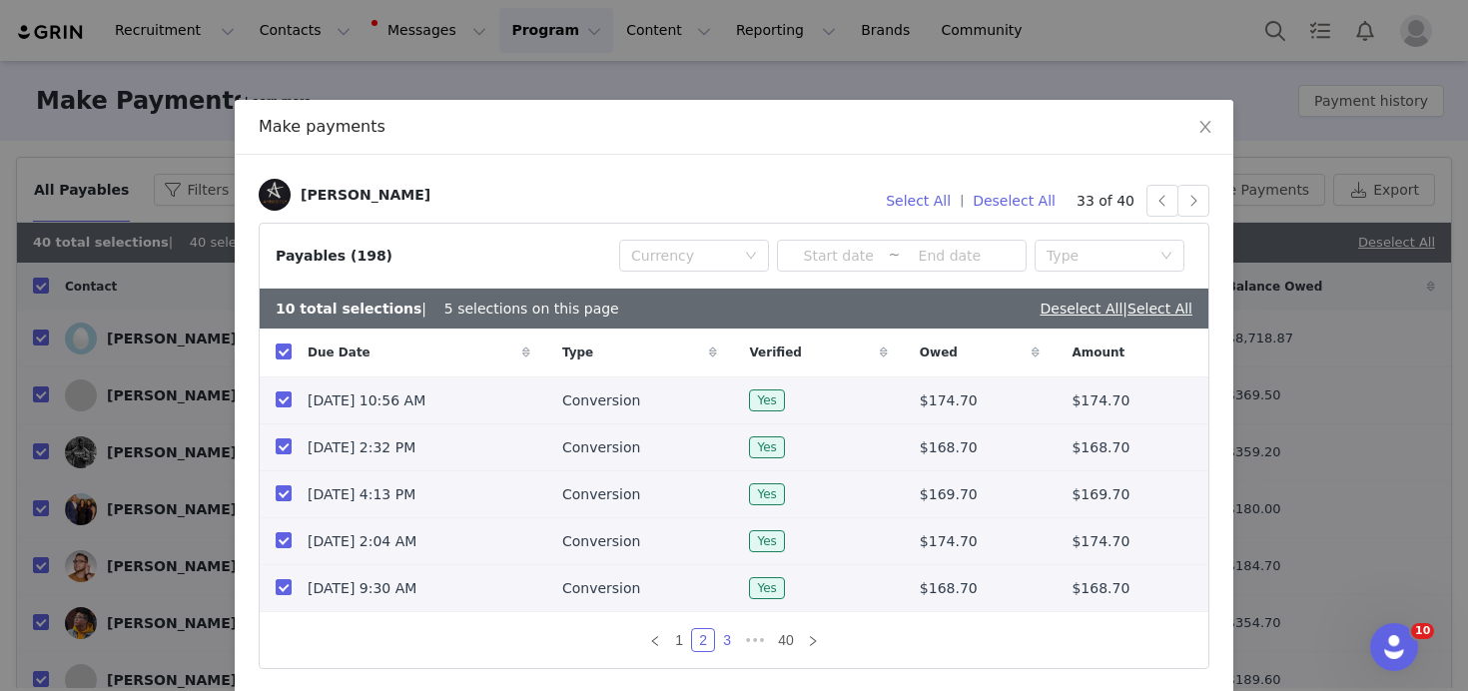
click at [724, 638] on link "3" at bounding box center [727, 640] width 22 height 22
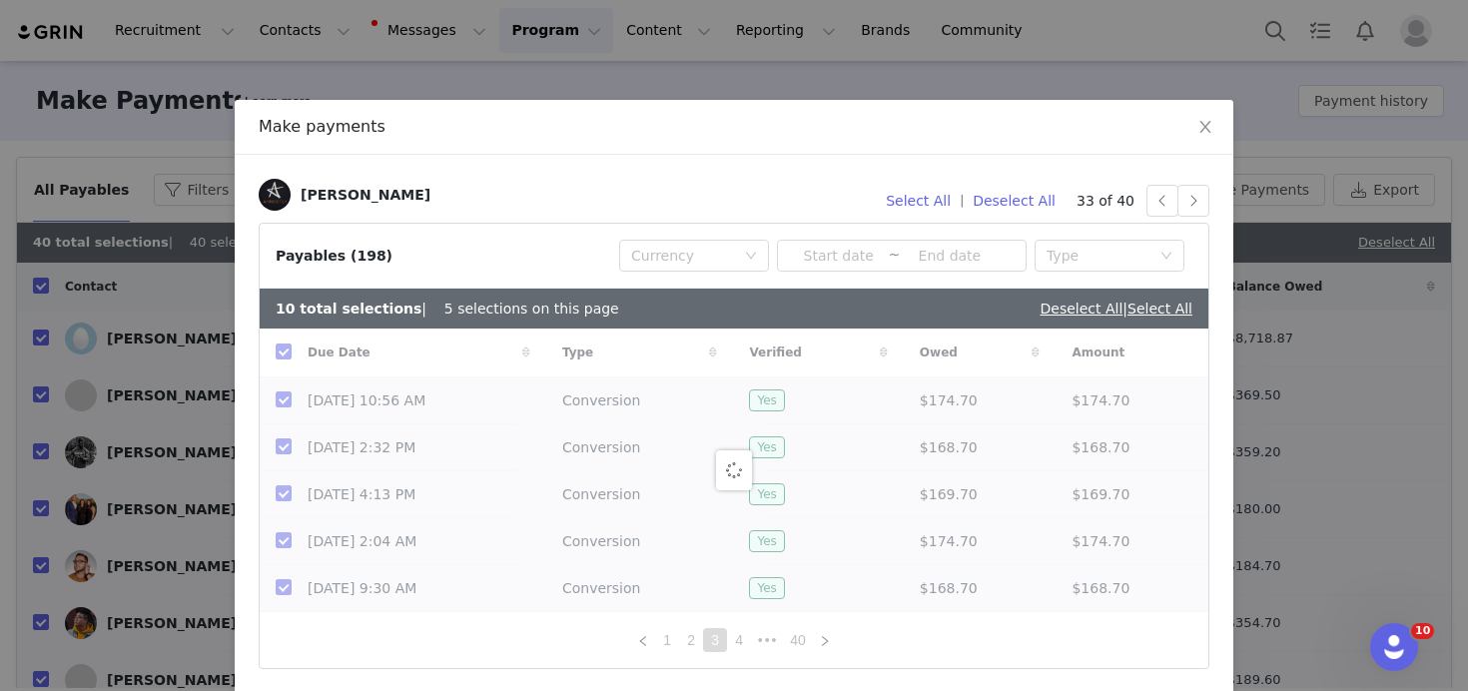
checkbox input "false"
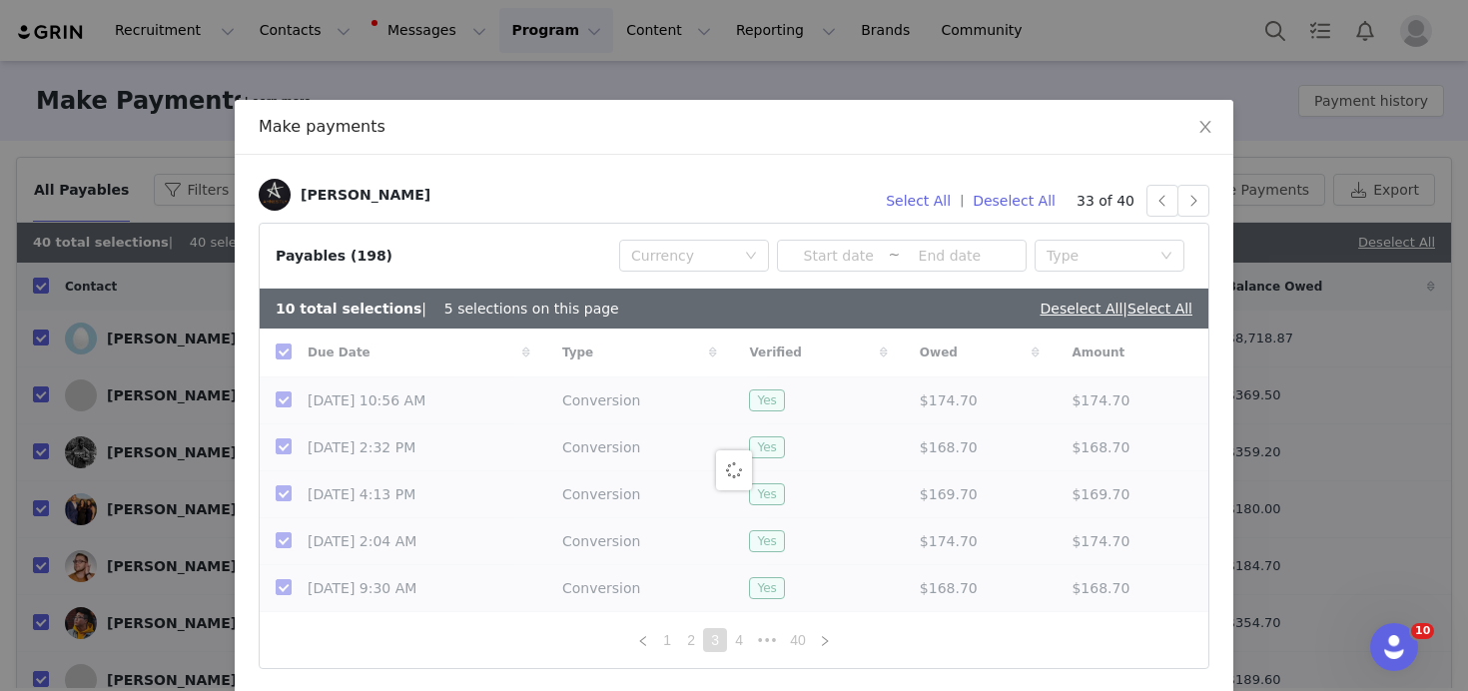
checkbox input "false"
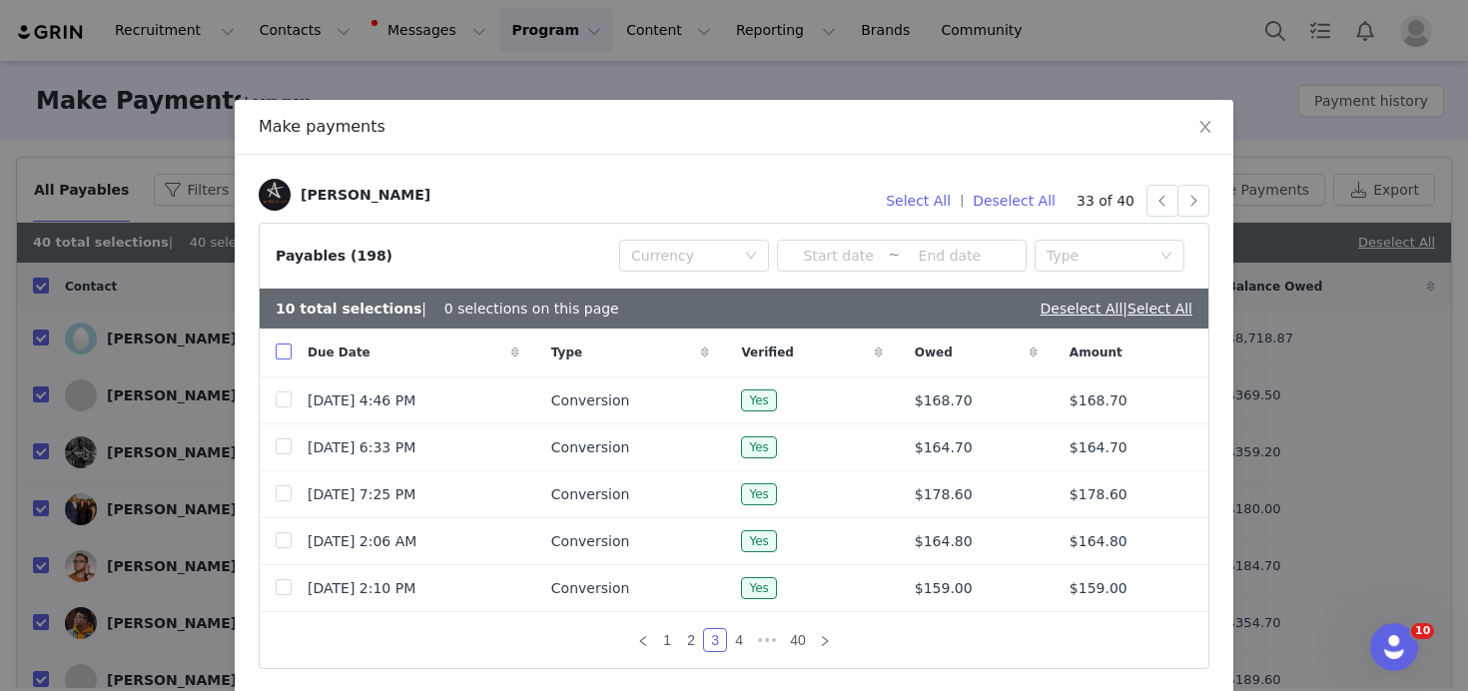
click at [288, 353] on input "checkbox" at bounding box center [284, 351] width 16 height 16
checkbox input "true"
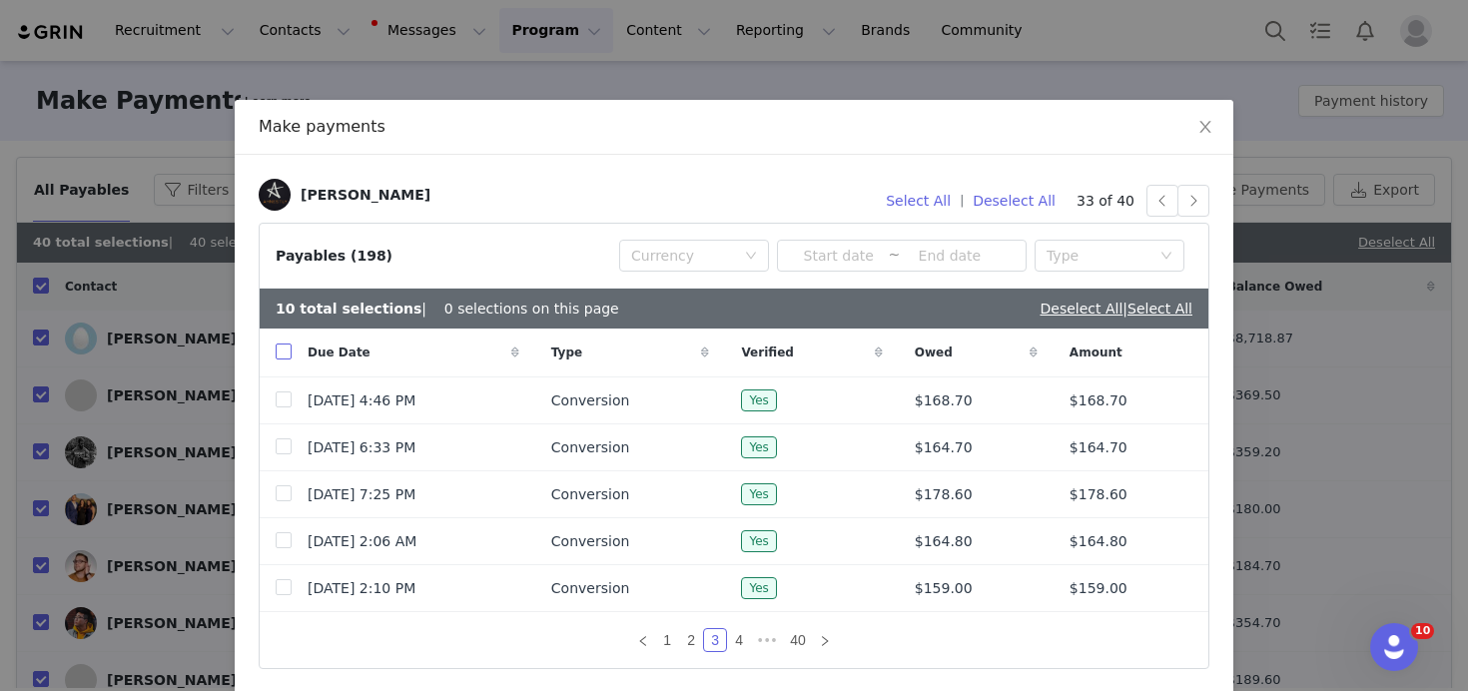
checkbox input "true"
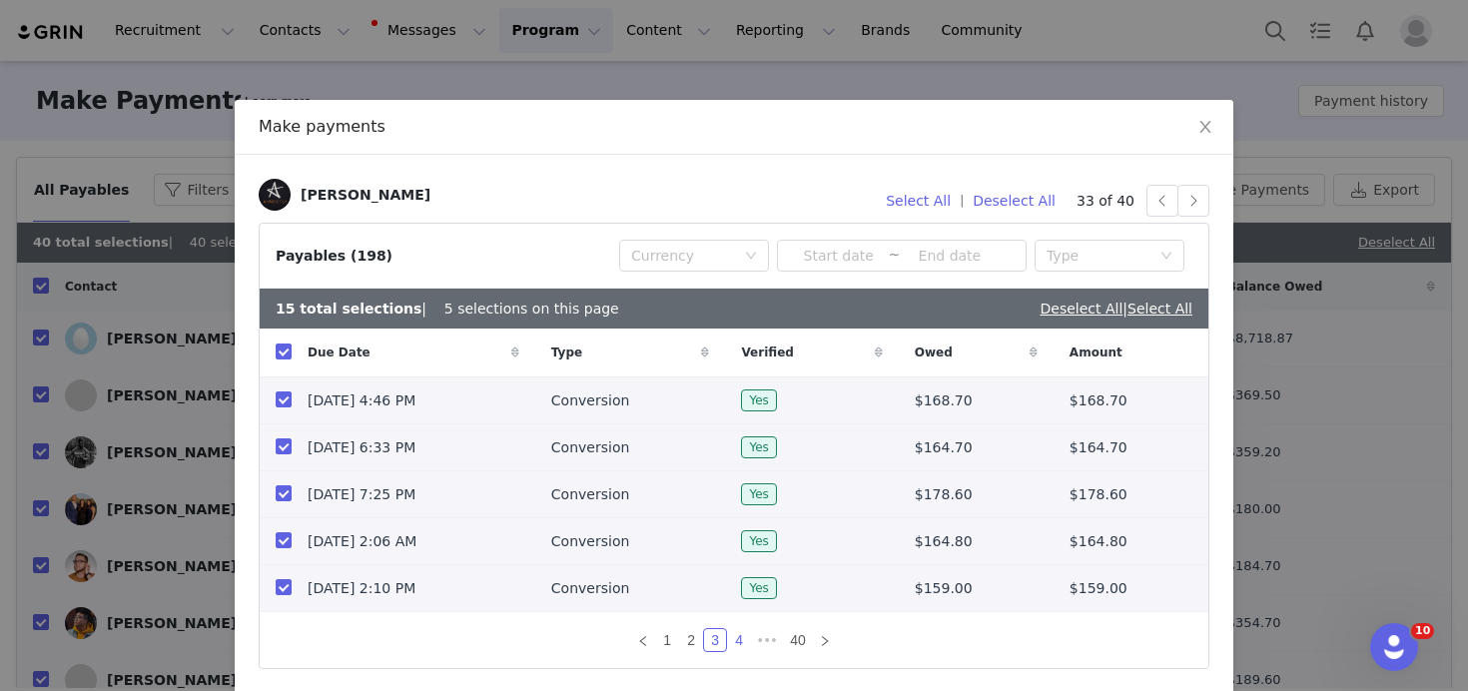
click at [741, 643] on link "4" at bounding box center [739, 640] width 22 height 22
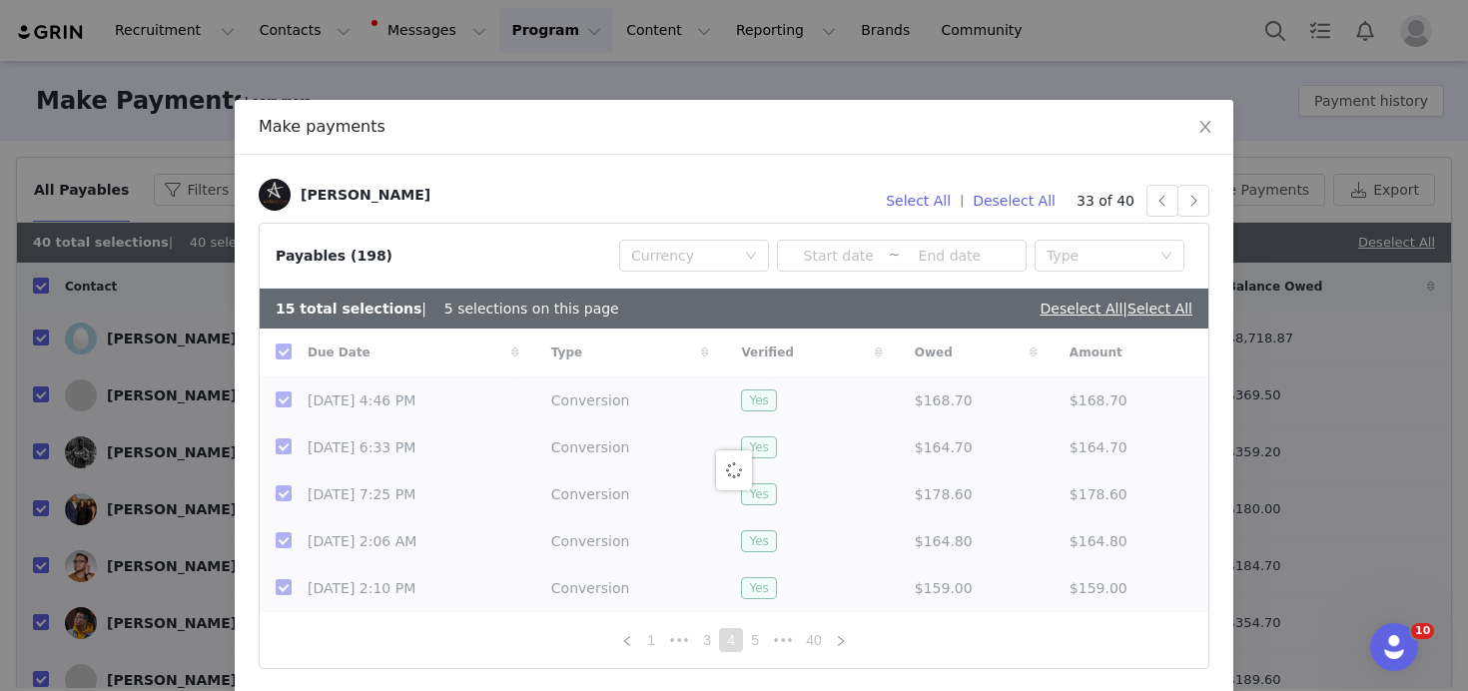
checkbox input "false"
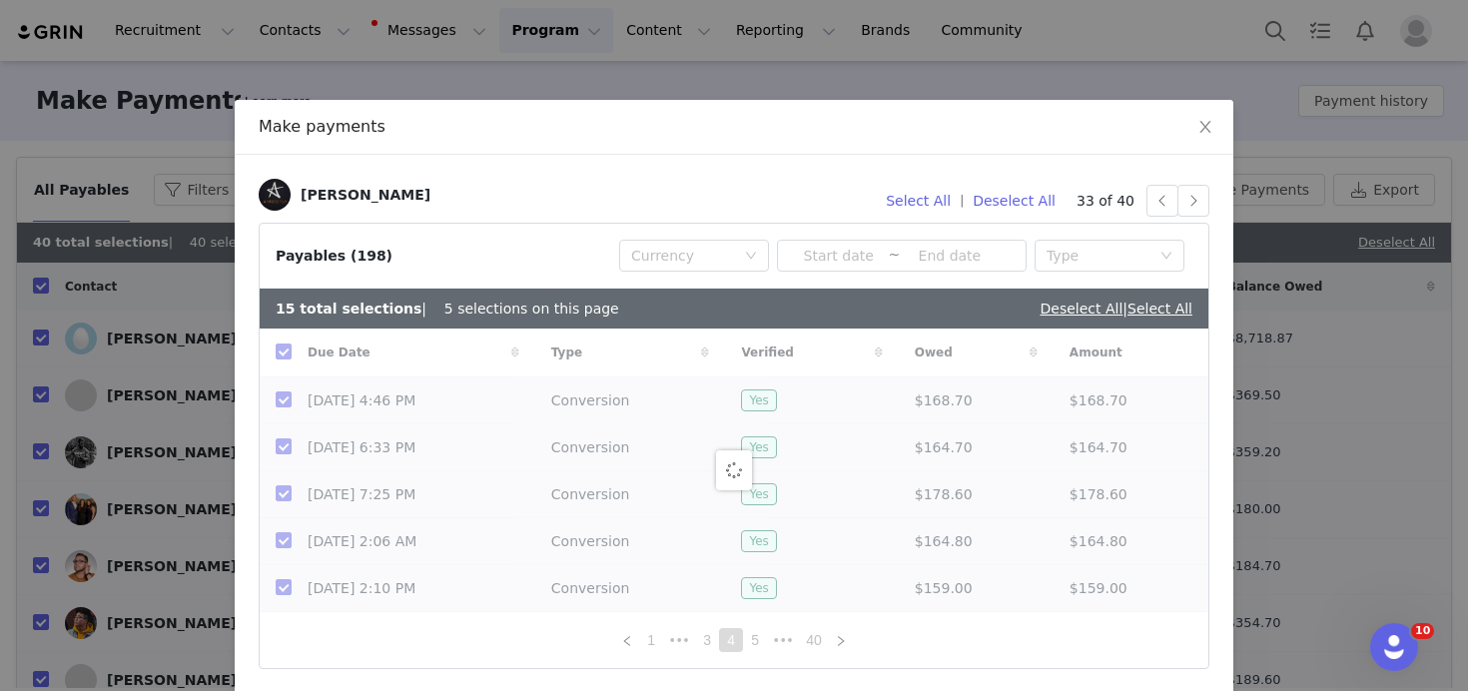
checkbox input "false"
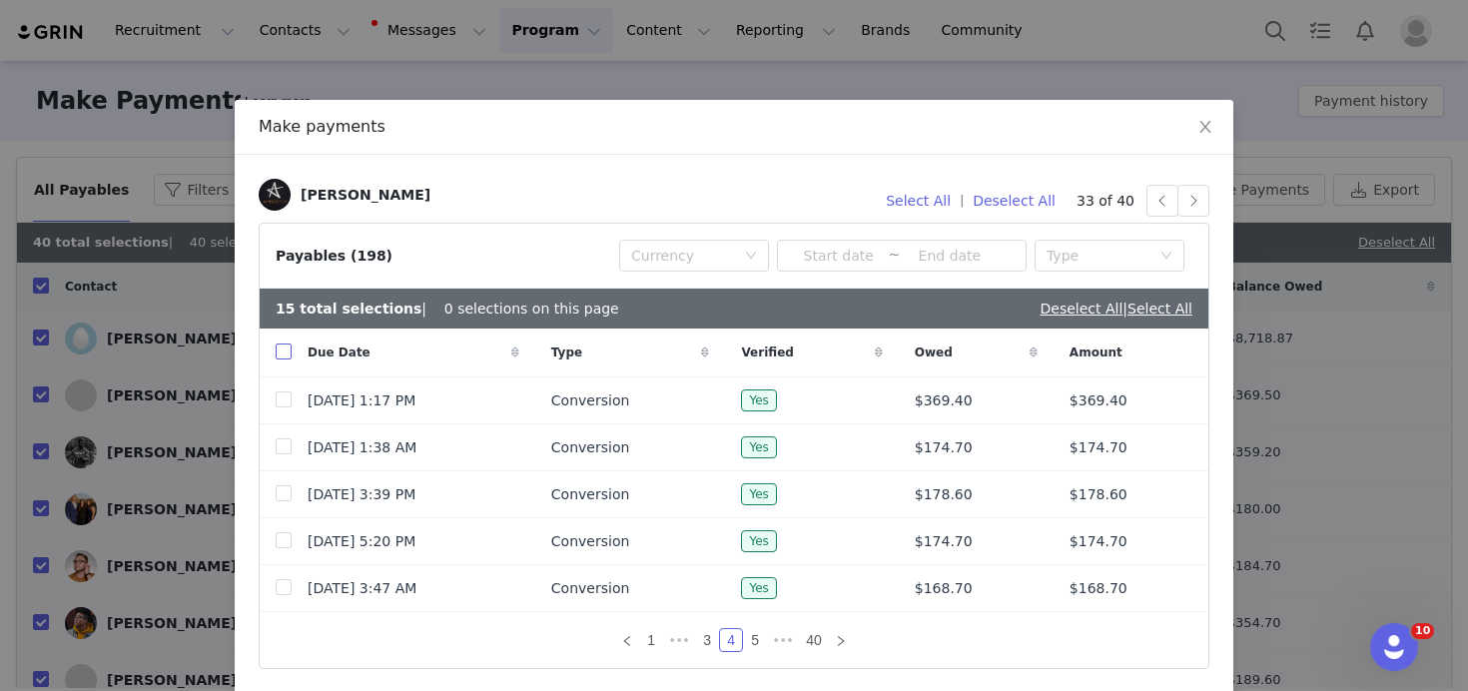
click at [288, 353] on input "checkbox" at bounding box center [284, 351] width 16 height 16
checkbox input "true"
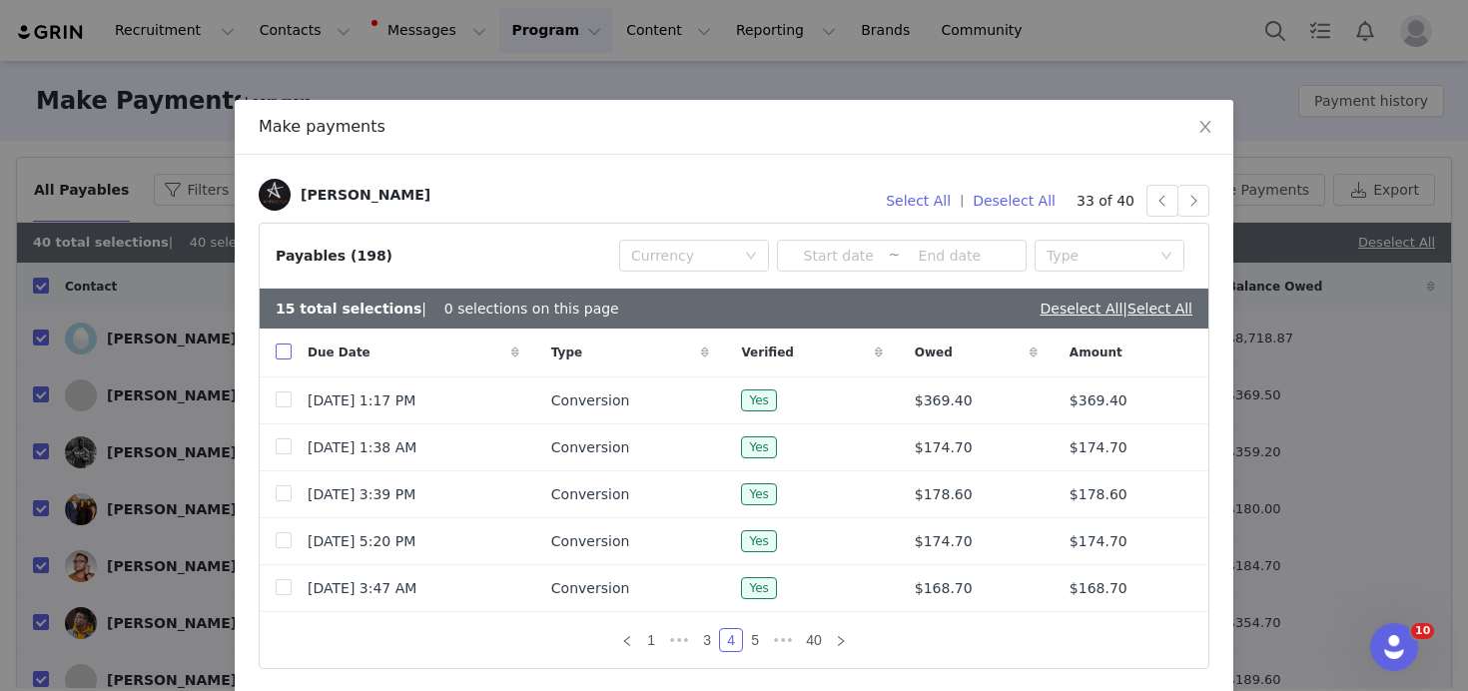
checkbox input "true"
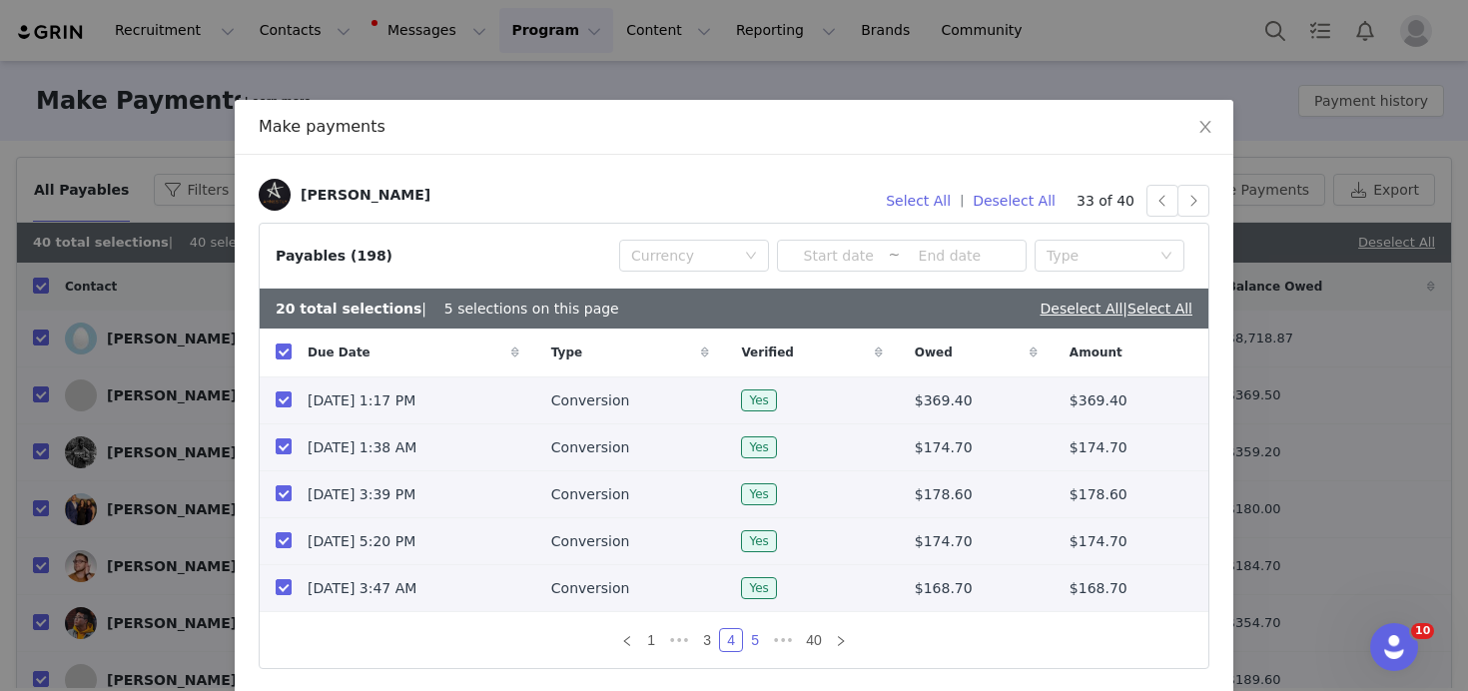
click at [761, 637] on link "5" at bounding box center [755, 640] width 22 height 22
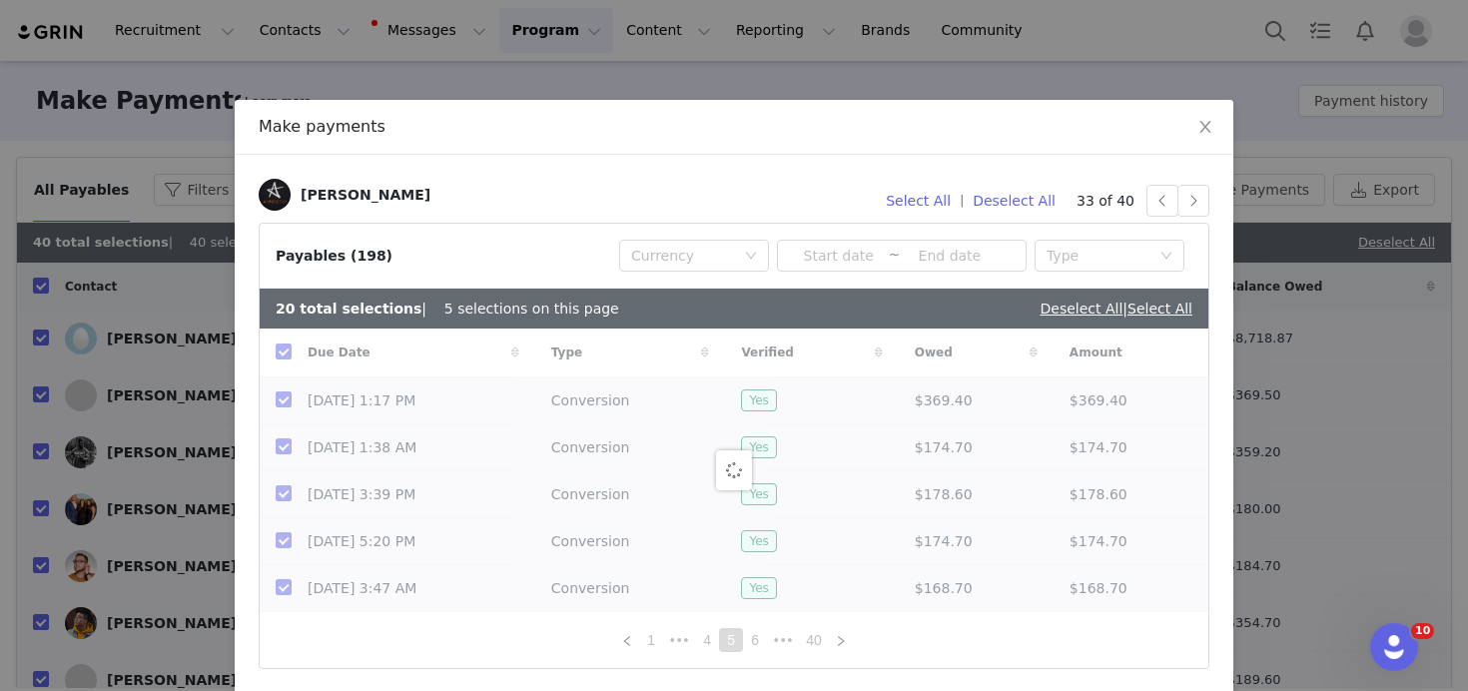
checkbox input "false"
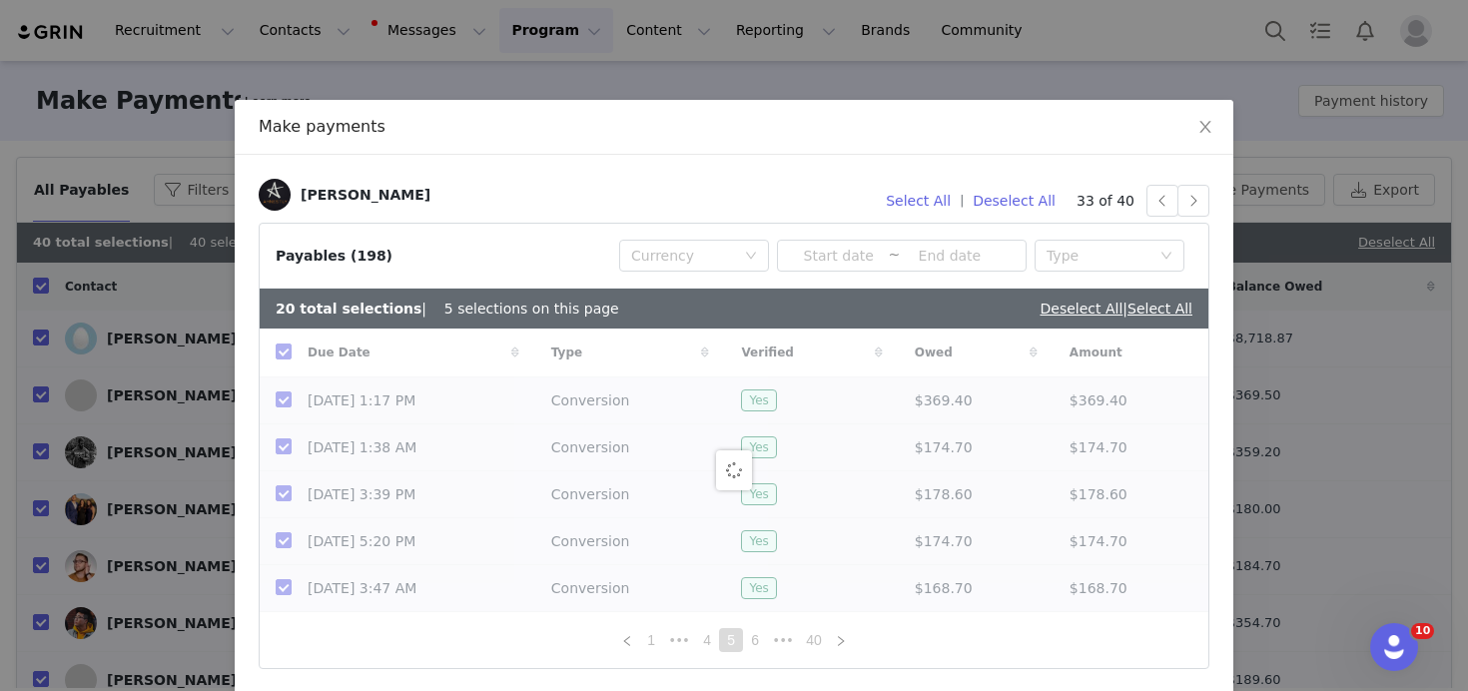
checkbox input "false"
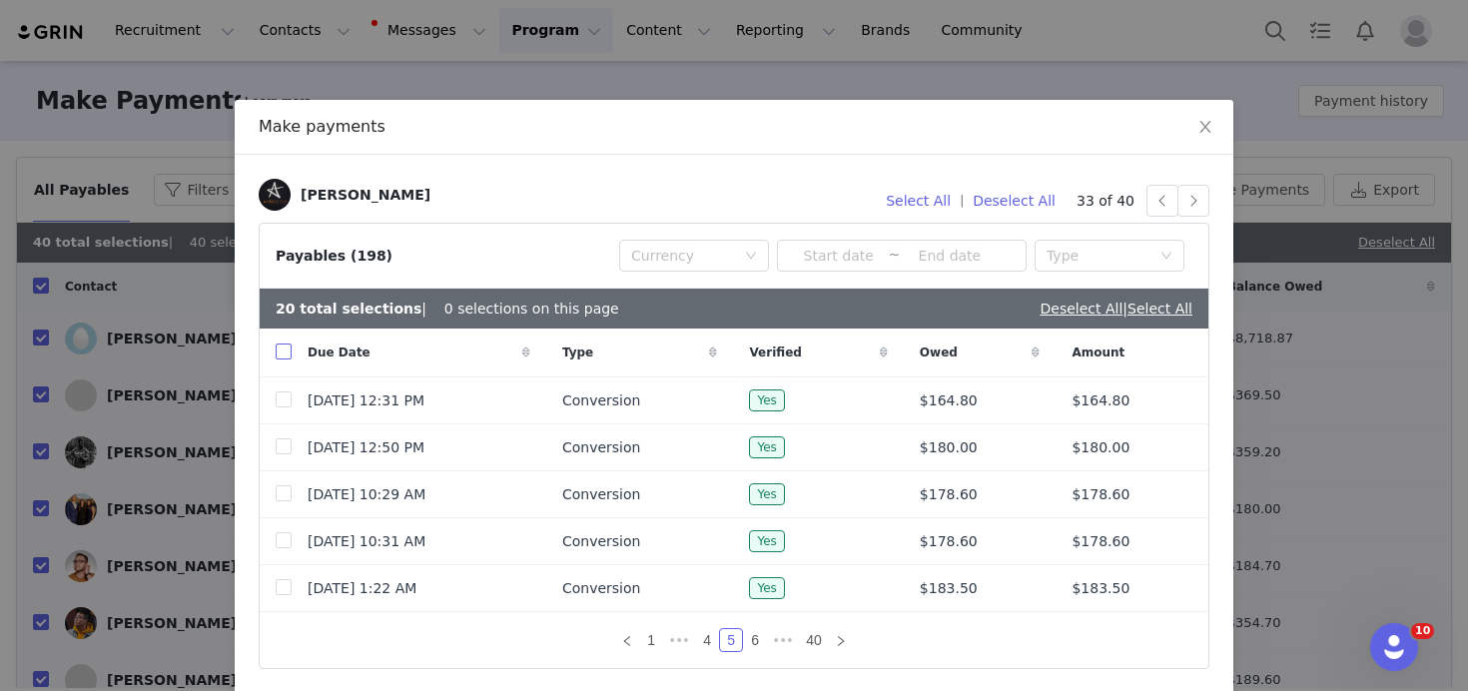
click at [283, 351] on input "checkbox" at bounding box center [284, 351] width 16 height 16
checkbox input "true"
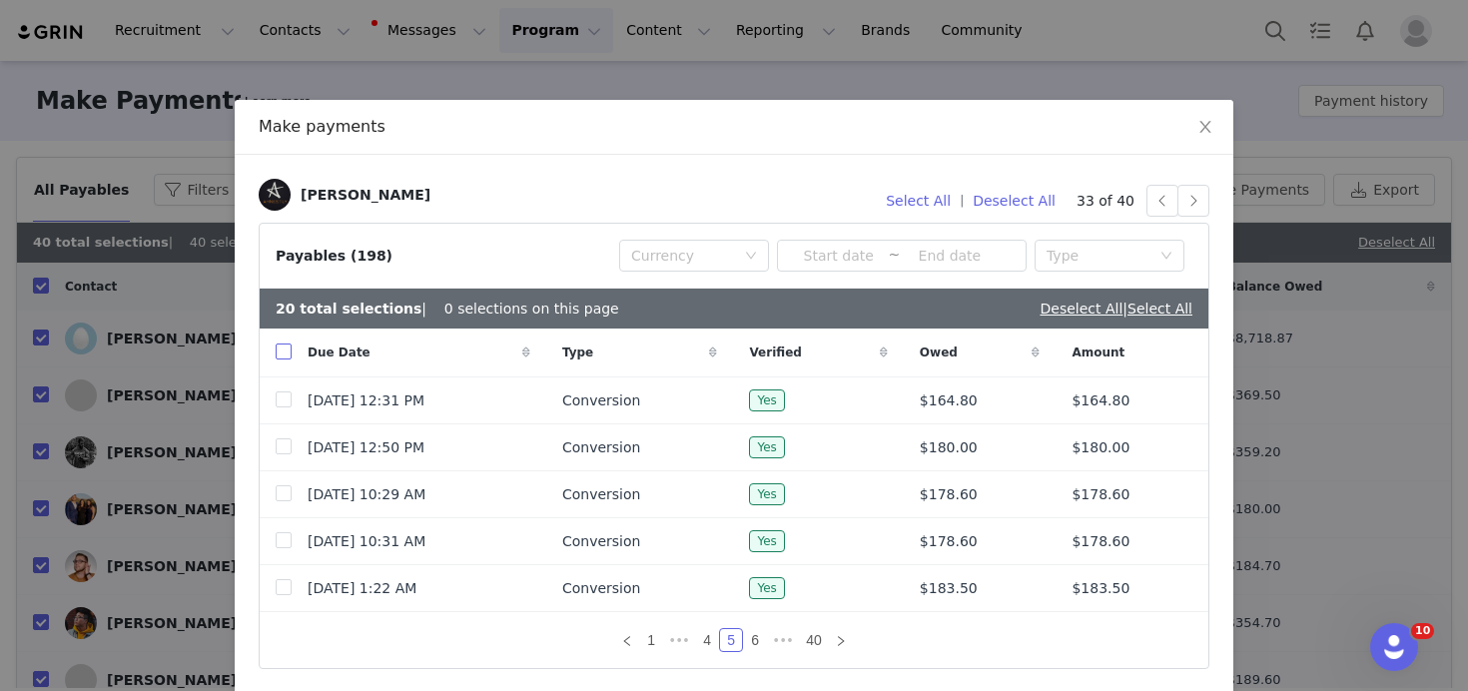
checkbox input "true"
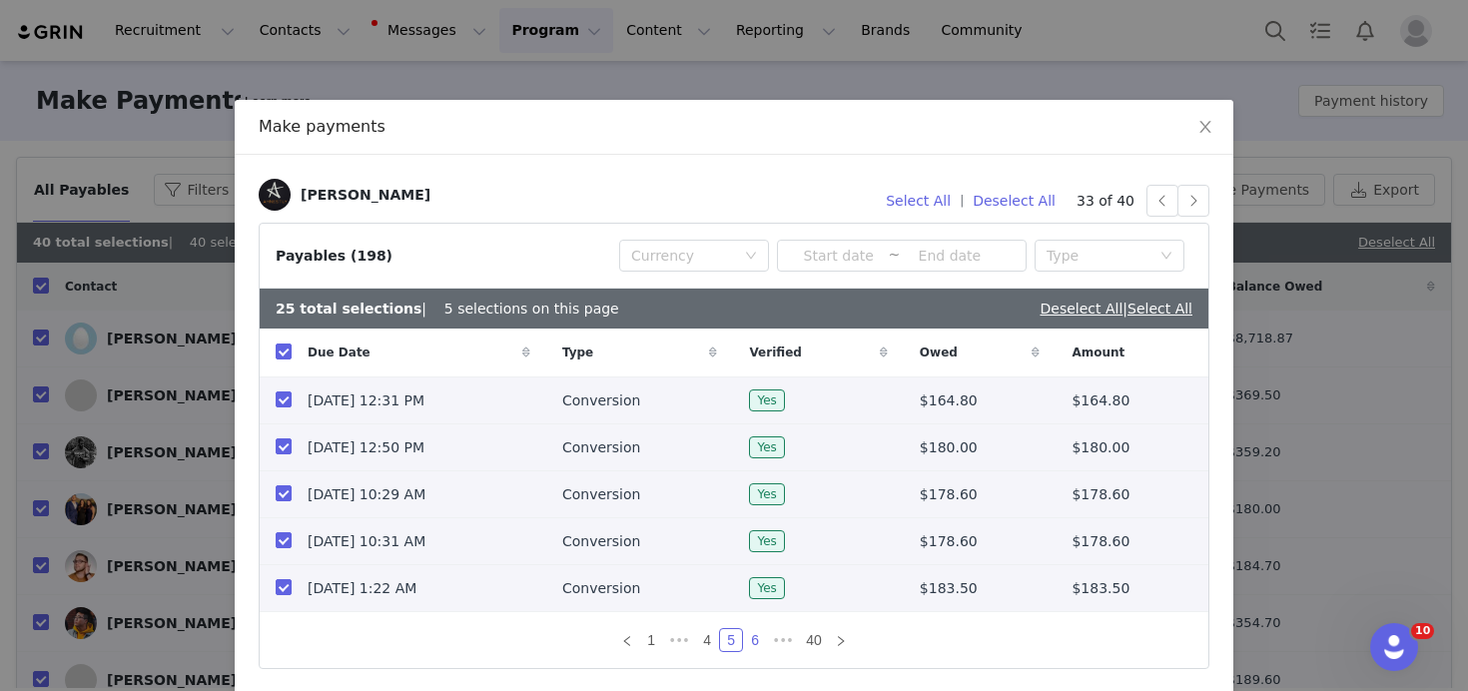
click at [758, 643] on link "6" at bounding box center [755, 640] width 22 height 22
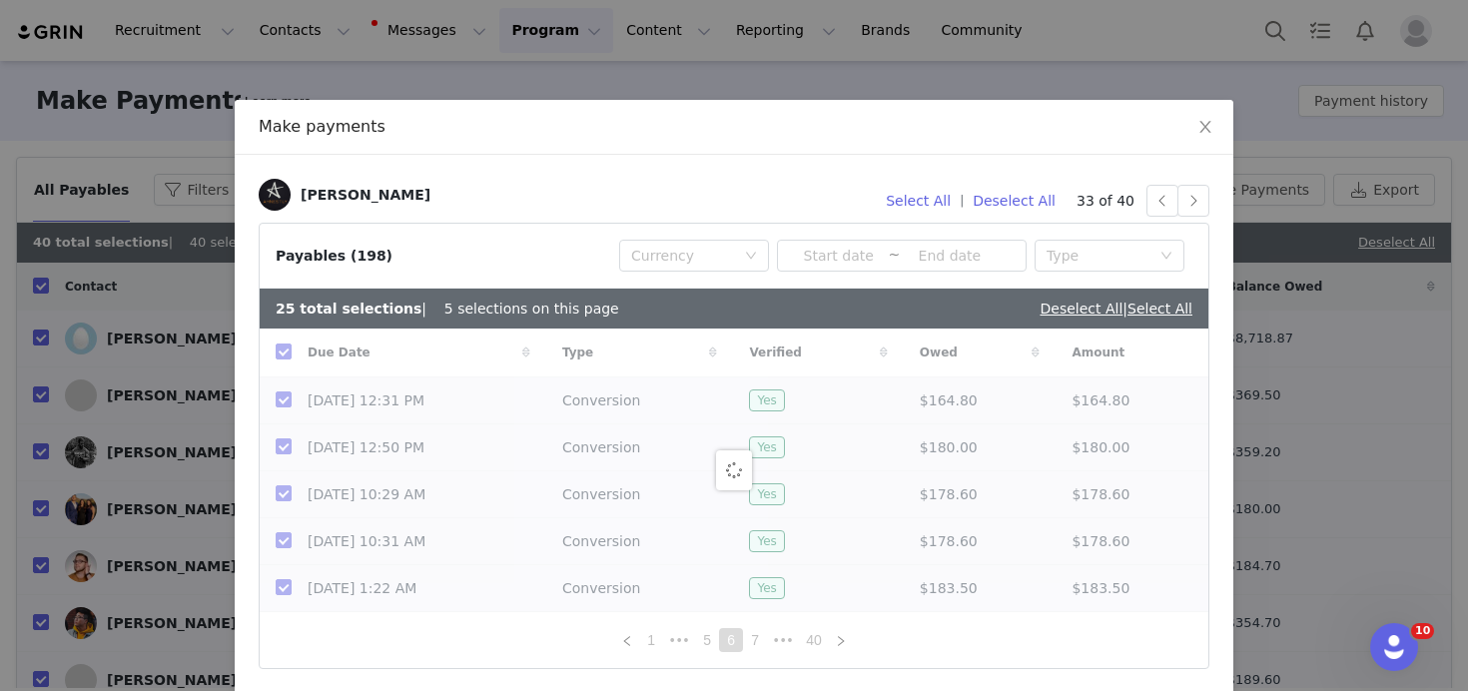
checkbox input "false"
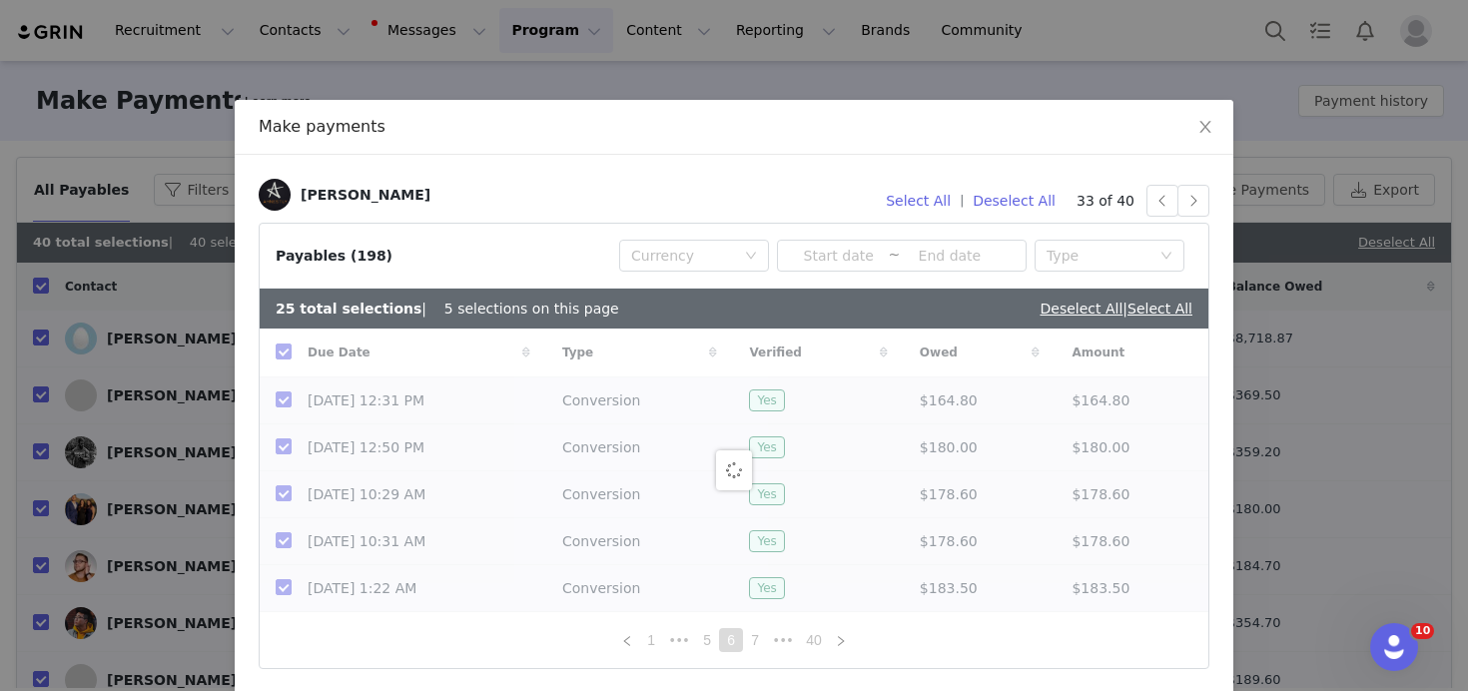
checkbox input "false"
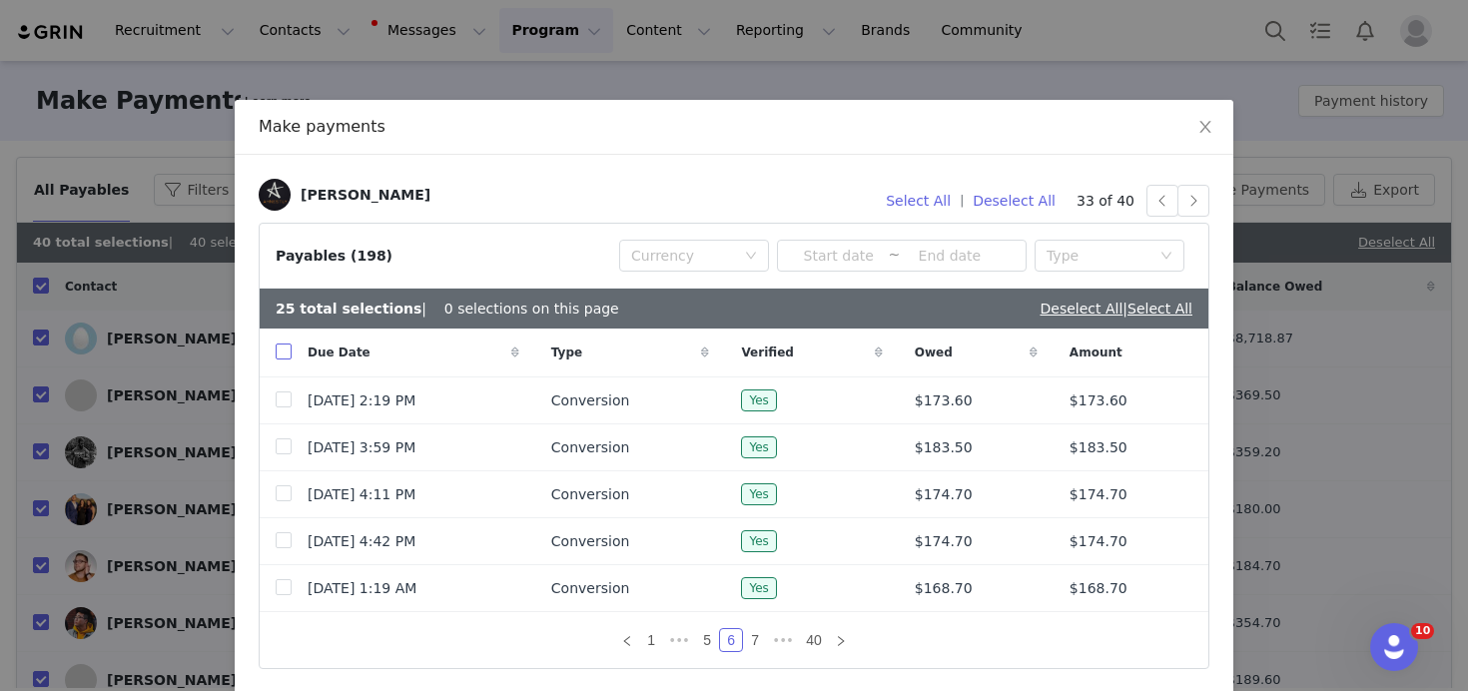
click at [286, 358] on input "checkbox" at bounding box center [284, 351] width 16 height 16
checkbox input "true"
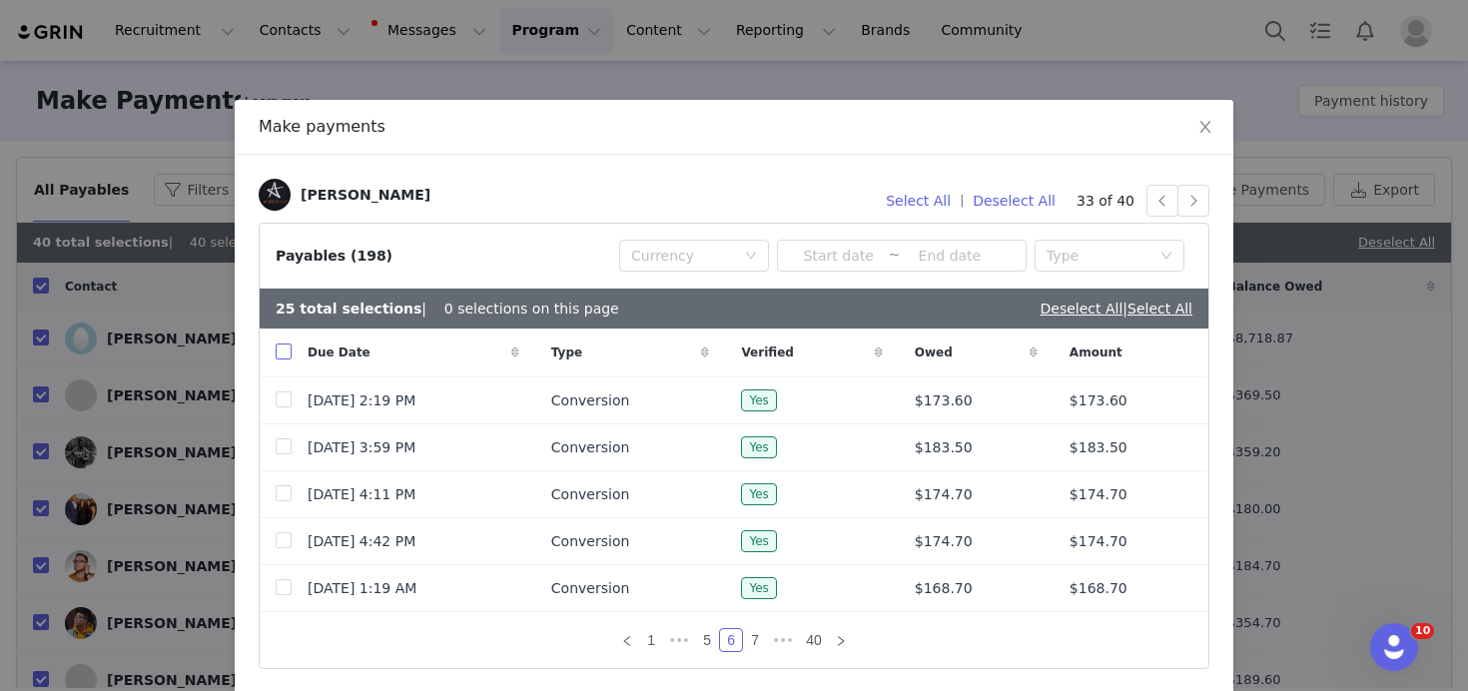
checkbox input "true"
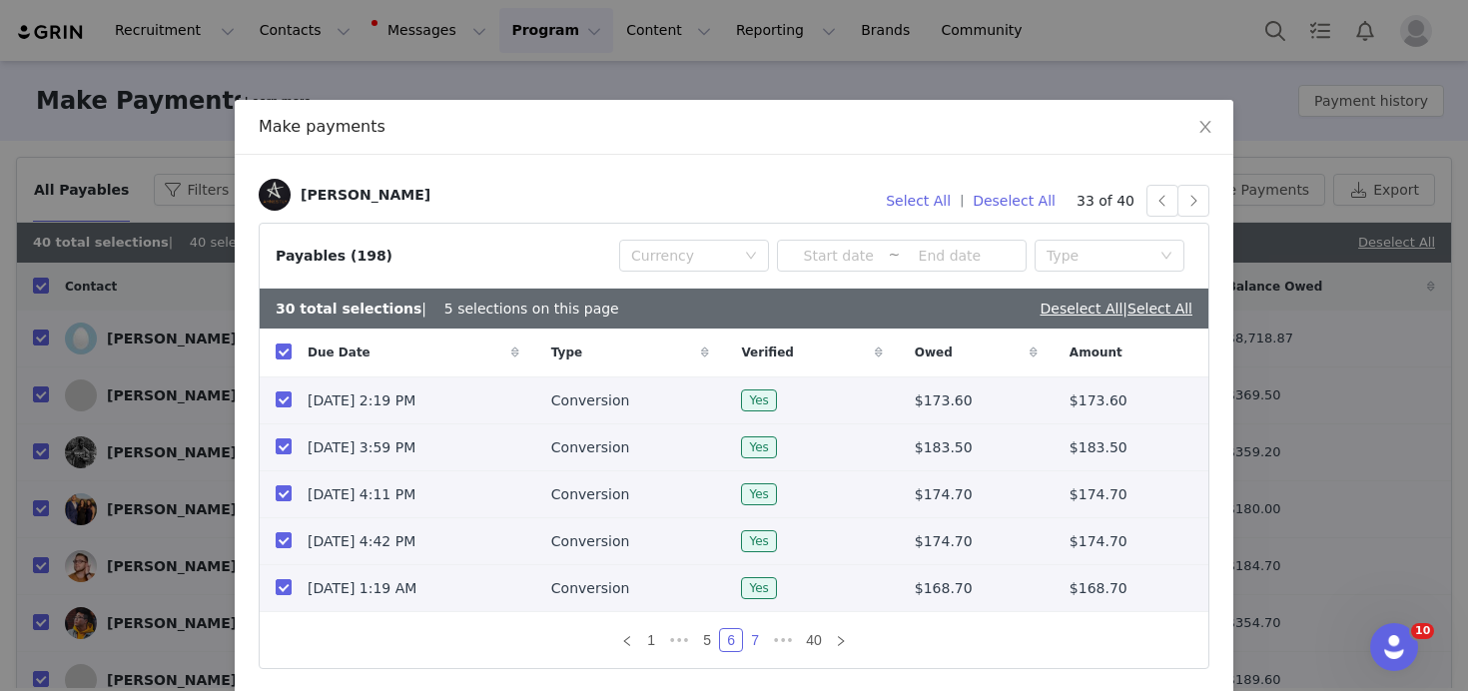
click at [759, 632] on link "7" at bounding box center [755, 640] width 22 height 22
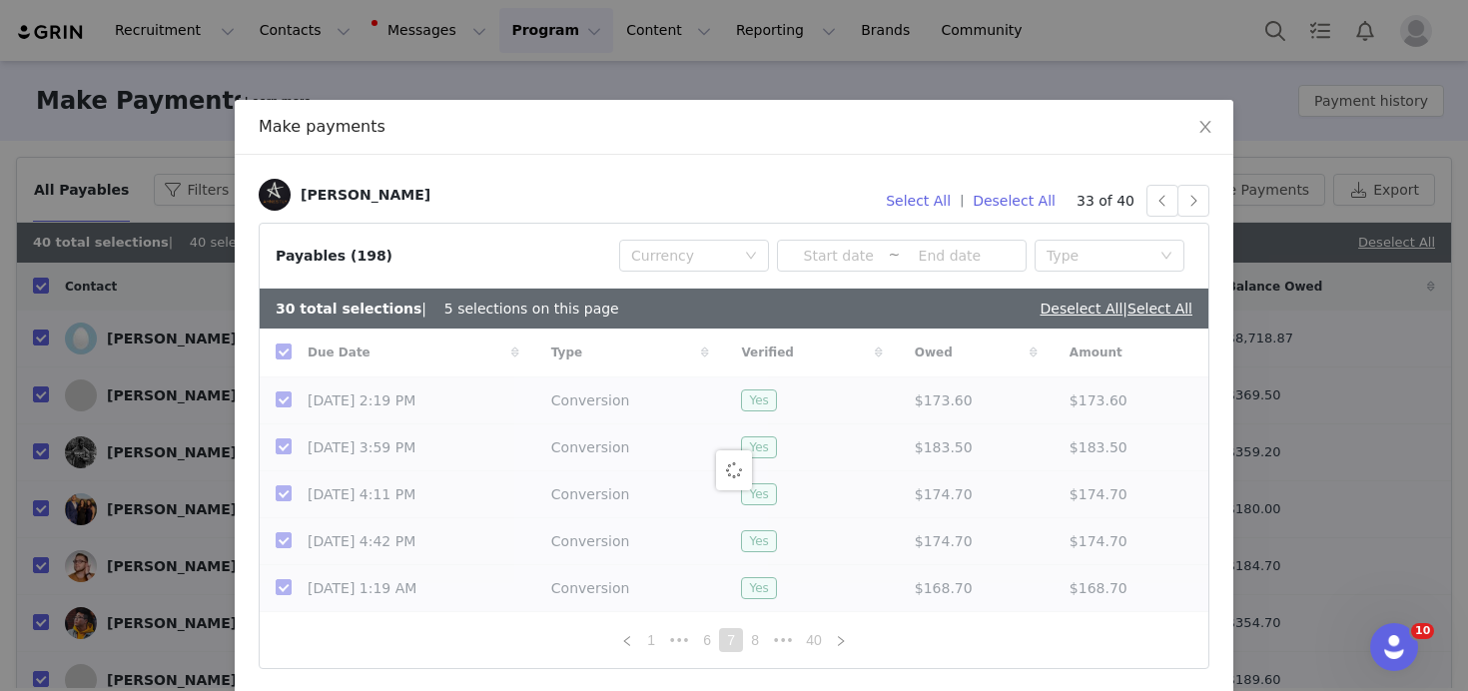
checkbox input "false"
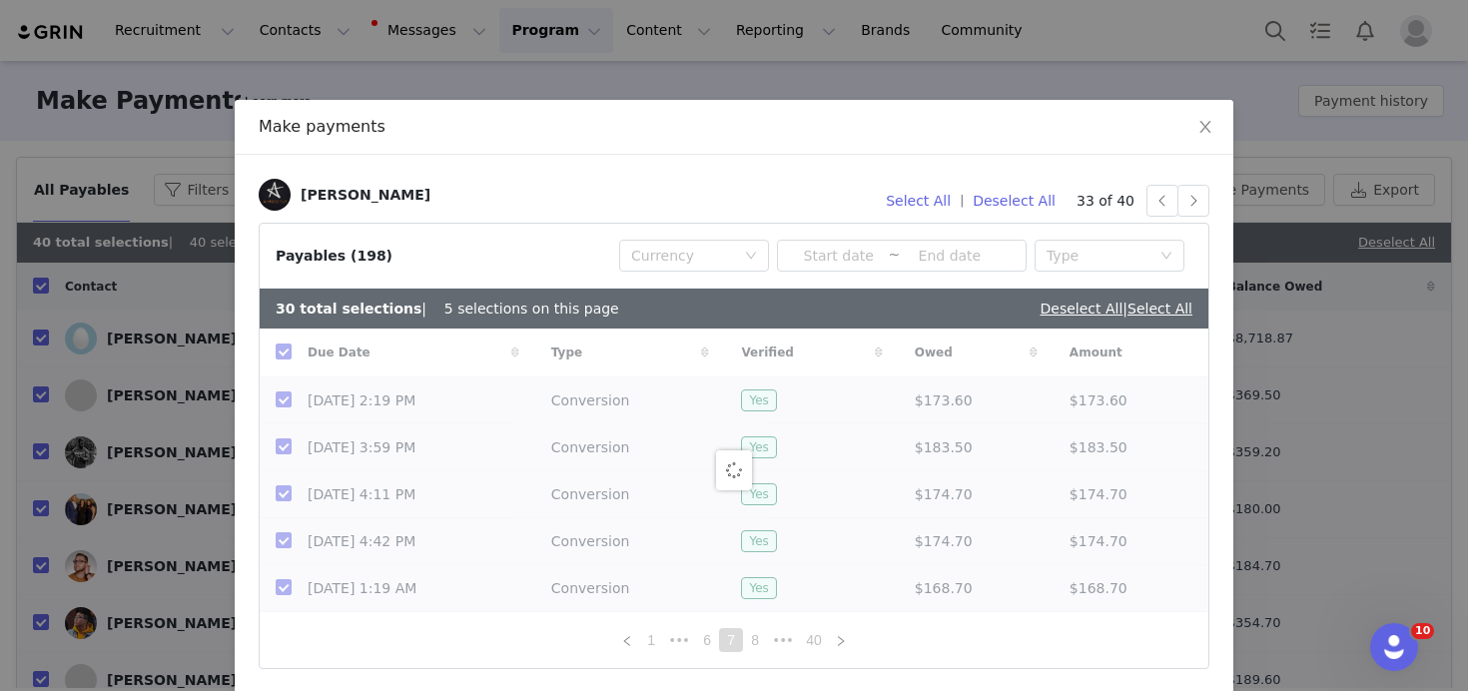
checkbox input "false"
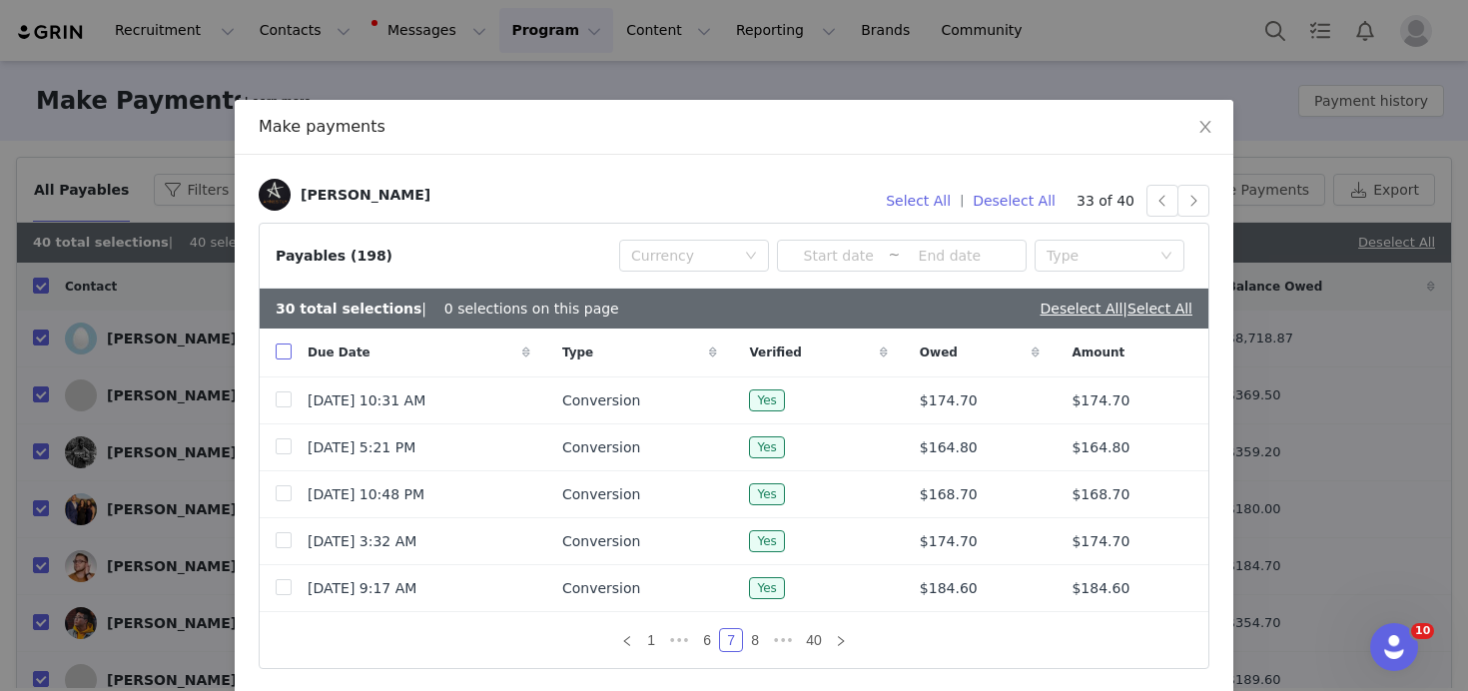
click at [284, 351] on input "checkbox" at bounding box center [284, 351] width 16 height 16
checkbox input "true"
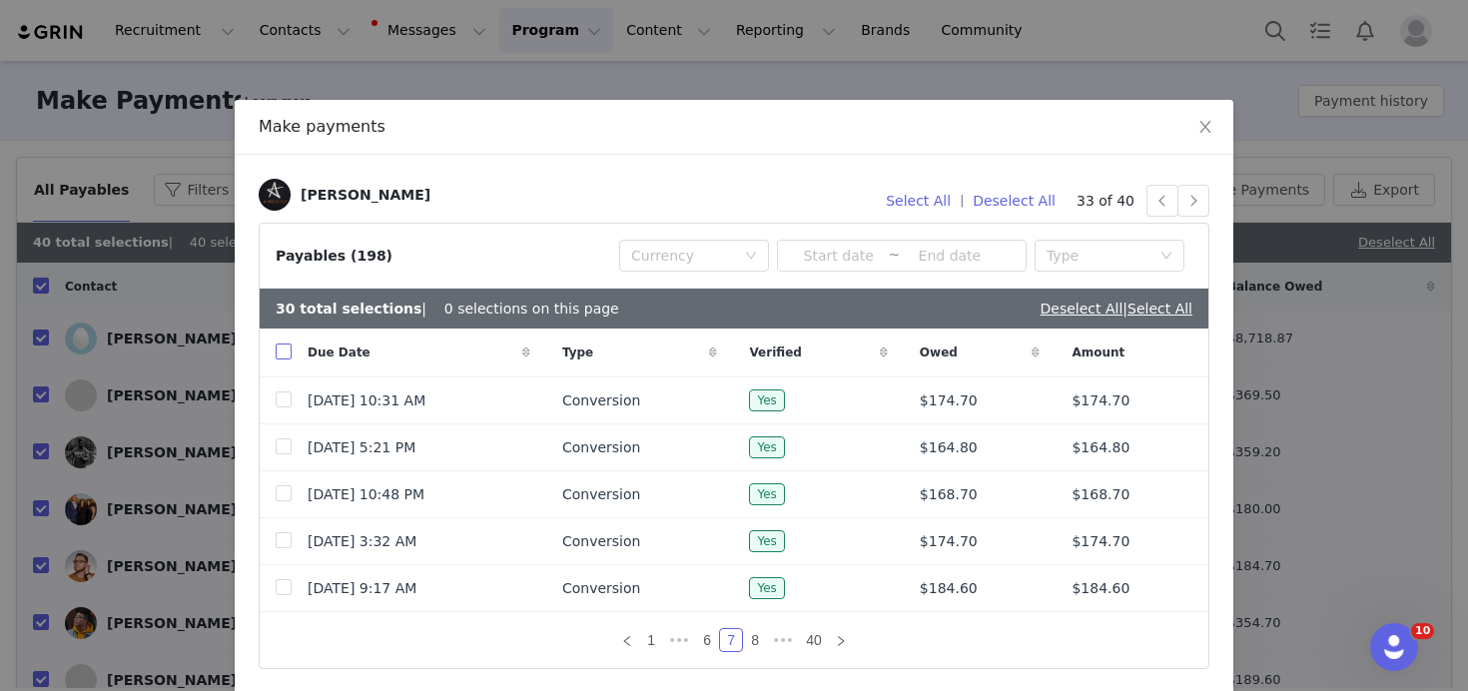
checkbox input "true"
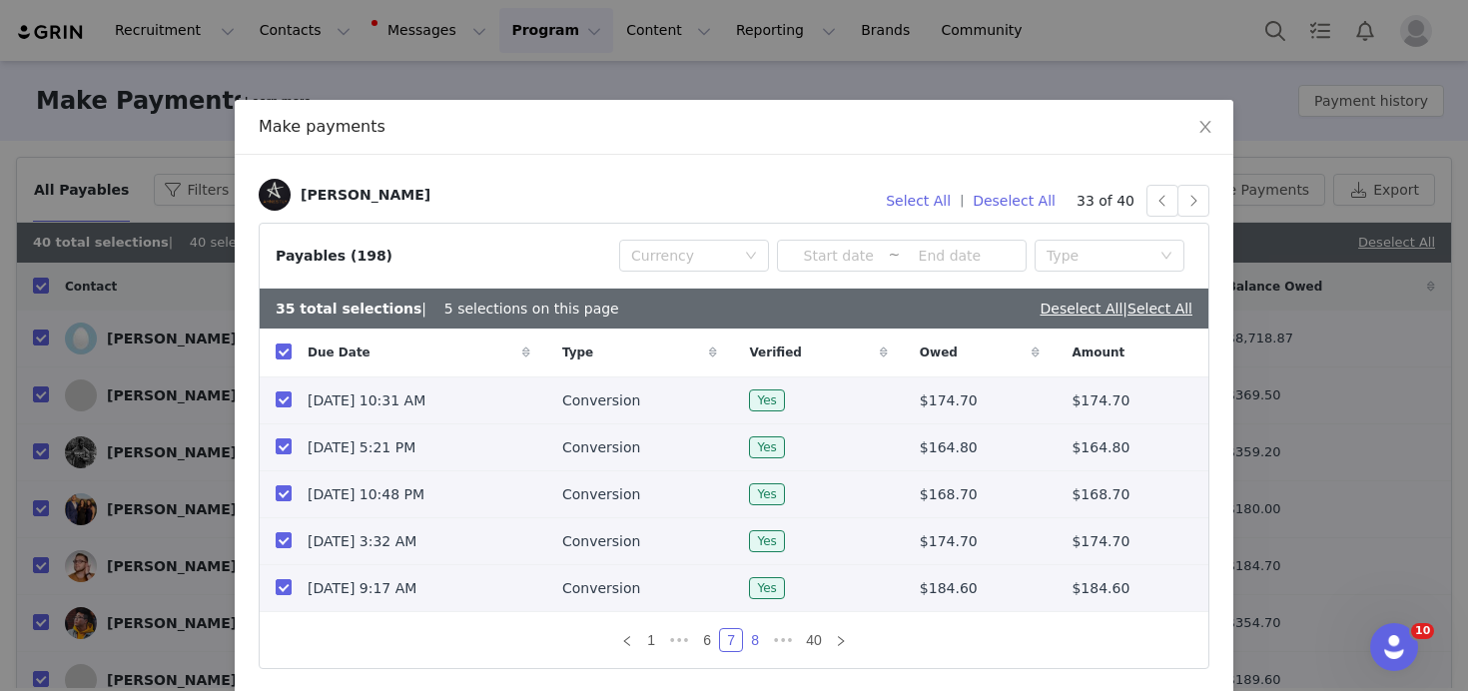
click at [754, 640] on link "8" at bounding box center [755, 640] width 22 height 22
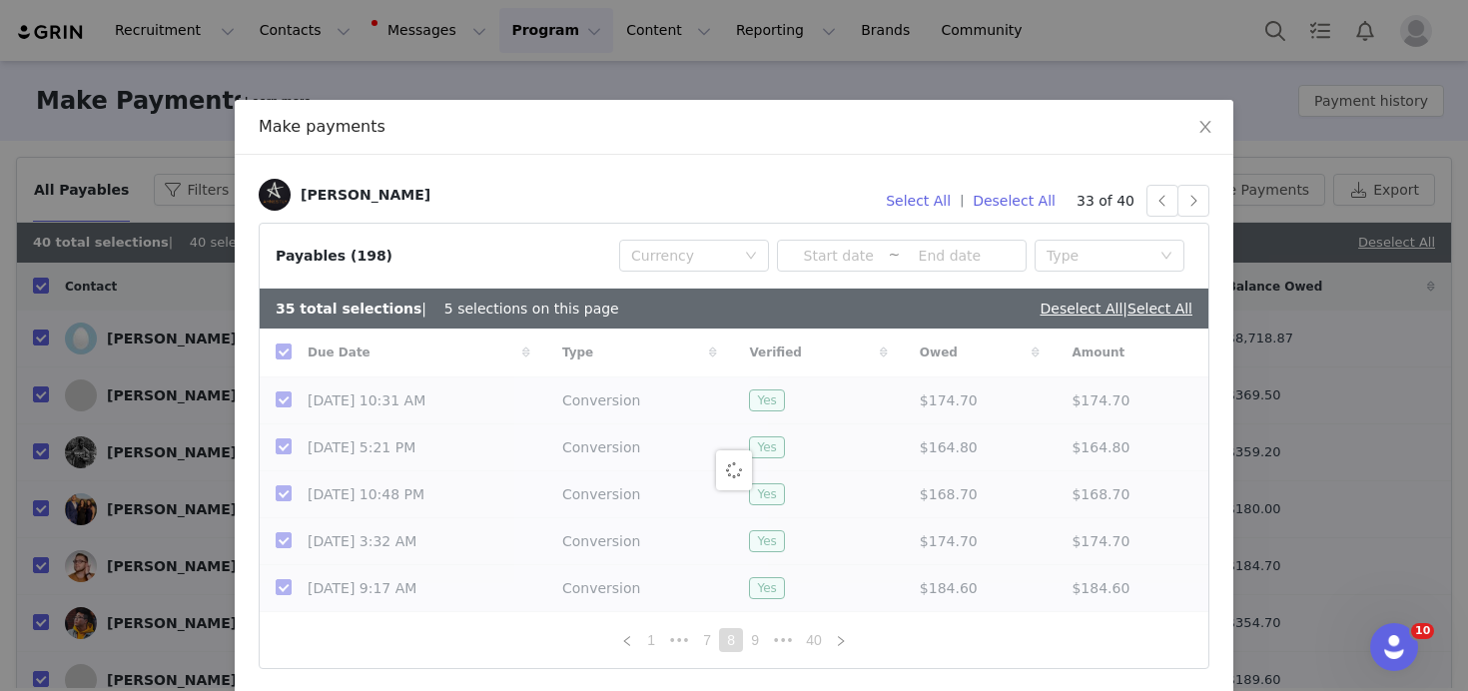
checkbox input "false"
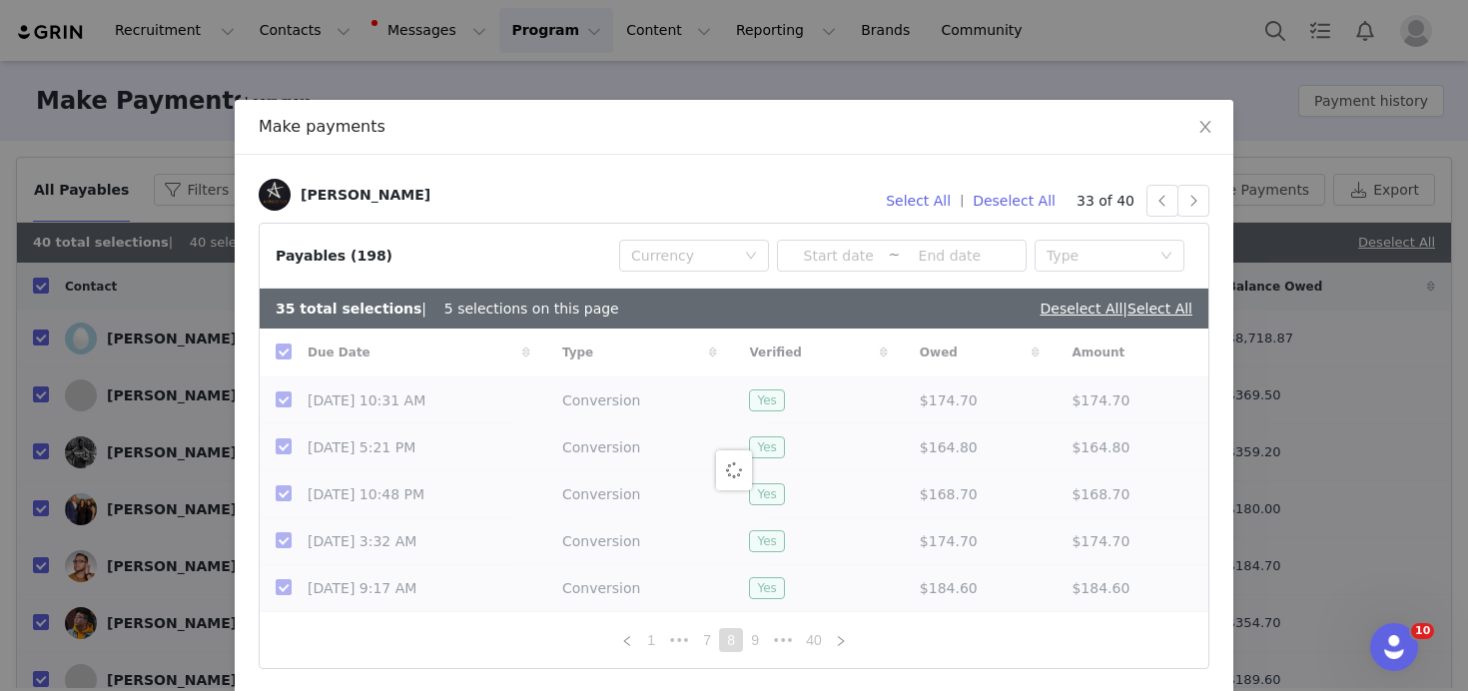
checkbox input "false"
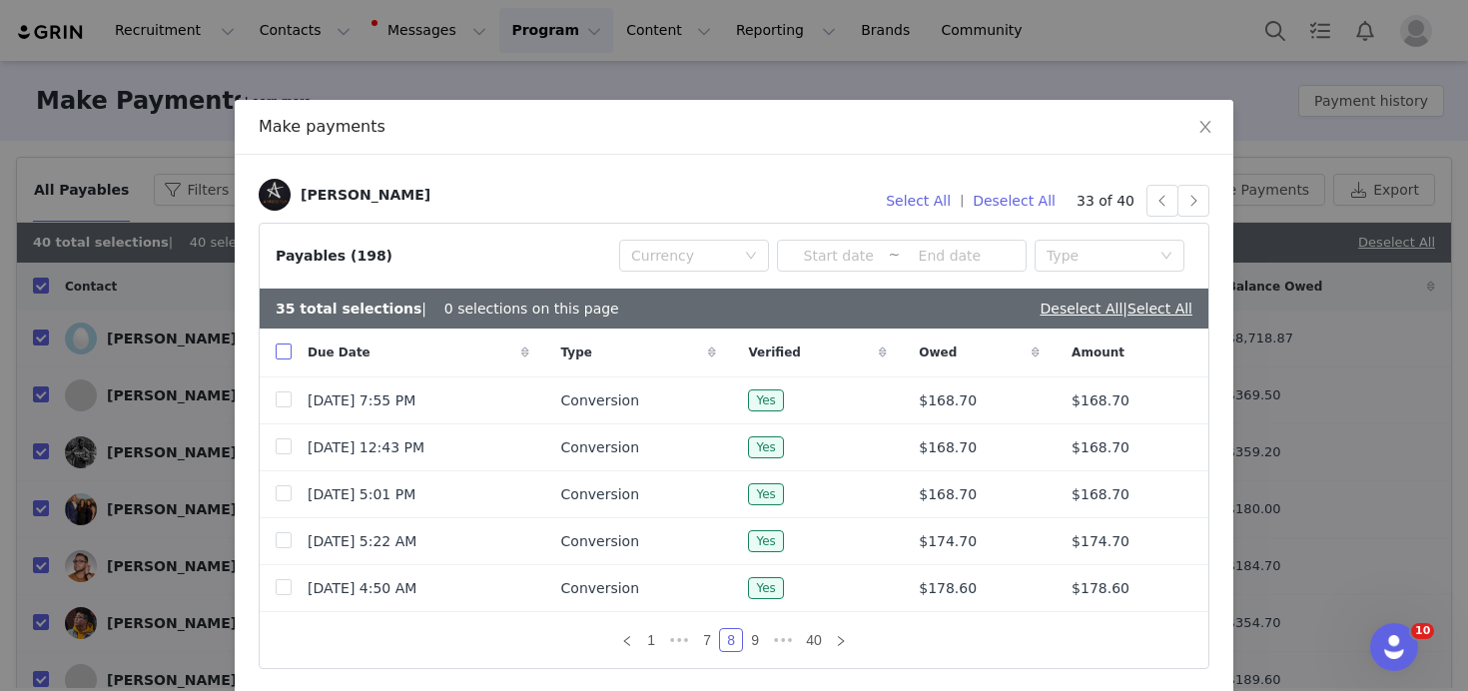
click at [284, 350] on input "checkbox" at bounding box center [284, 351] width 16 height 16
checkbox input "true"
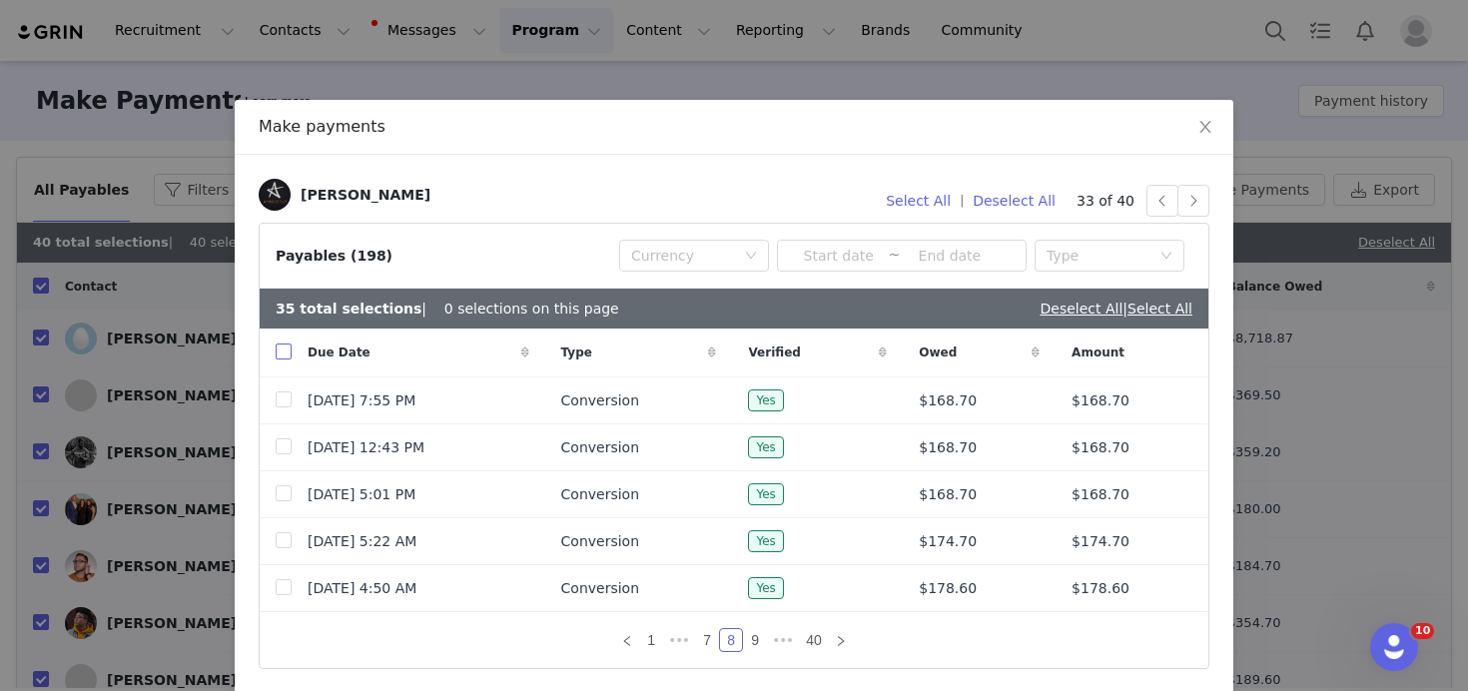
checkbox input "true"
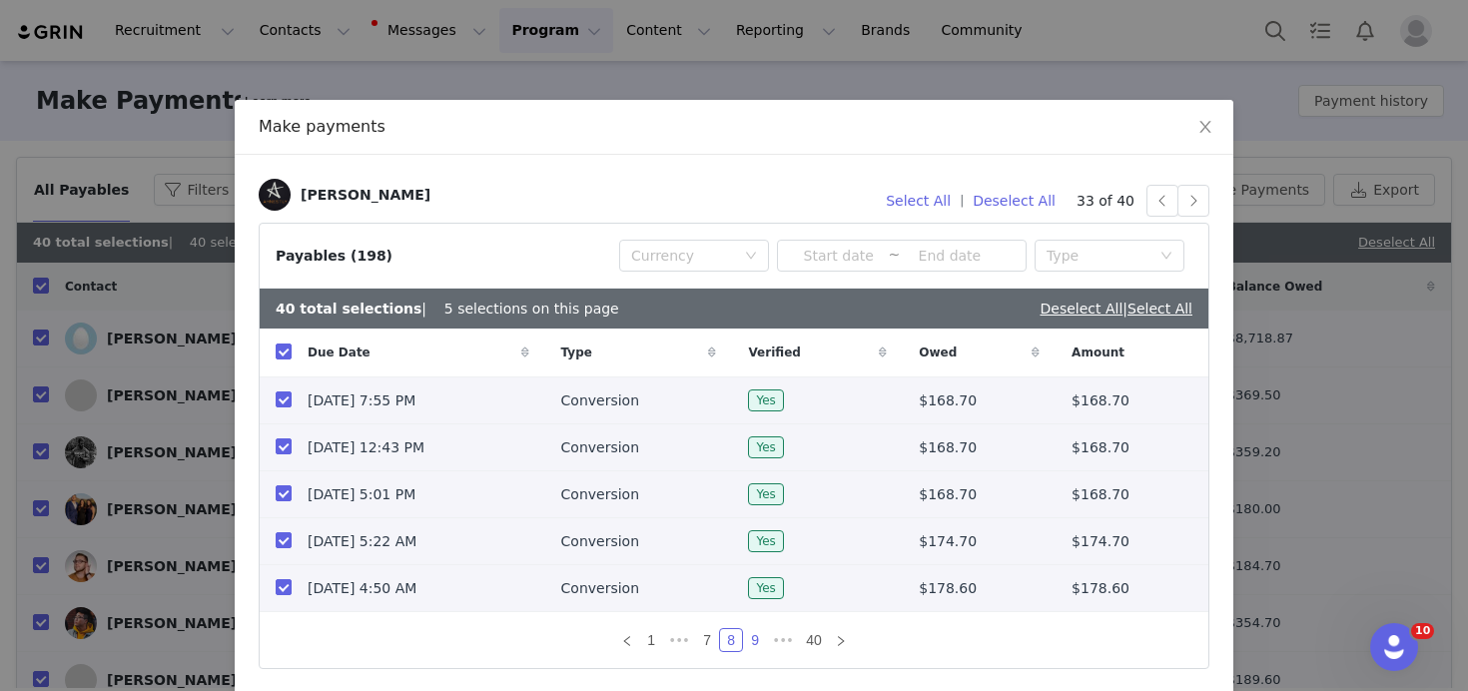
click at [755, 642] on link "9" at bounding box center [755, 640] width 22 height 22
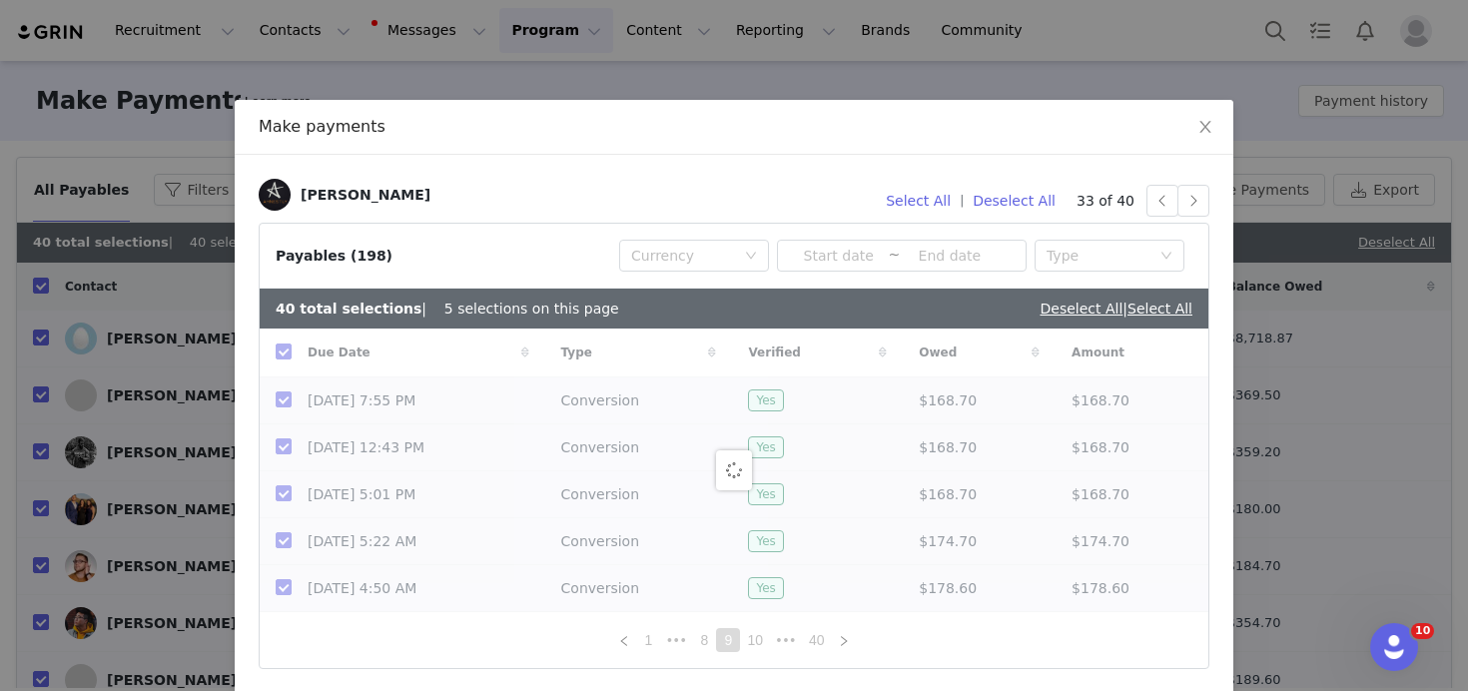
checkbox input "false"
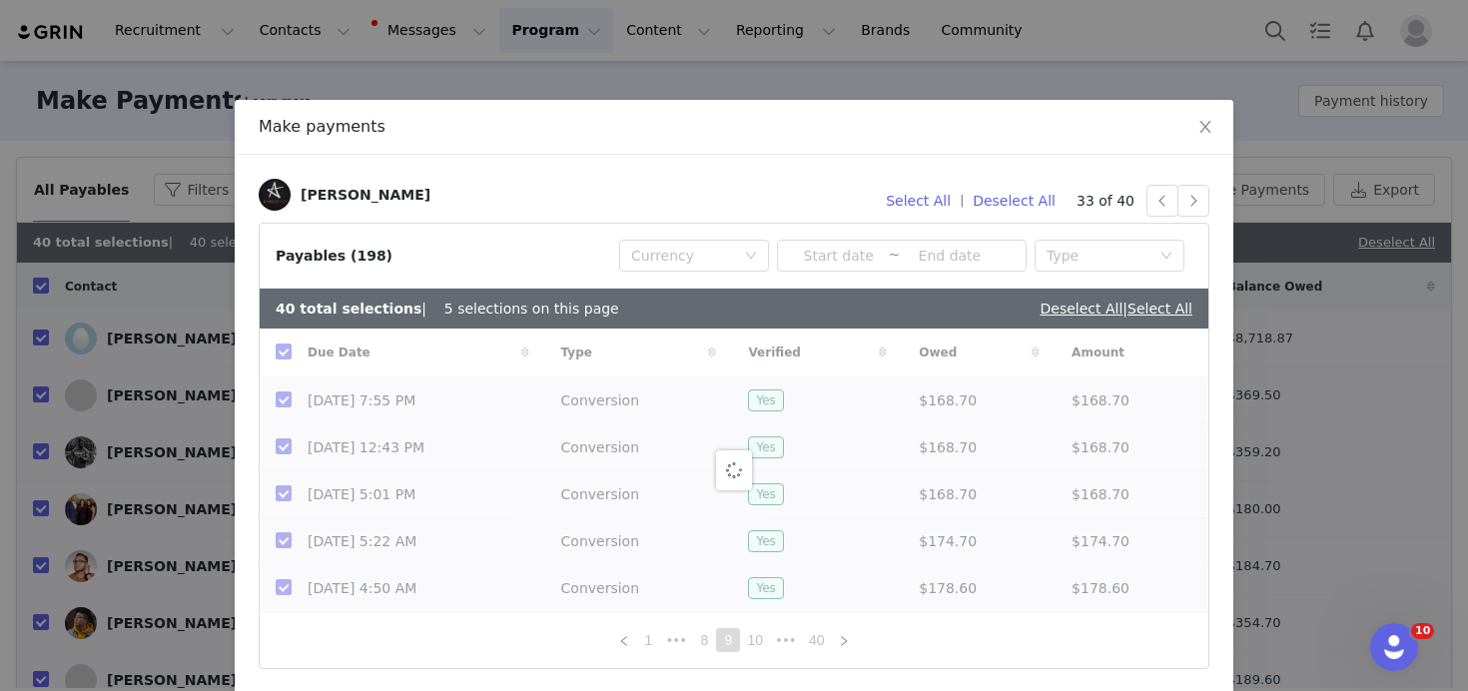
checkbox input "false"
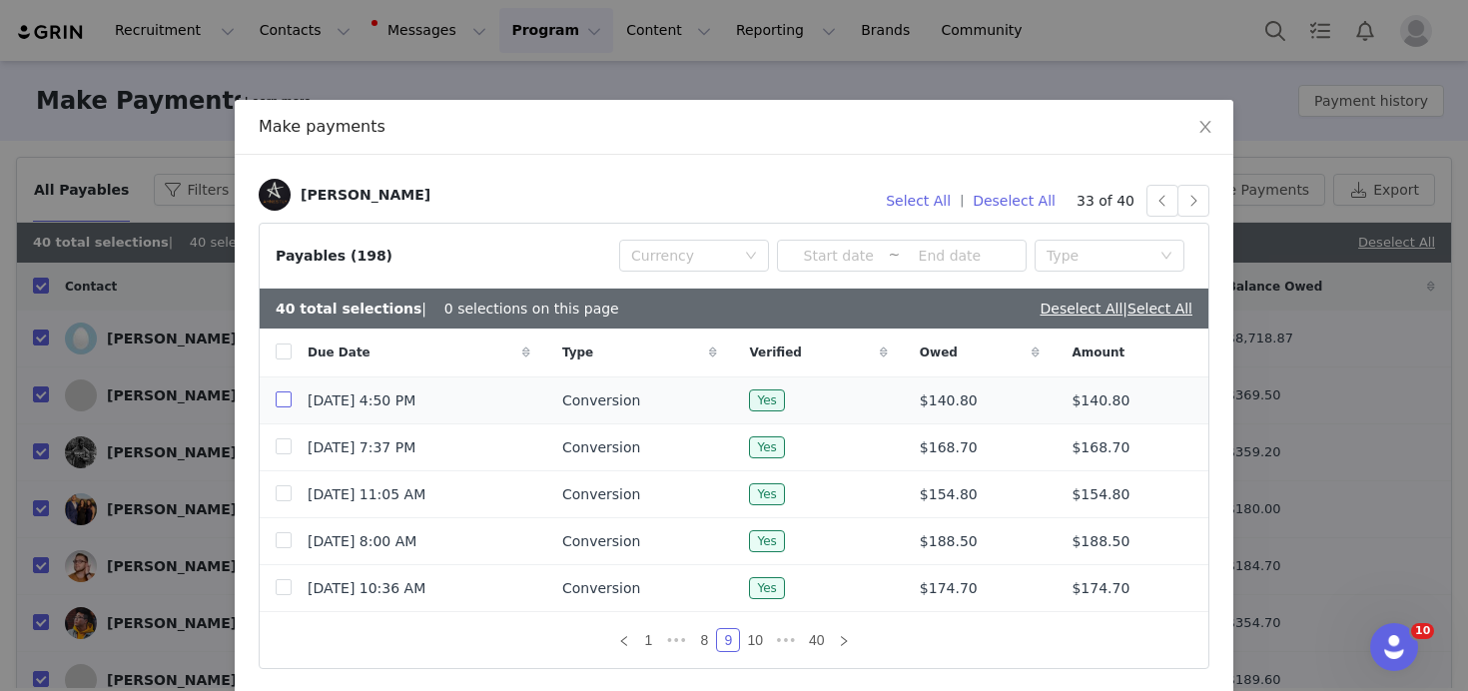
click at [285, 406] on input "checkbox" at bounding box center [284, 399] width 16 height 16
checkbox input "true"
click at [279, 447] on input "checkbox" at bounding box center [284, 446] width 16 height 16
checkbox input "true"
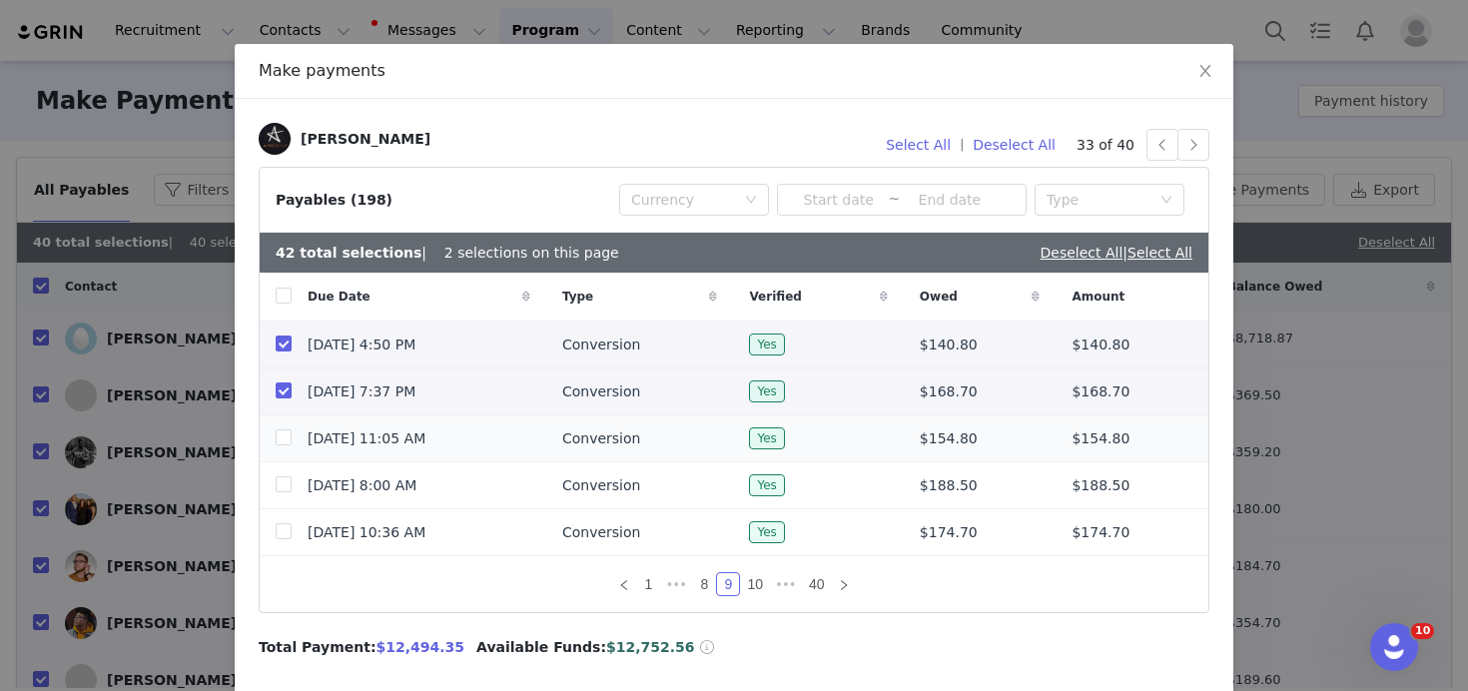
scroll to position [31, 0]
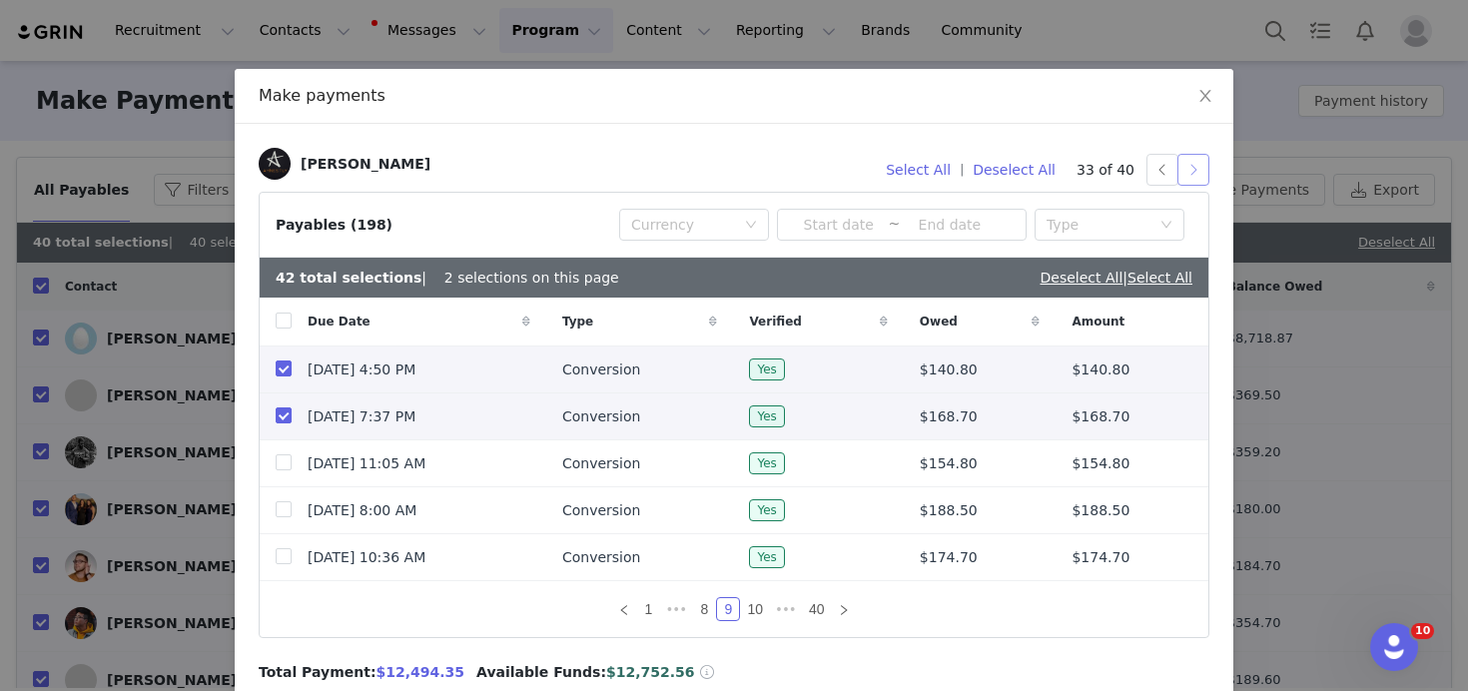
click at [1192, 167] on button "button" at bounding box center [1193, 170] width 32 height 32
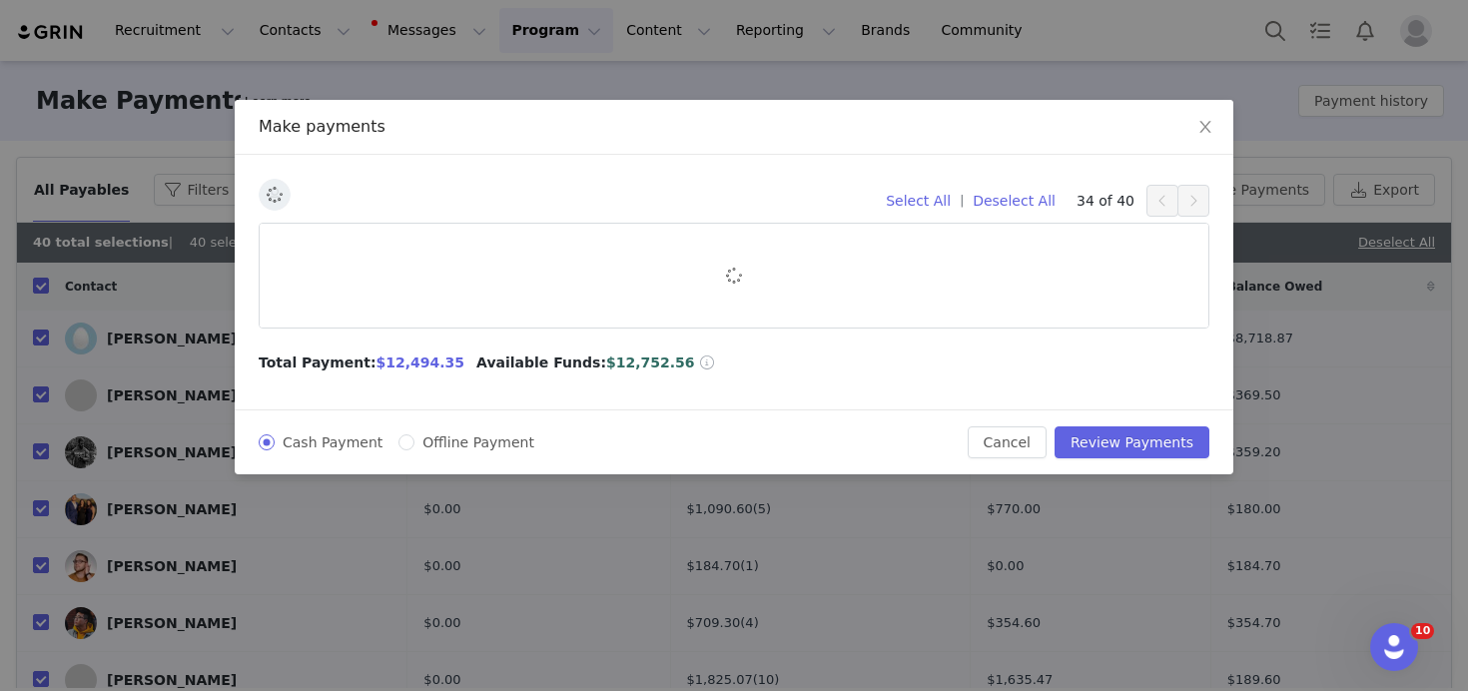
scroll to position [0, 0]
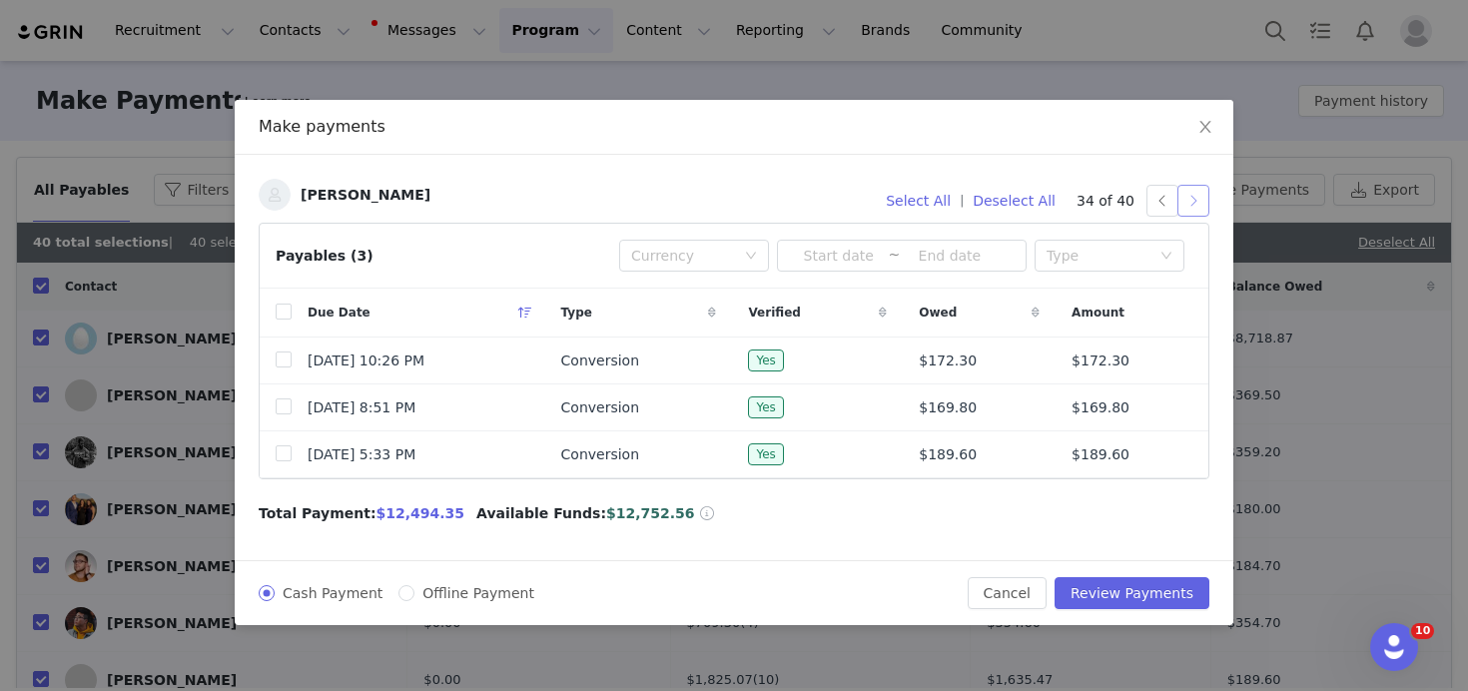
click at [1194, 206] on button "button" at bounding box center [1193, 201] width 32 height 32
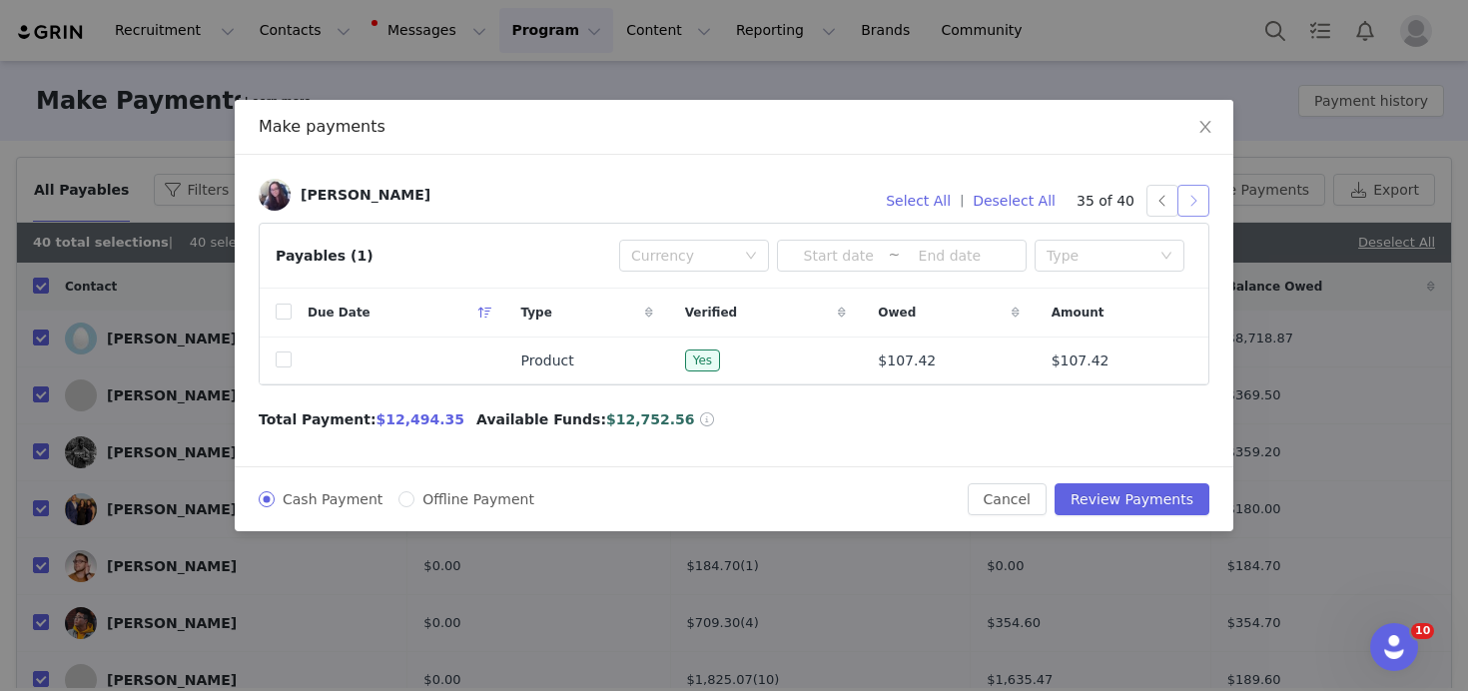
click at [1194, 206] on button "button" at bounding box center [1193, 201] width 32 height 32
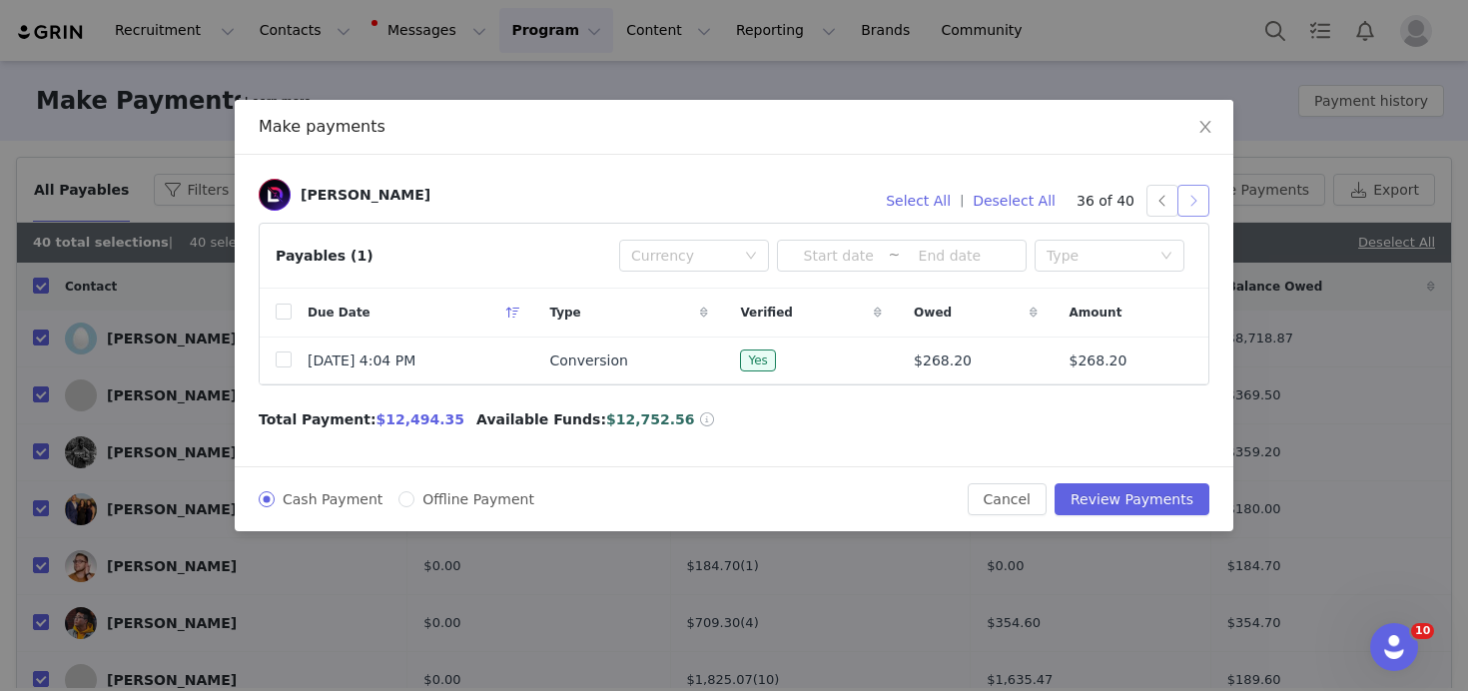
click at [1194, 206] on button "button" at bounding box center [1193, 201] width 32 height 32
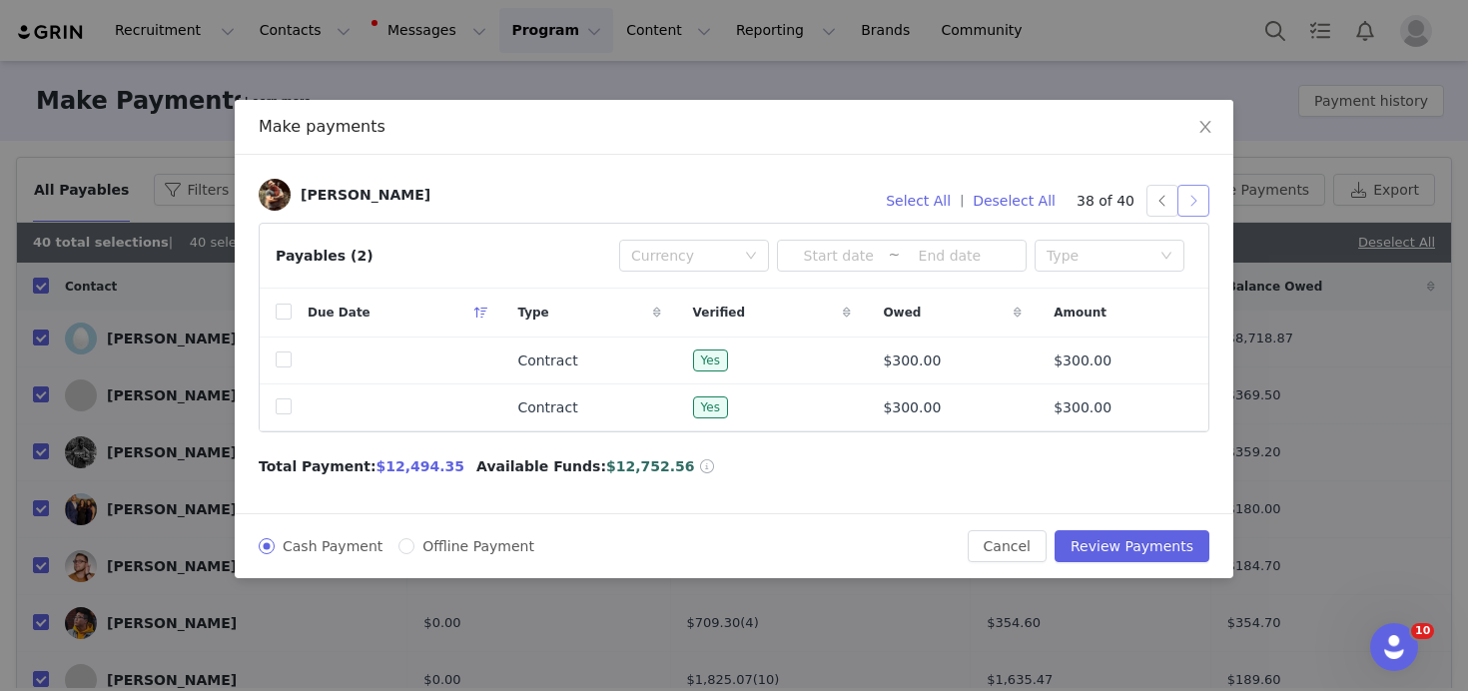
click at [1194, 206] on button "button" at bounding box center [1193, 201] width 32 height 32
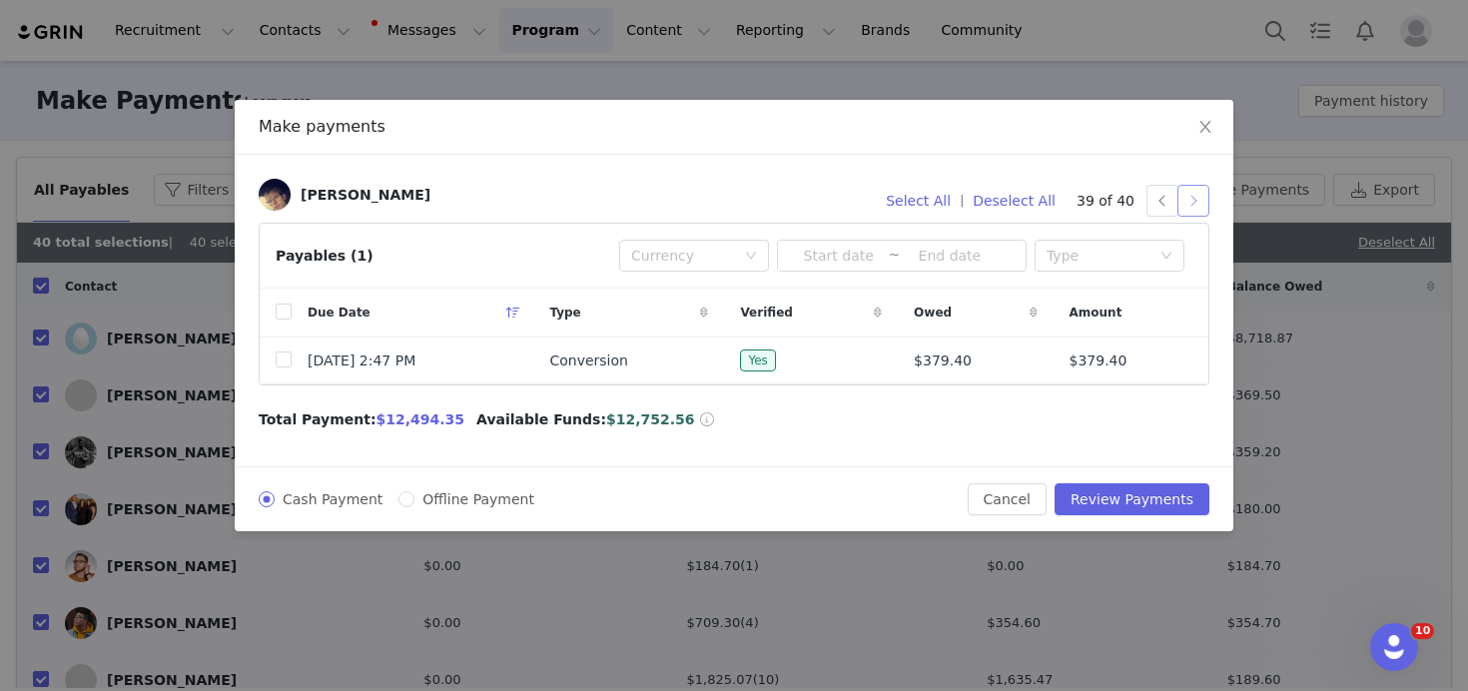
click at [1194, 206] on button "button" at bounding box center [1193, 201] width 32 height 32
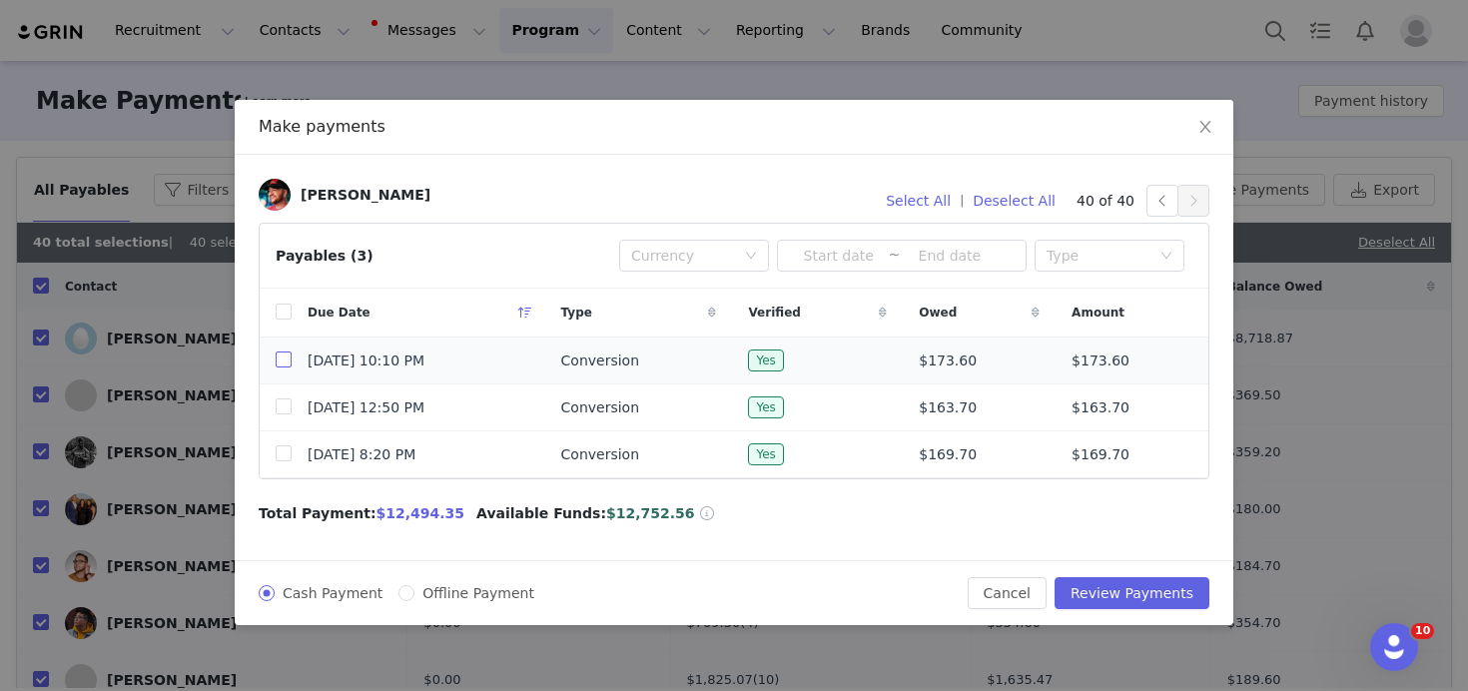
click at [289, 361] on input "checkbox" at bounding box center [284, 359] width 16 height 16
checkbox input "true"
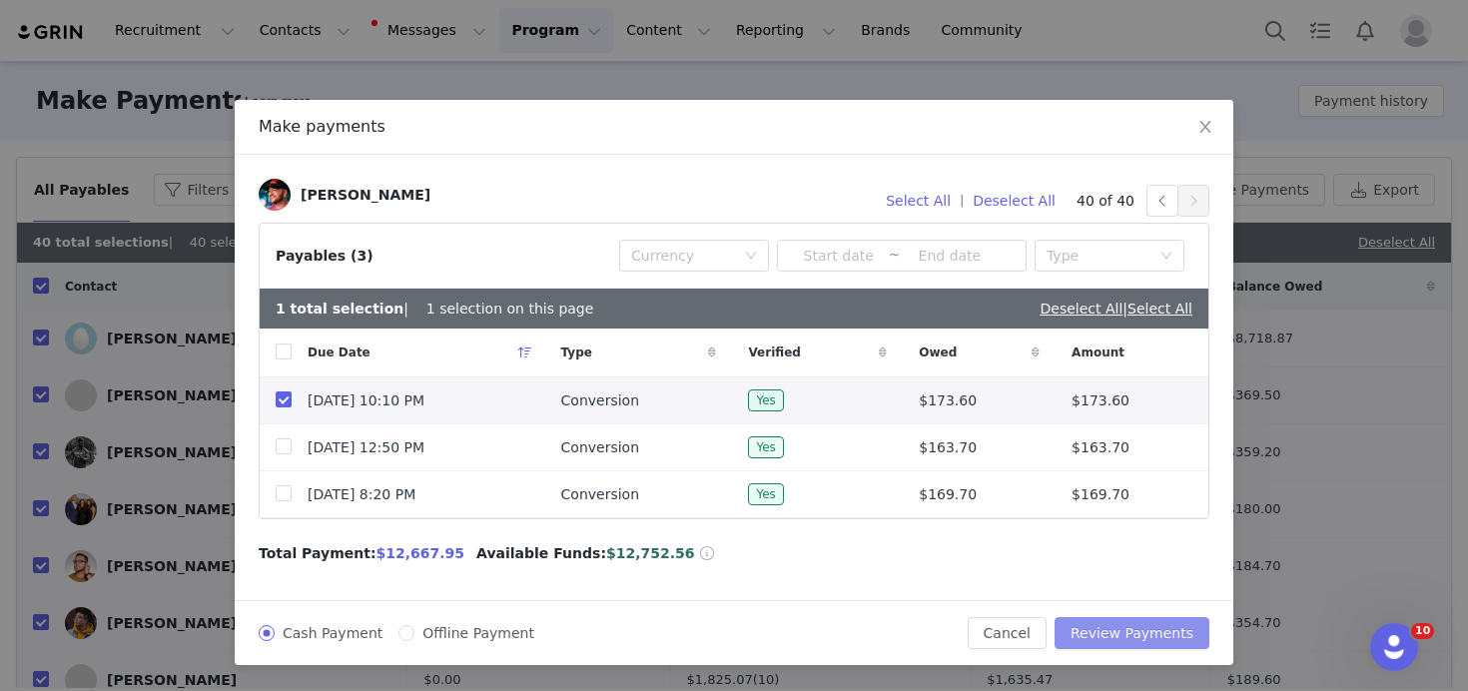
click at [1111, 627] on button "Review Payments" at bounding box center [1131, 633] width 155 height 32
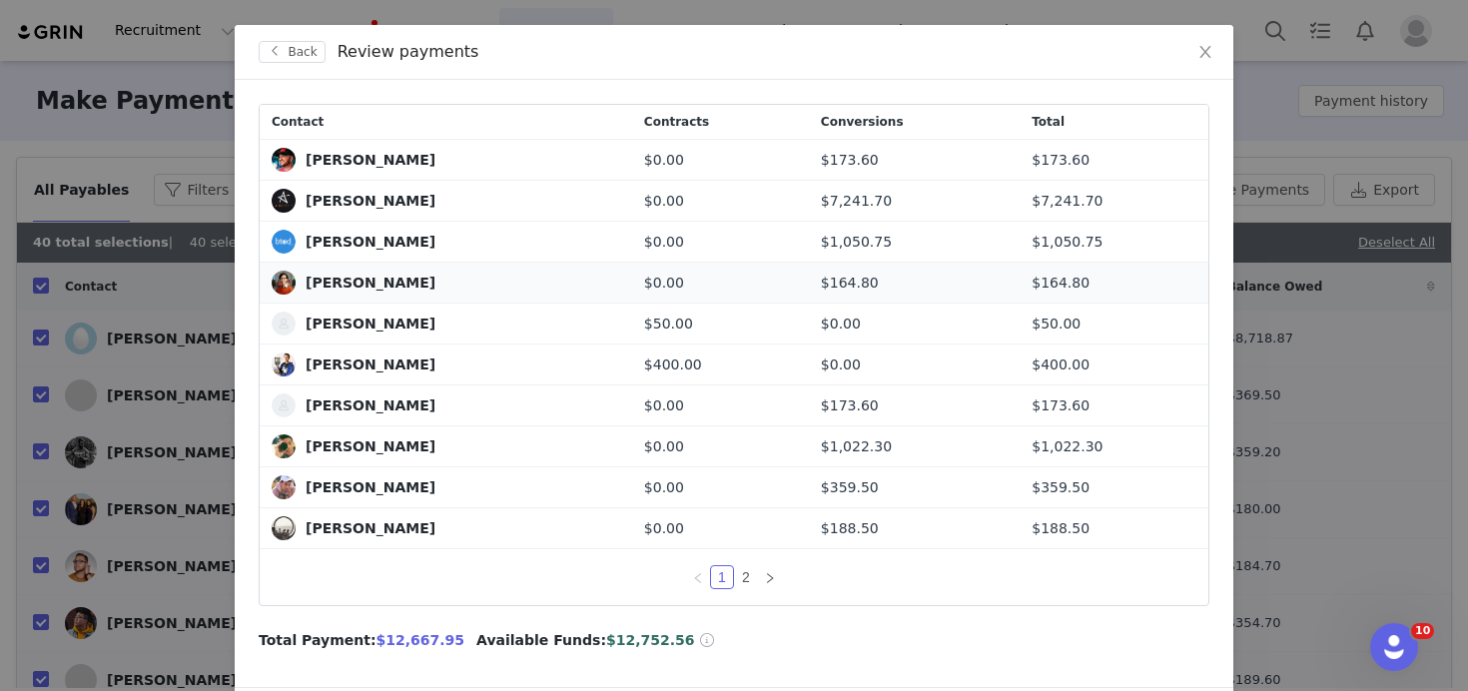
scroll to position [160, 0]
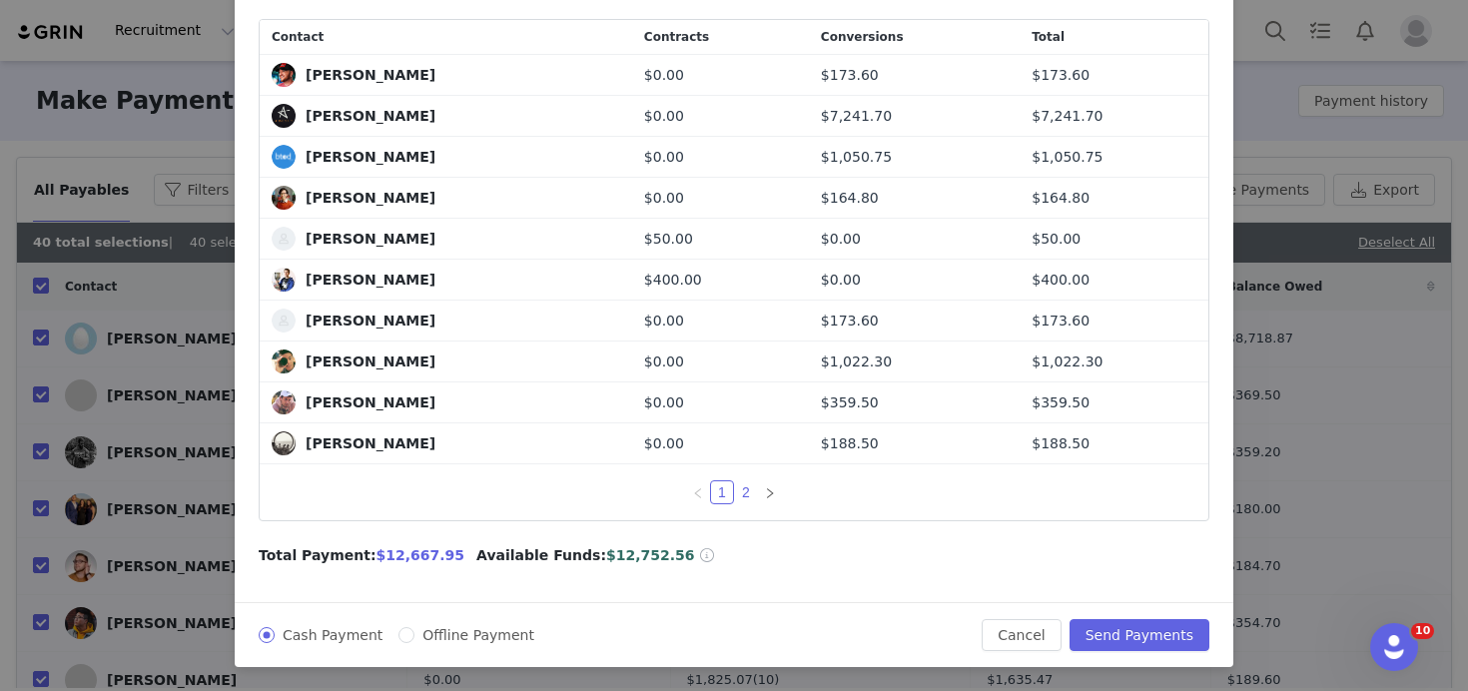
click at [749, 491] on link "2" at bounding box center [746, 492] width 22 height 22
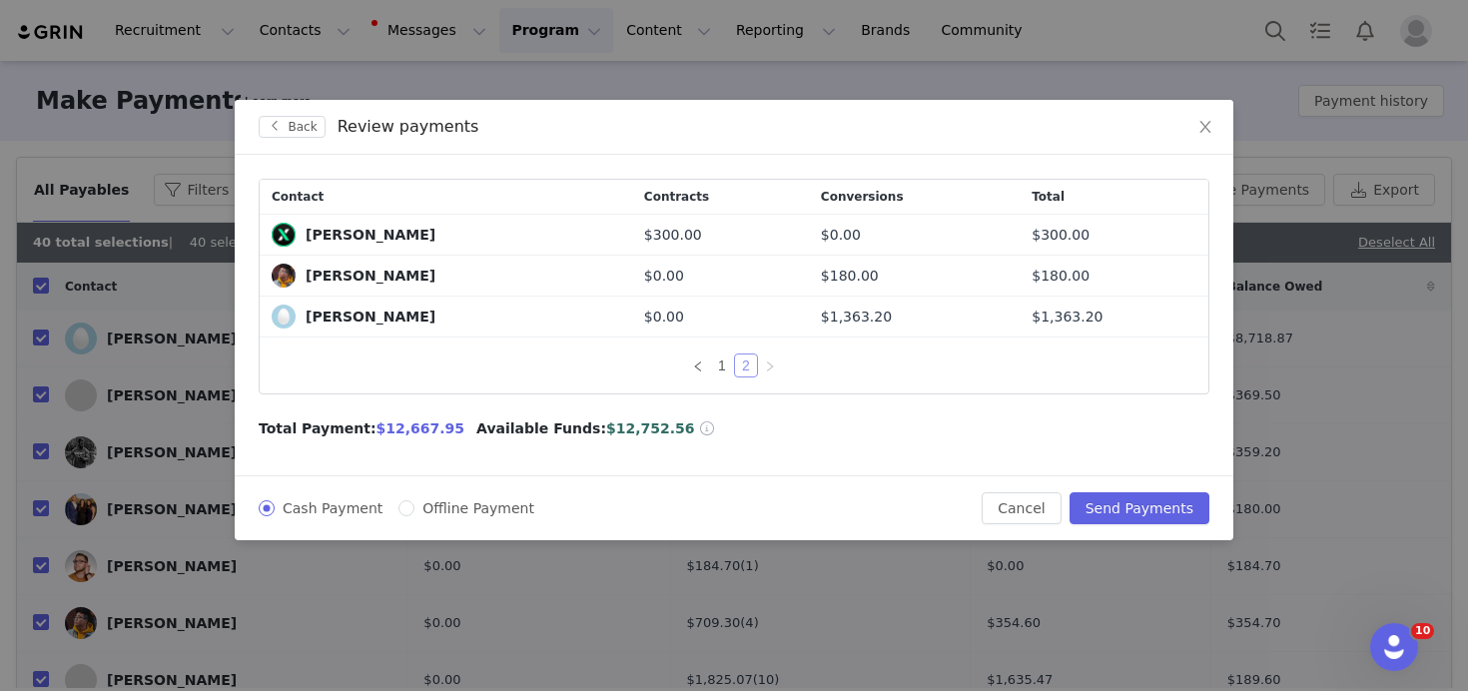
scroll to position [0, 0]
click at [1111, 503] on button "Send Payments" at bounding box center [1139, 508] width 140 height 32
